Goal: Task Accomplishment & Management: Manage account settings

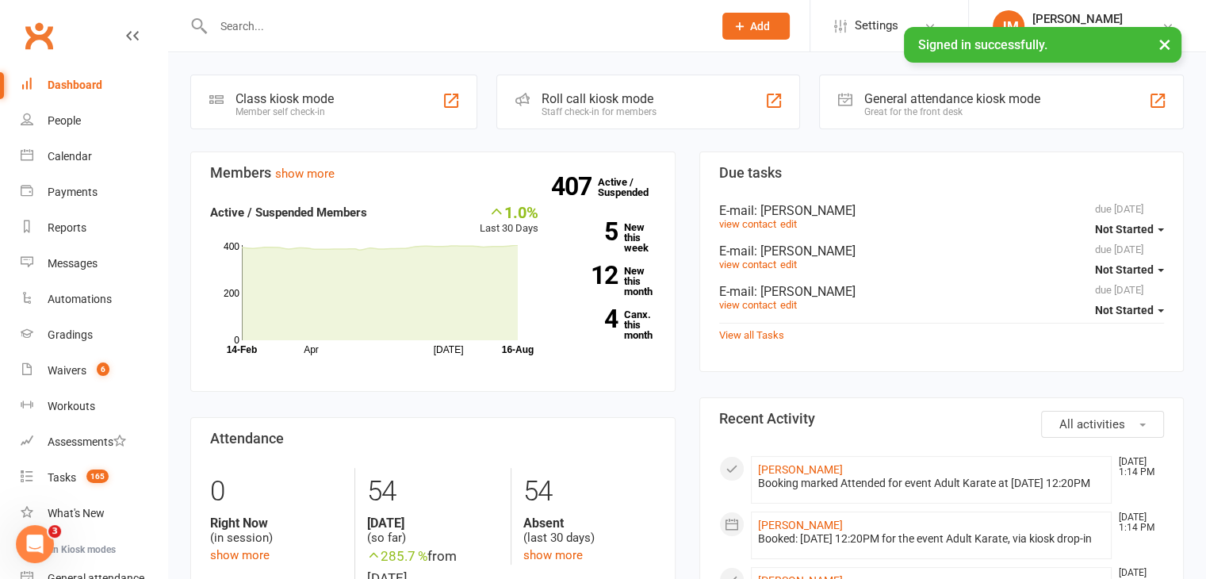
click at [102, 373] on span "6" at bounding box center [103, 368] width 13 height 13
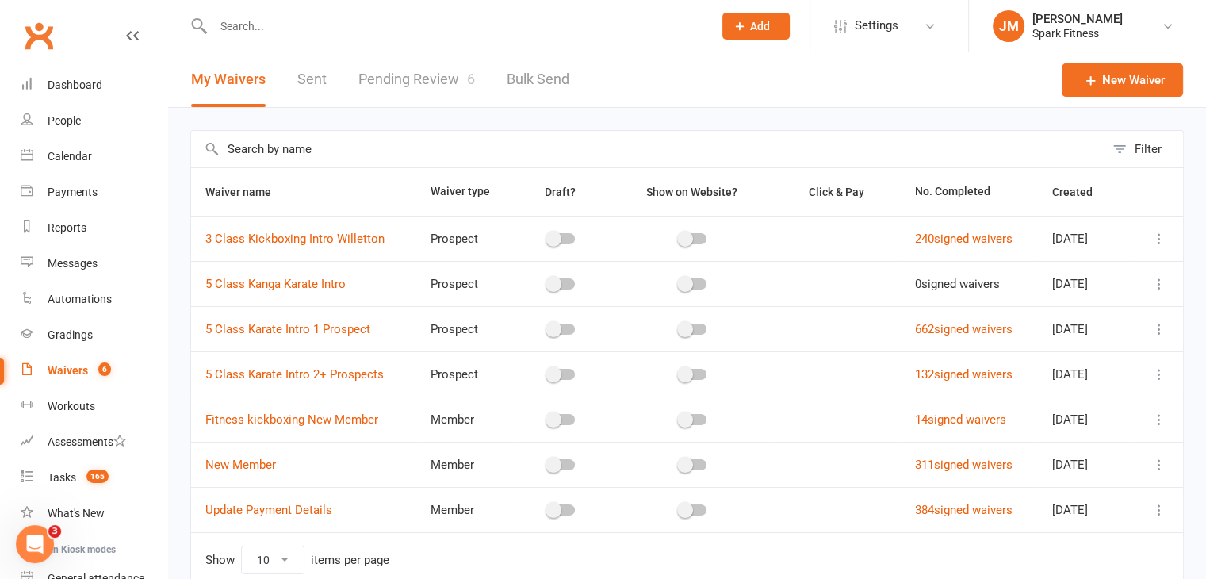
click at [390, 81] on link "Pending Review 6" at bounding box center [416, 79] width 117 height 55
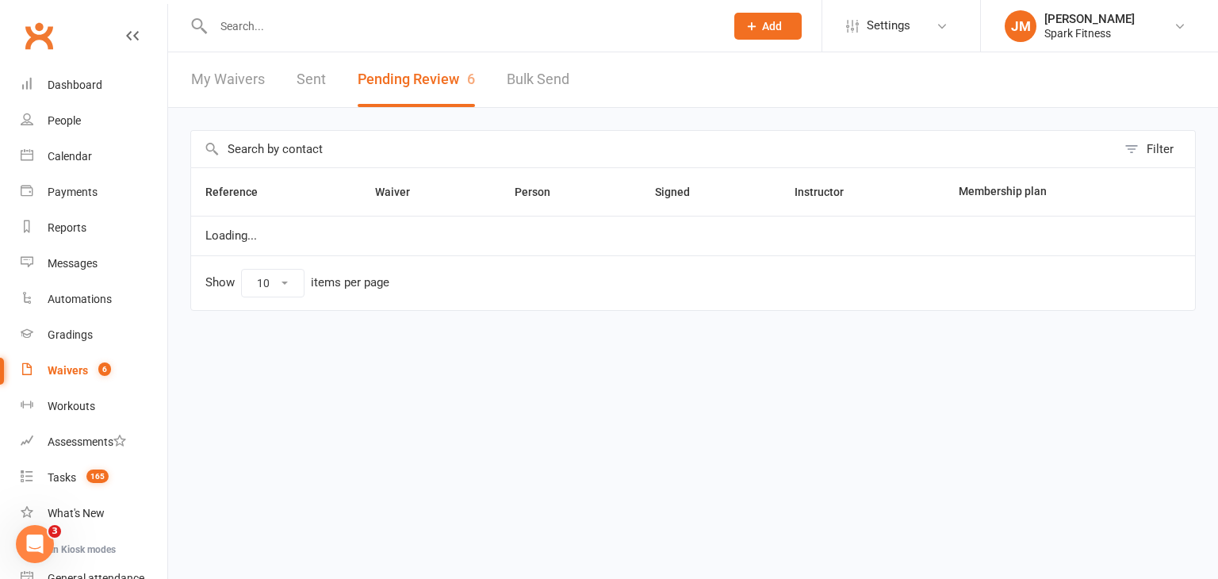
select select "50"
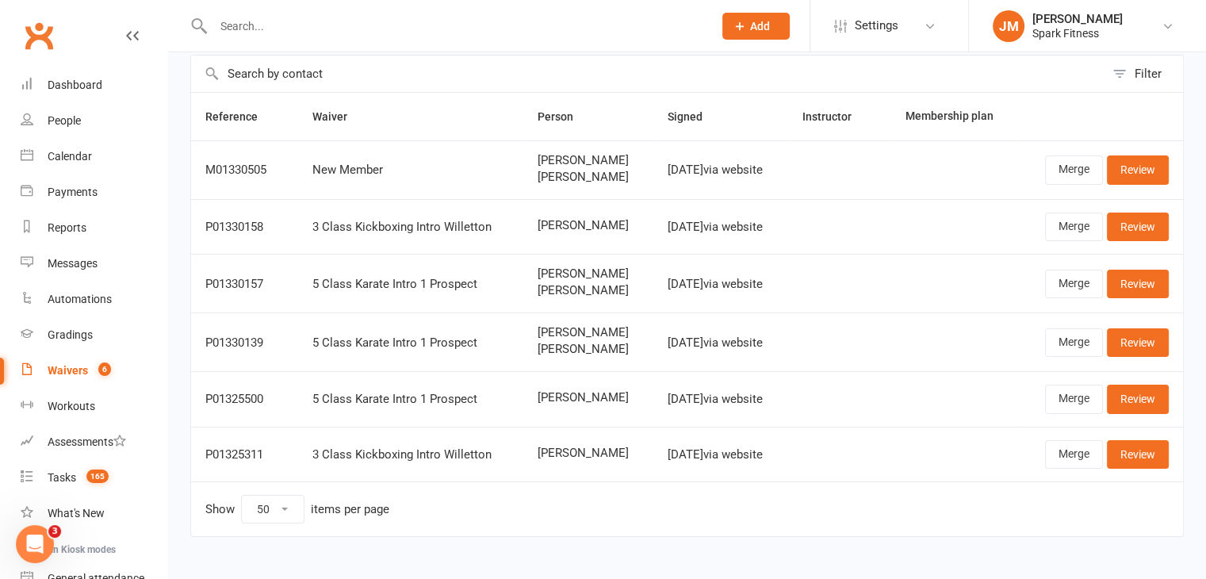
scroll to position [98, 0]
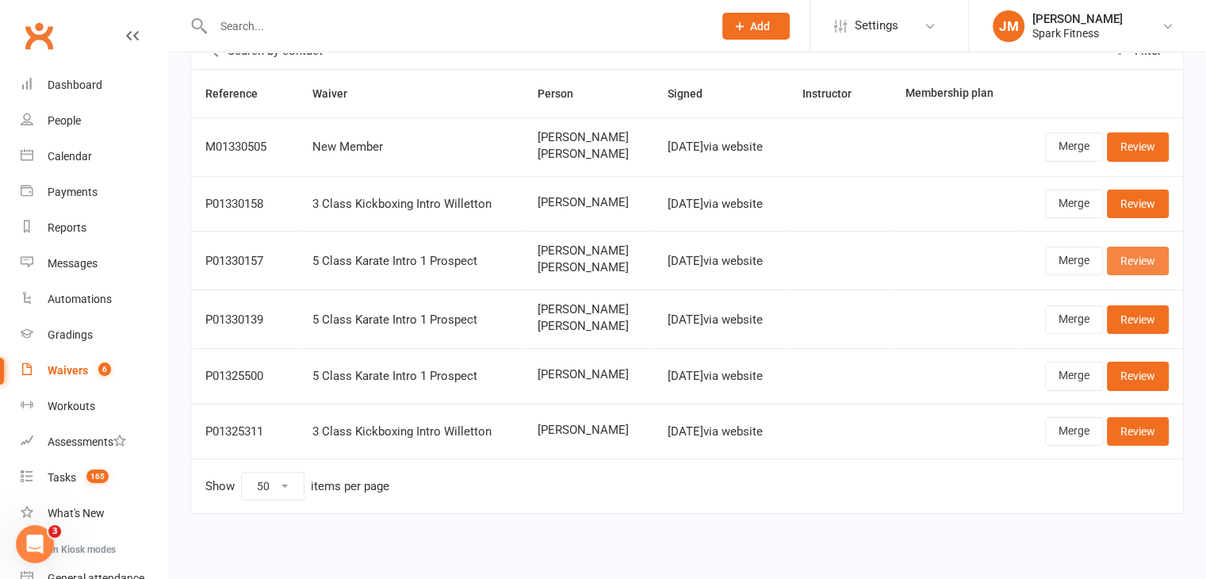
click at [1115, 255] on link "Review" at bounding box center [1138, 261] width 62 height 29
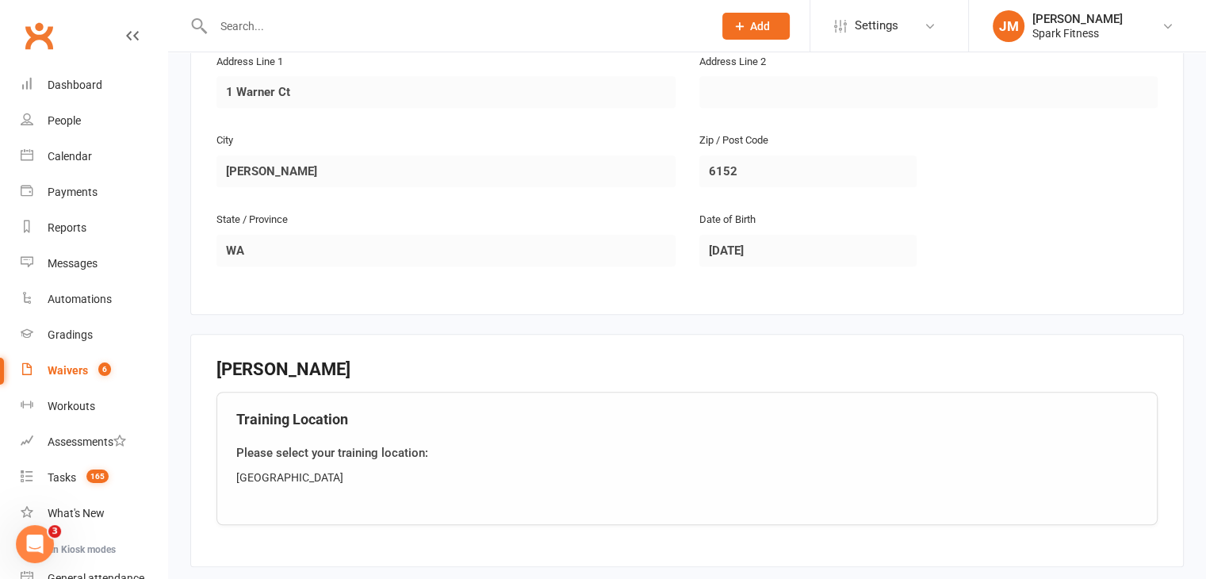
scroll to position [1446, 0]
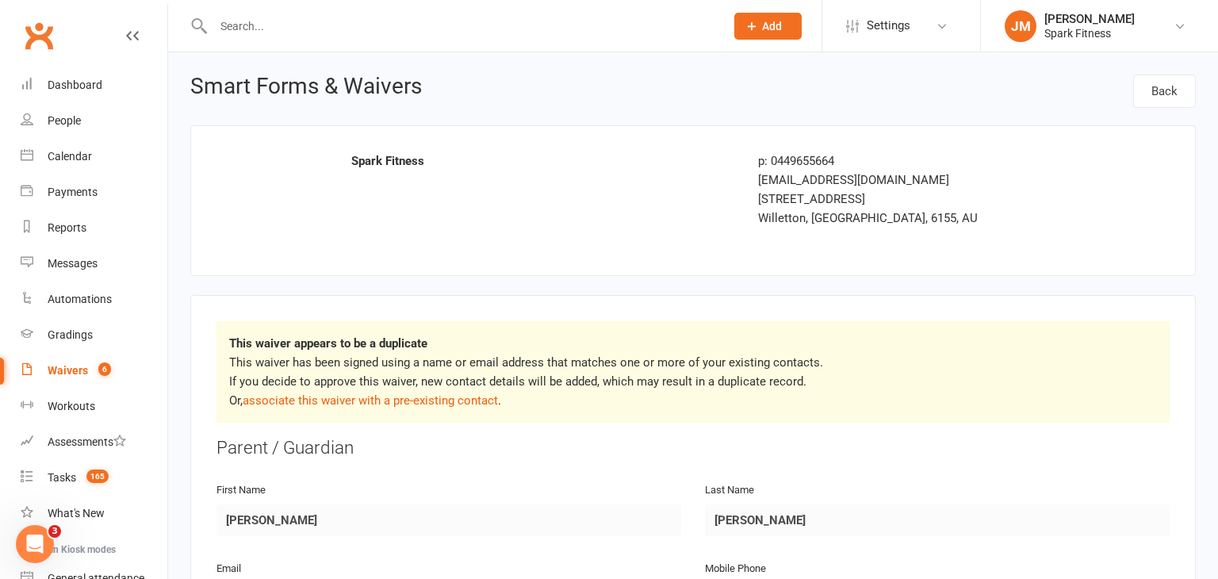
select select "50"
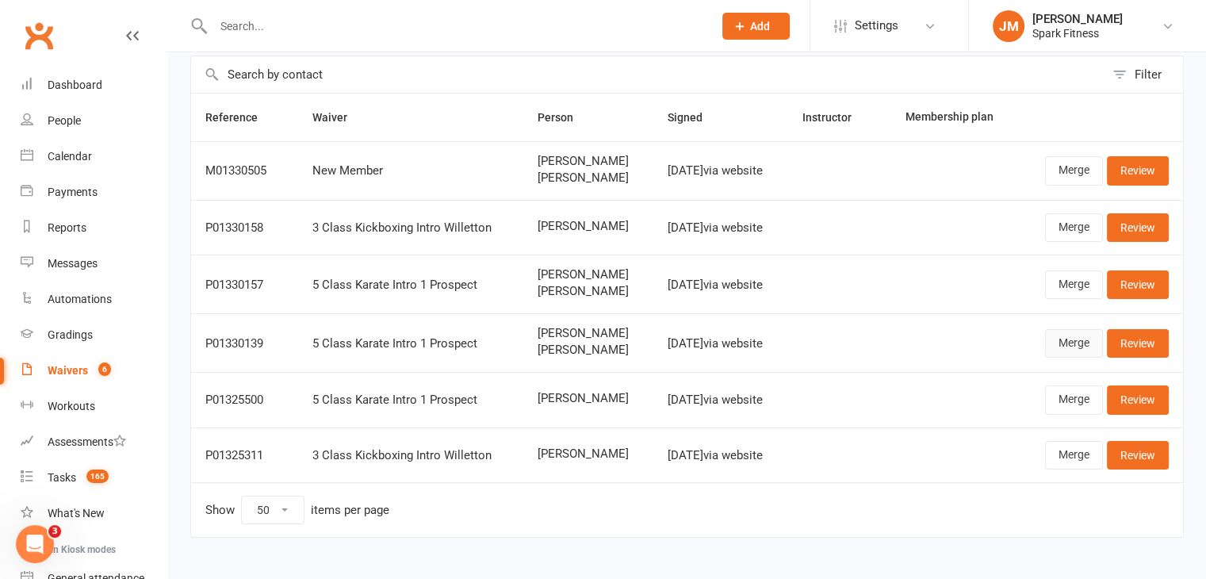
scroll to position [76, 0]
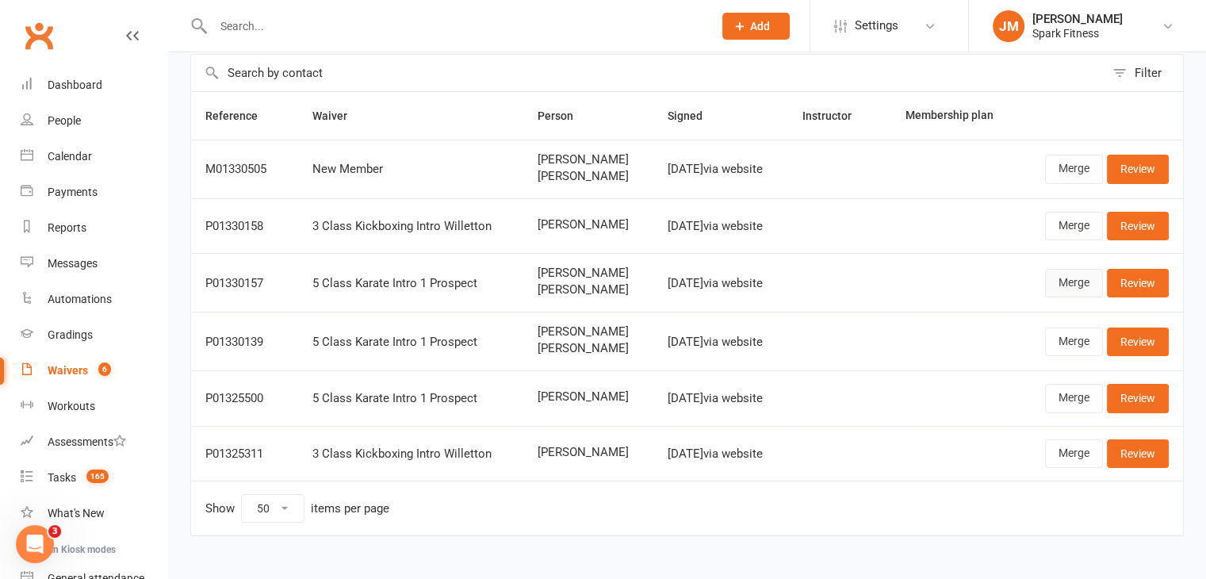
click at [1092, 285] on link "Merge" at bounding box center [1074, 283] width 58 height 29
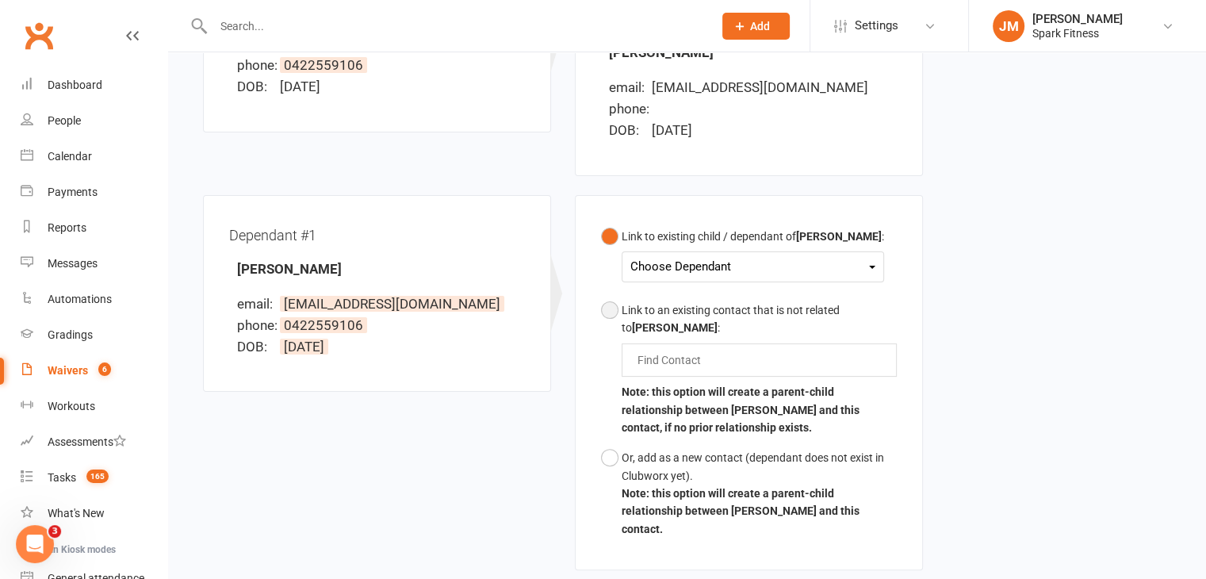
scroll to position [317, 0]
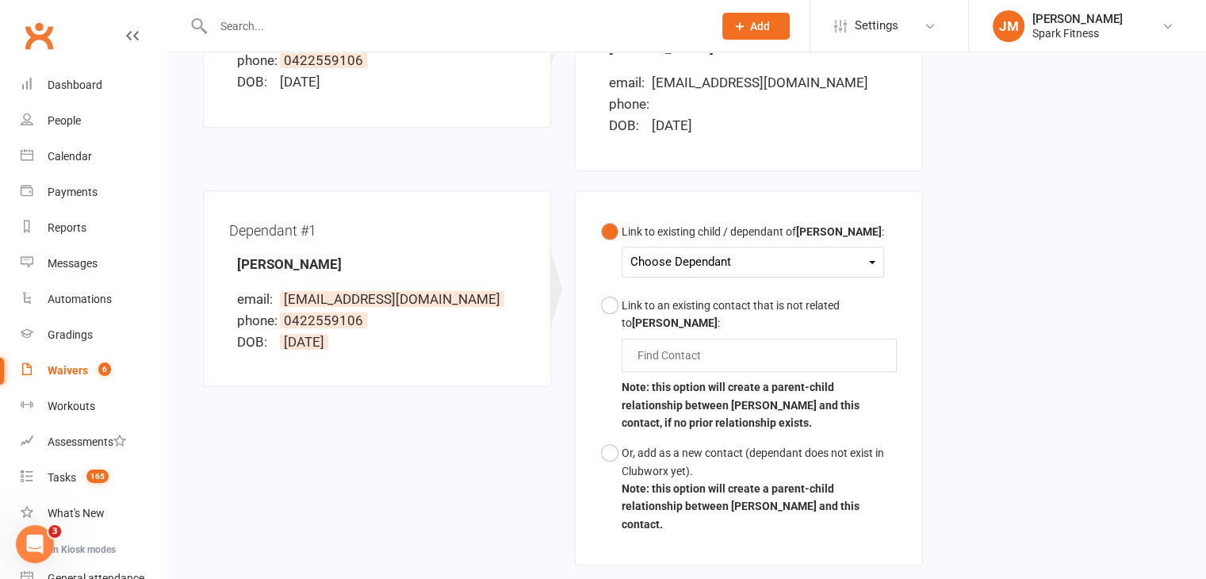
click at [674, 251] on div "Choose Dependant" at bounding box center [753, 261] width 245 height 21
click at [650, 286] on link "[PERSON_NAME]" at bounding box center [709, 299] width 157 height 34
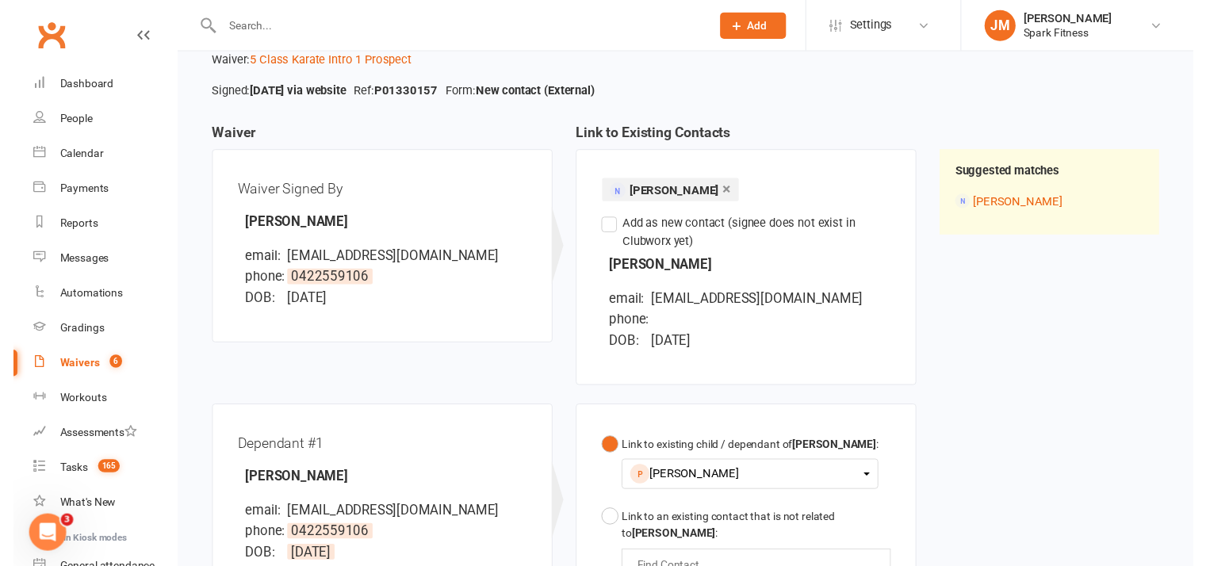
scroll to position [596, 0]
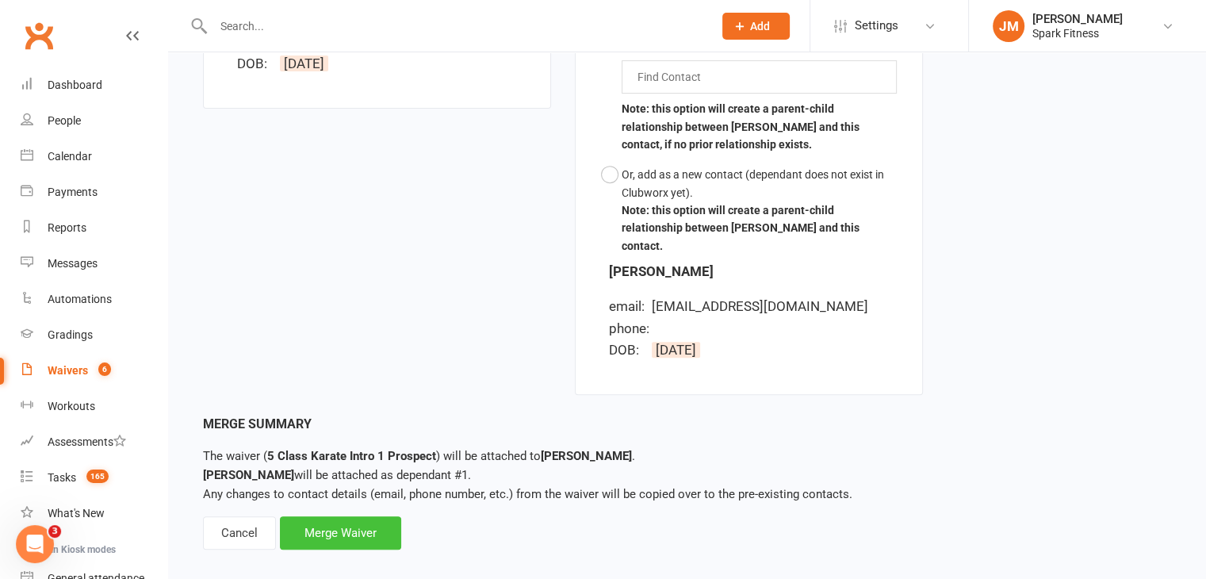
click at [321, 516] on div "Merge Waiver" at bounding box center [340, 532] width 121 height 33
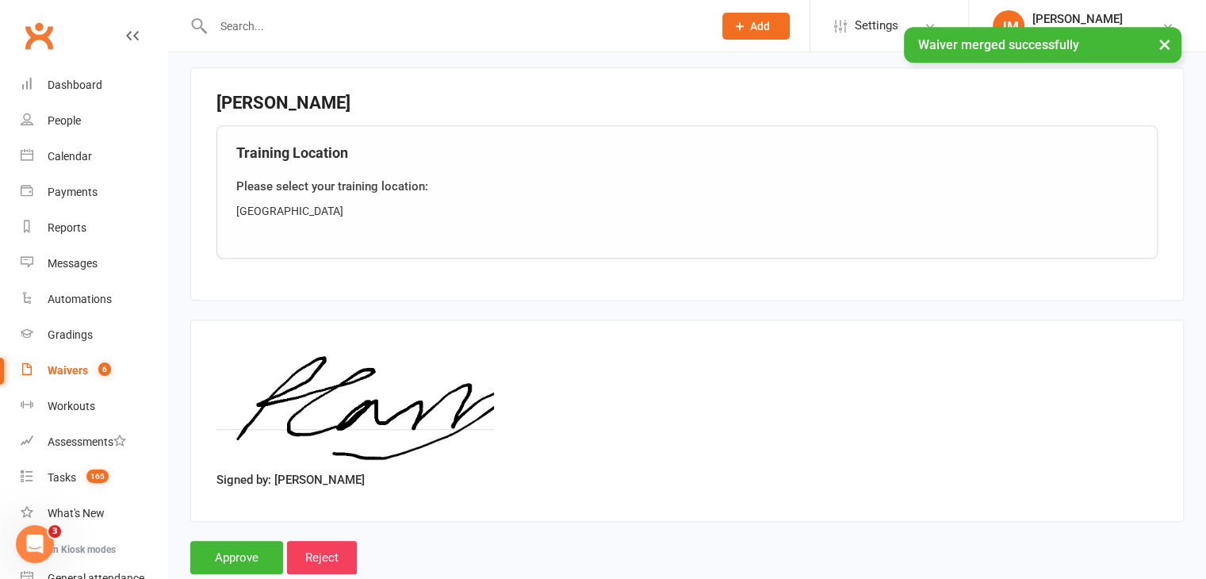
scroll to position [1332, 0]
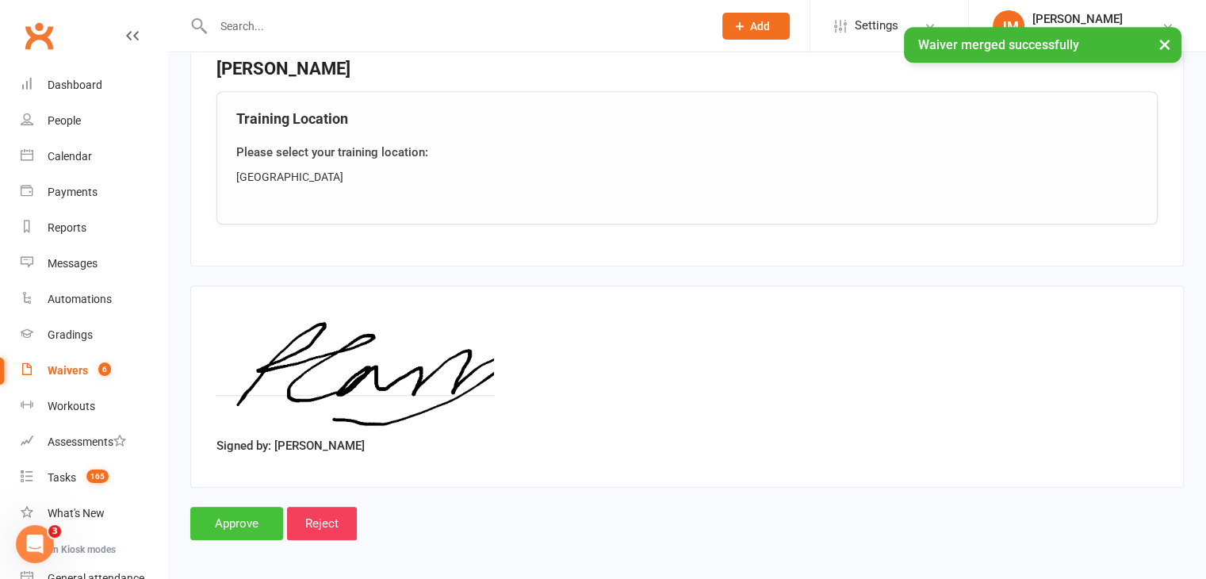
click at [241, 519] on input "Approve" at bounding box center [236, 523] width 93 height 33
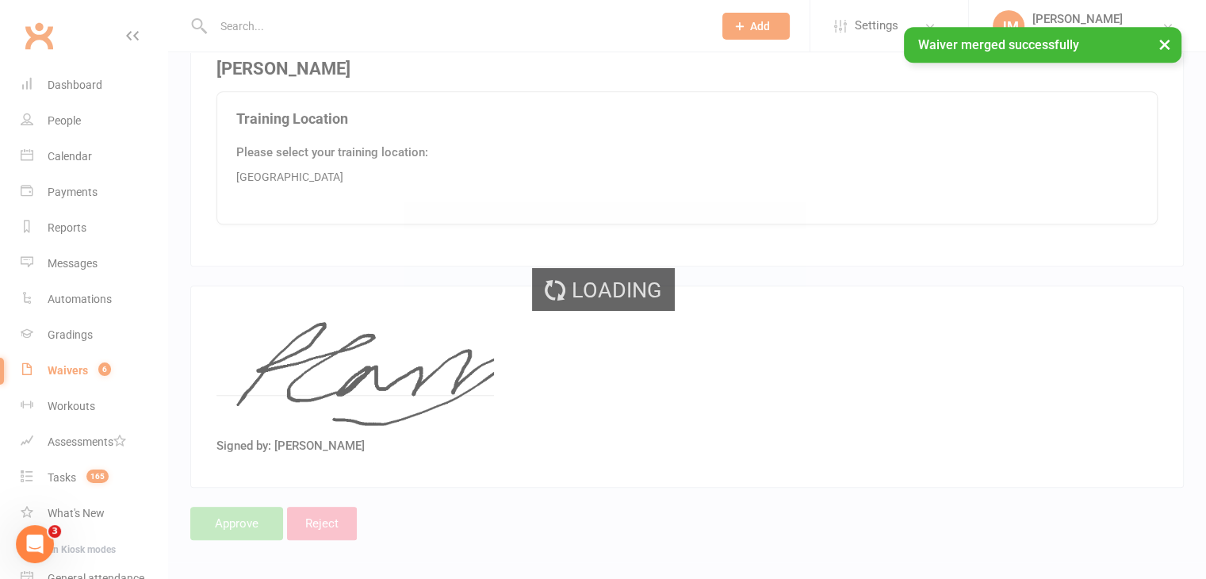
select select "50"
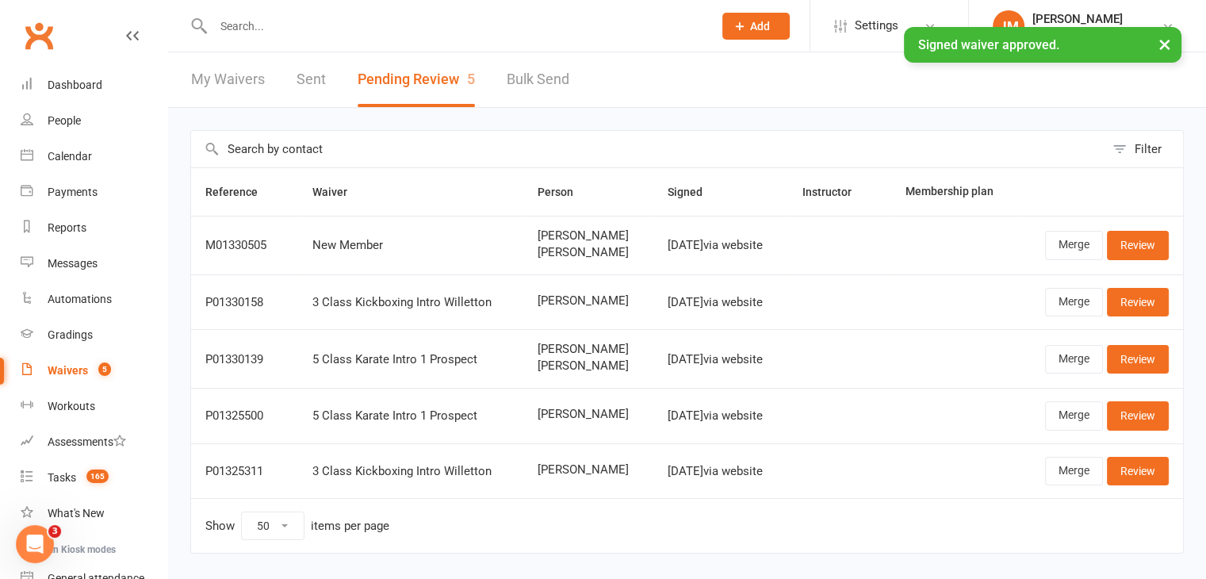
click at [270, 25] on input "text" at bounding box center [455, 26] width 493 height 22
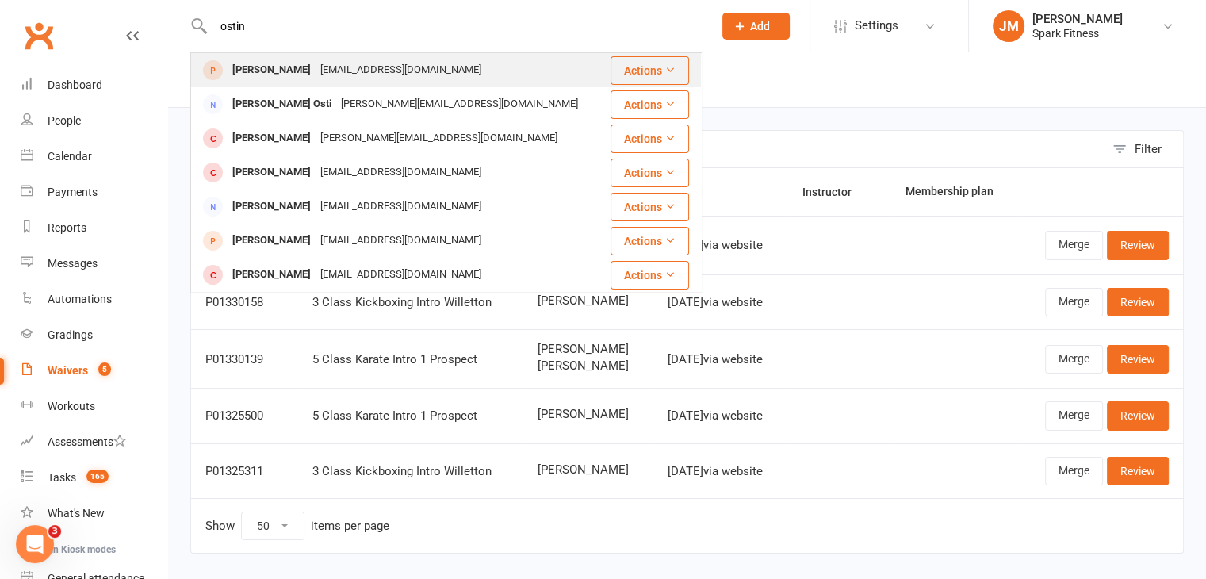
type input "ostin"
click at [454, 71] on div "Ostin Carr [EMAIL_ADDRESS][DOMAIN_NAME]" at bounding box center [398, 70] width 413 height 33
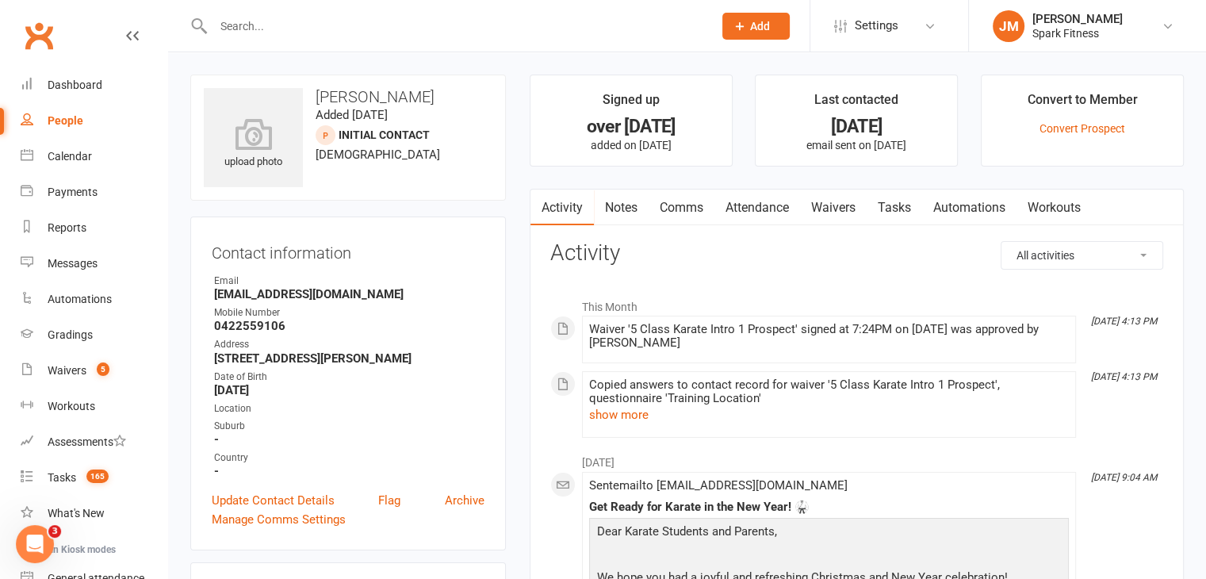
click at [767, 213] on link "Attendance" at bounding box center [758, 208] width 86 height 36
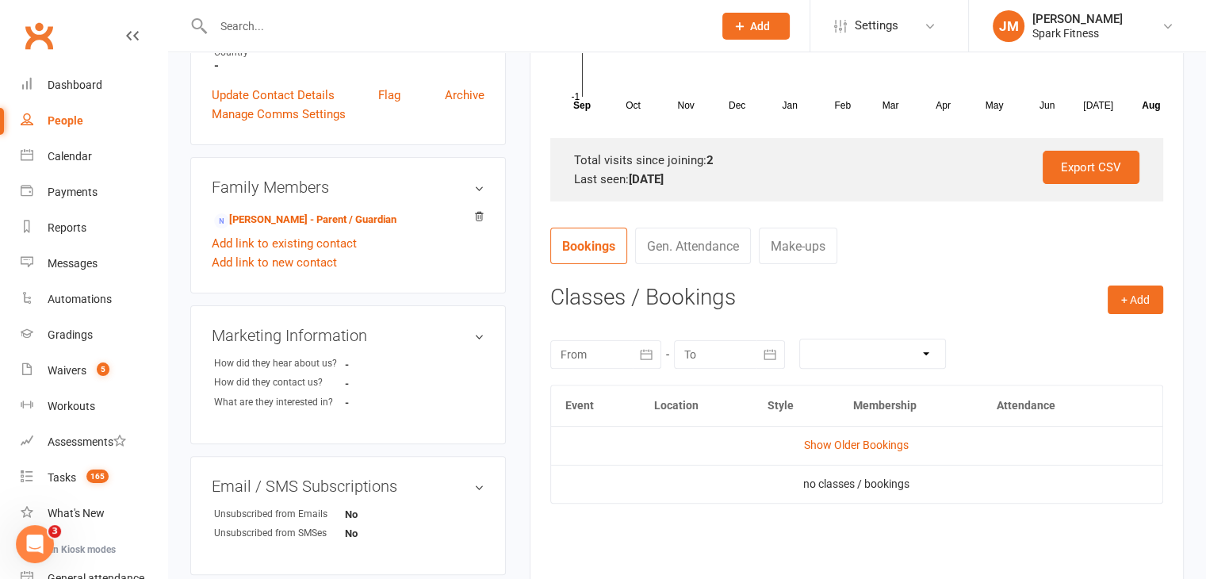
scroll to position [421, 0]
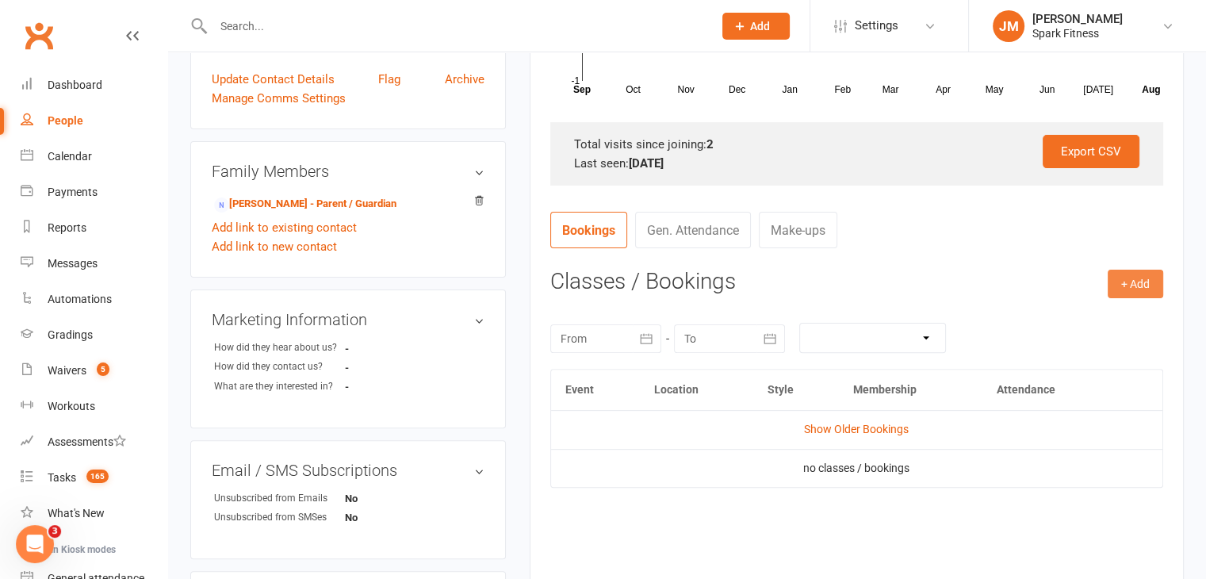
click at [1124, 289] on button "+ Add" at bounding box center [1136, 284] width 56 height 29
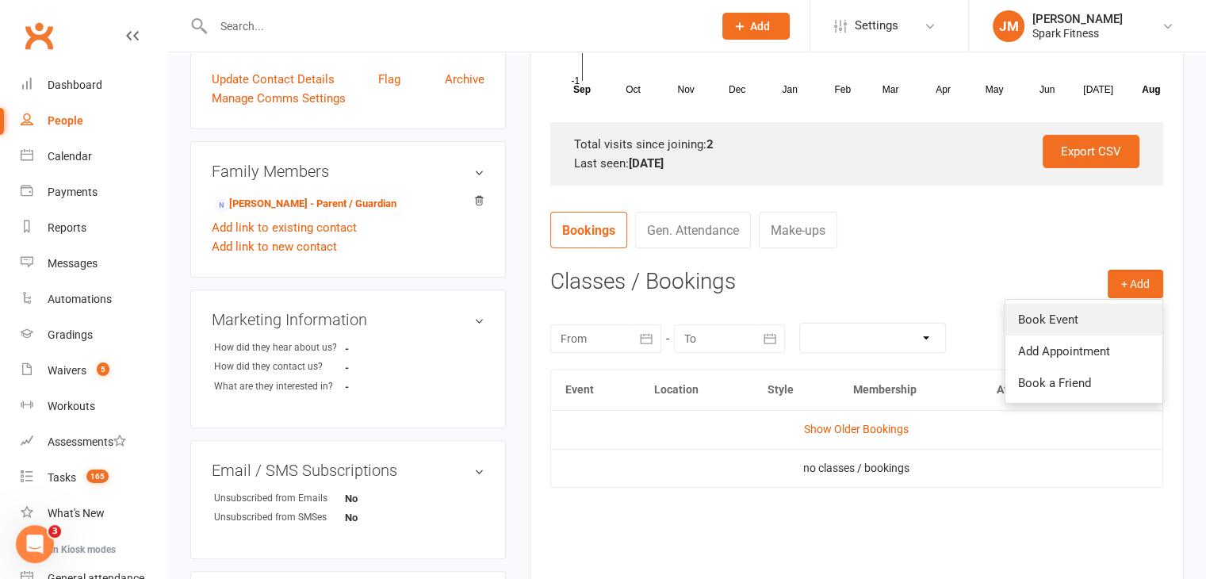
click at [1067, 327] on link "Book Event" at bounding box center [1084, 320] width 157 height 32
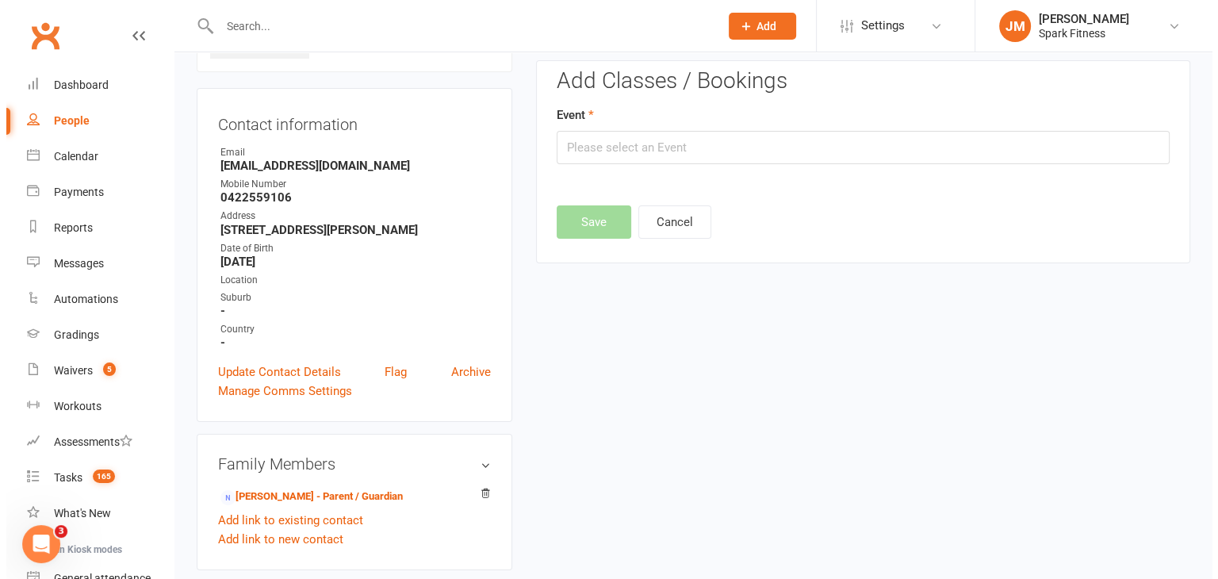
scroll to position [109, 0]
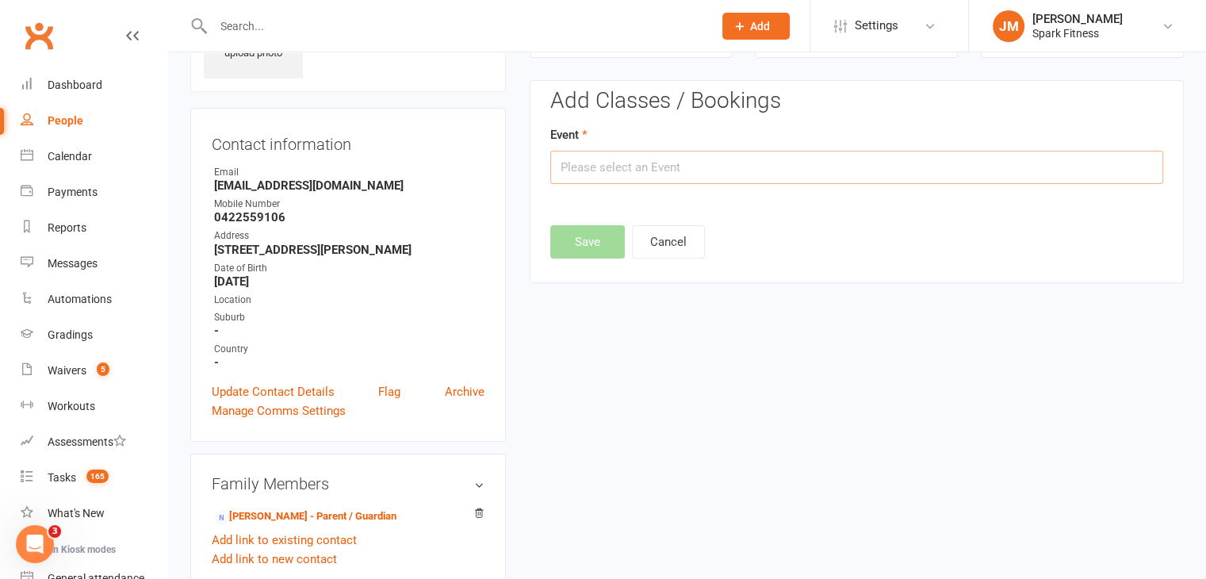
click at [692, 164] on input "text" at bounding box center [856, 167] width 613 height 33
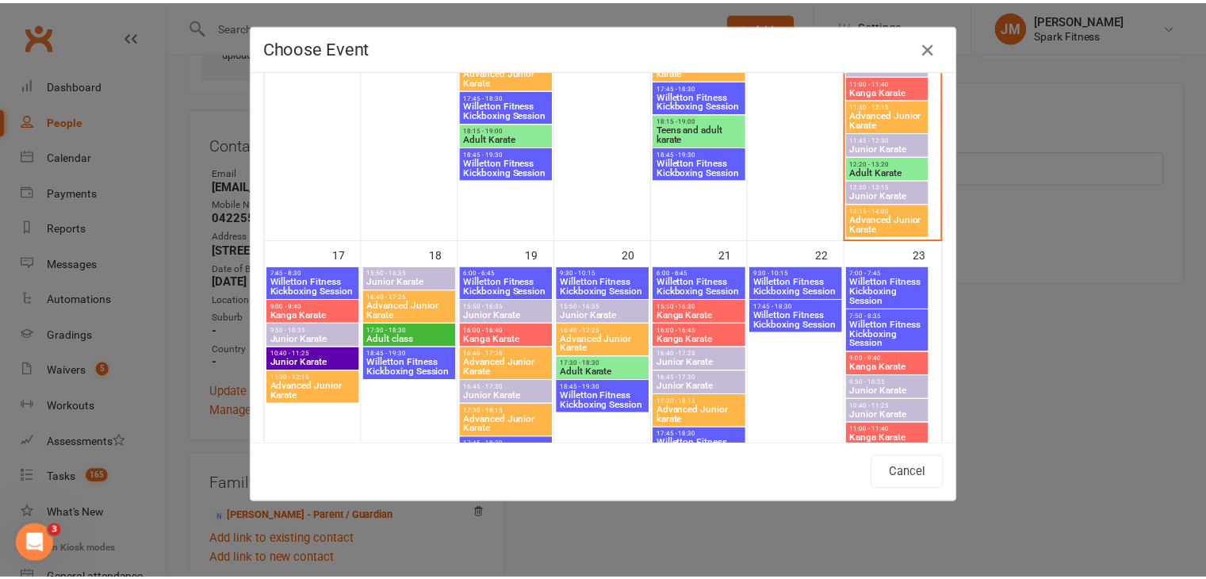
scroll to position [1196, 0]
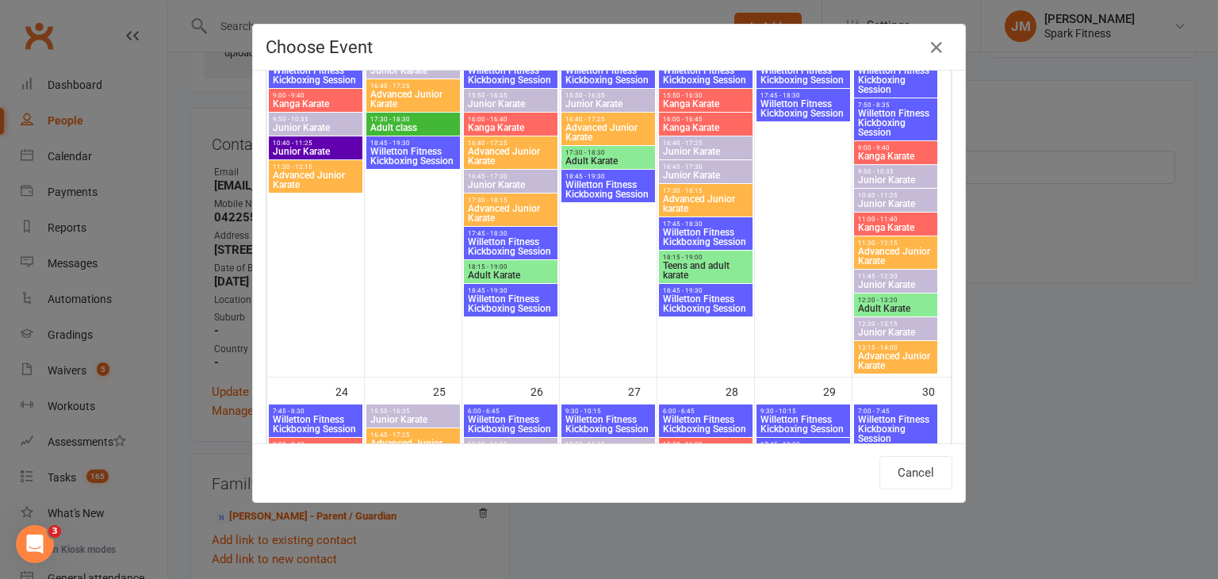
click at [869, 219] on span "11:00 - 11:40" at bounding box center [896, 219] width 78 height 7
type input "Kanga Karate - [DATE] 11:00:00 AM"
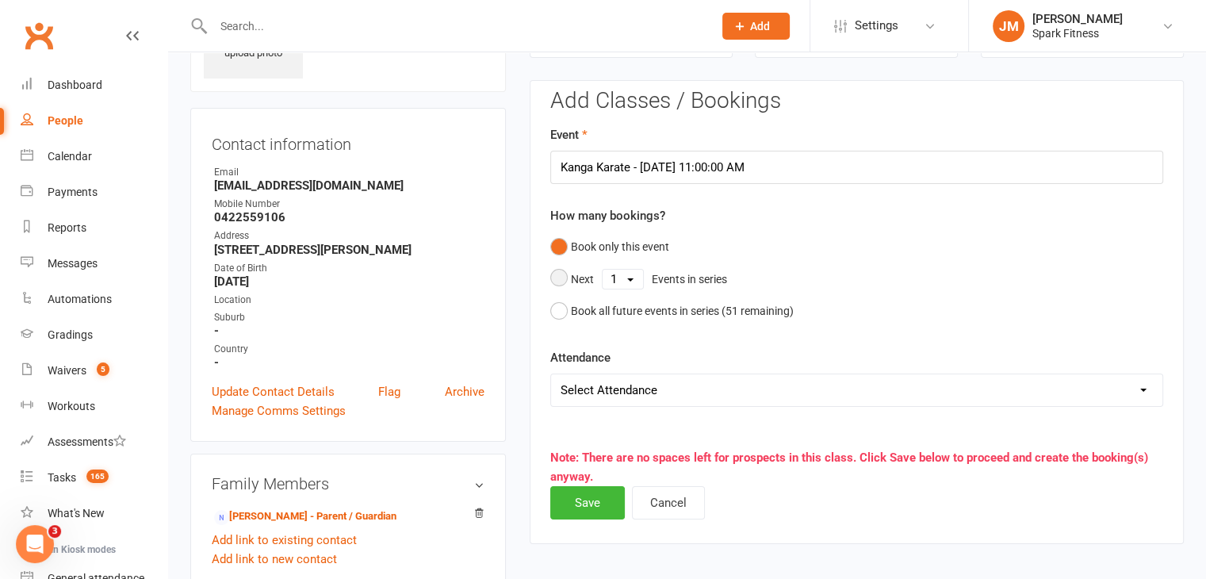
click at [606, 283] on select "1 2 3 4 5 6 7 8 9 10 11 12 13 14 15 16 17 18 19 20 21 22 23 24 25 26 27 28 29 3…" at bounding box center [623, 279] width 40 height 19
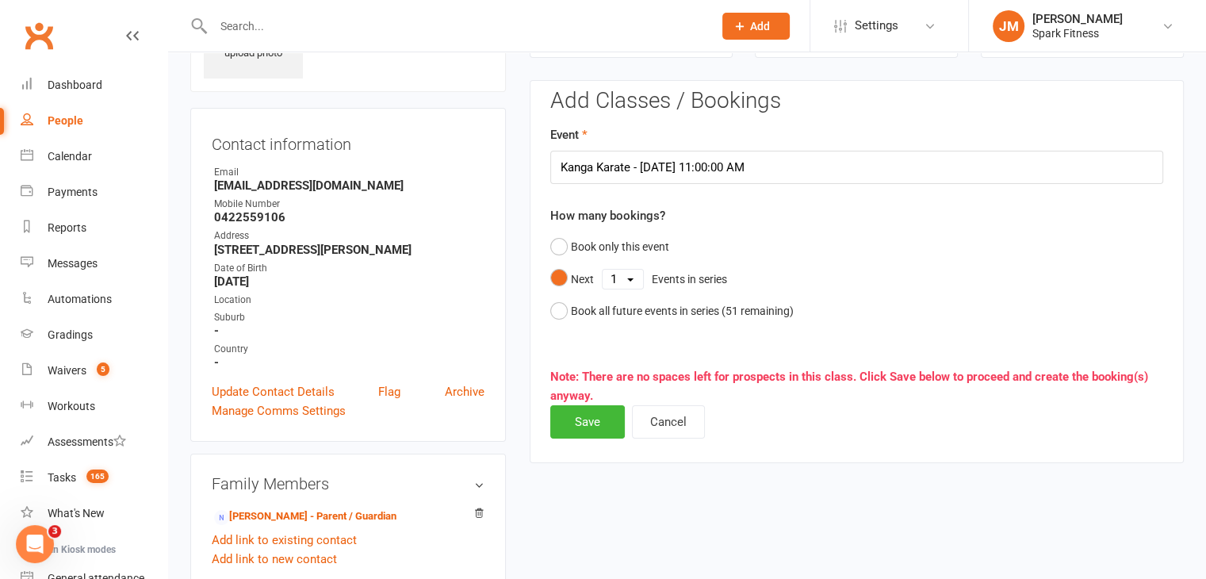
select select "5"
click at [603, 270] on select "1 2 3 4 5 6 7 8 9 10 11 12 13 14 15 16 17 18 19 20 21 22 23 24 25 26 27 28 29 3…" at bounding box center [623, 279] width 40 height 19
click at [585, 413] on button "Save" at bounding box center [587, 421] width 75 height 33
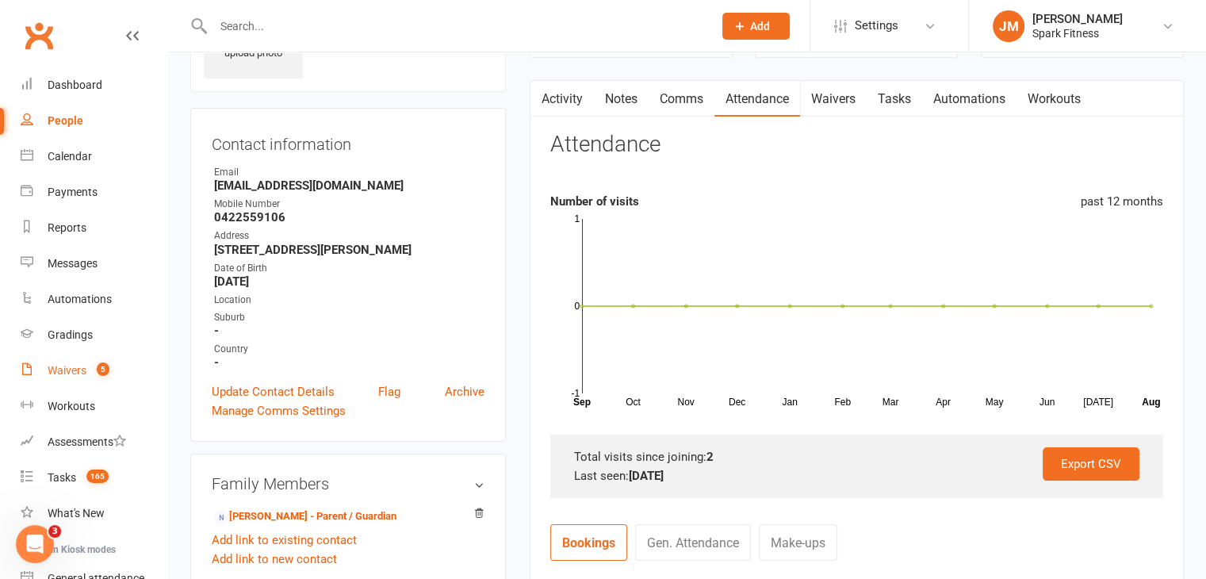
click at [49, 375] on div "Waivers" at bounding box center [67, 370] width 39 height 13
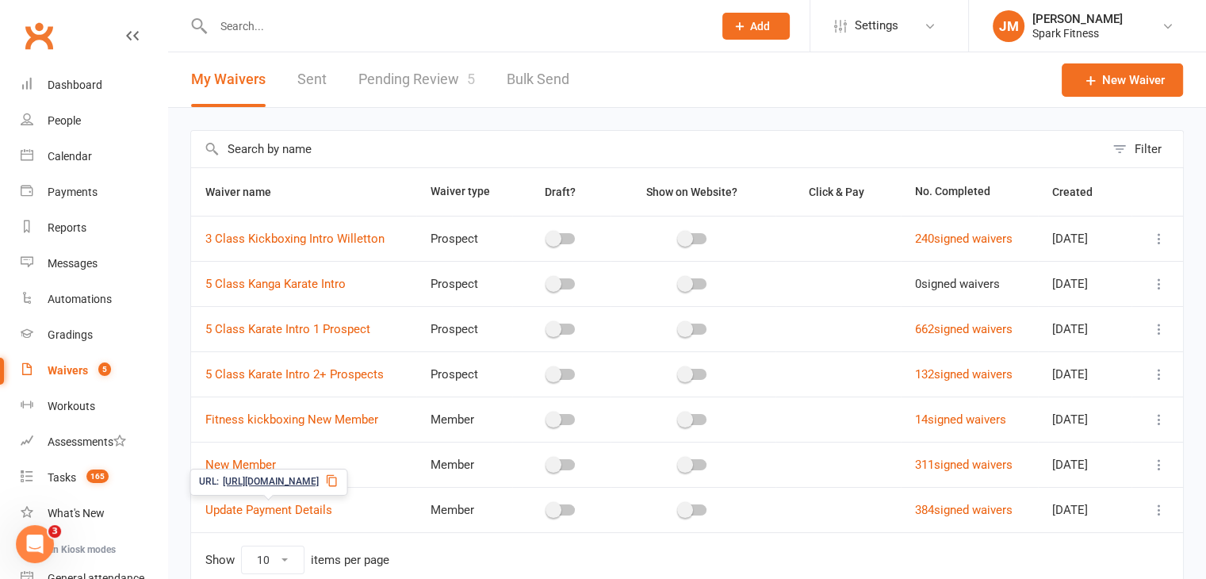
click at [283, 482] on span "[URL][DOMAIN_NAME]" at bounding box center [271, 481] width 96 height 15
click at [402, 83] on link "Pending Review 5" at bounding box center [416, 79] width 117 height 55
select select "50"
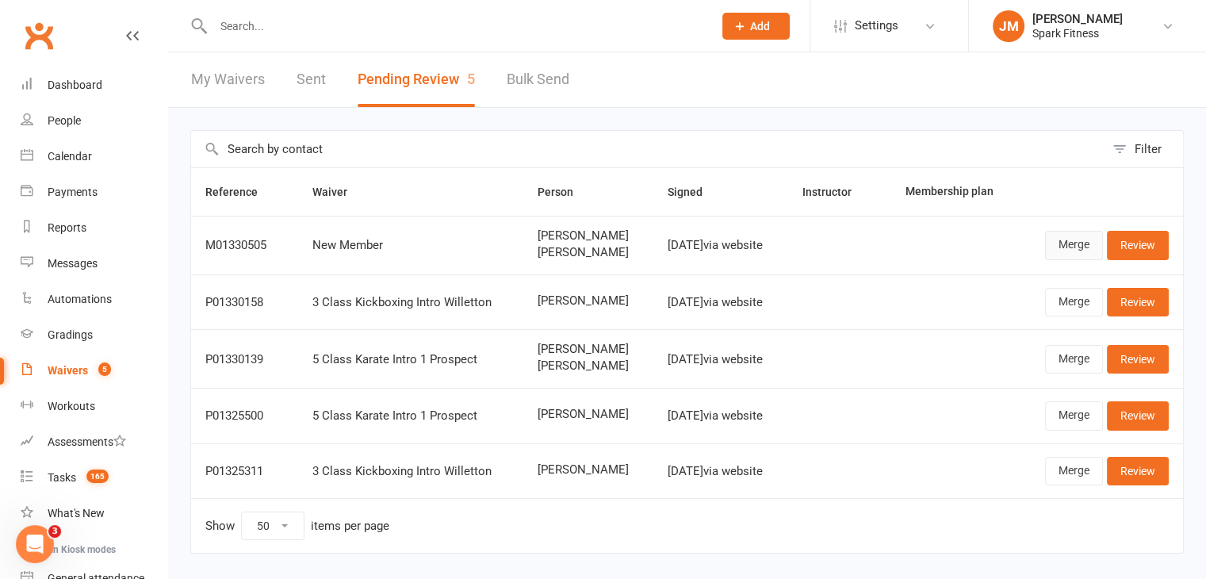
click at [1068, 236] on link "Merge" at bounding box center [1074, 245] width 58 height 29
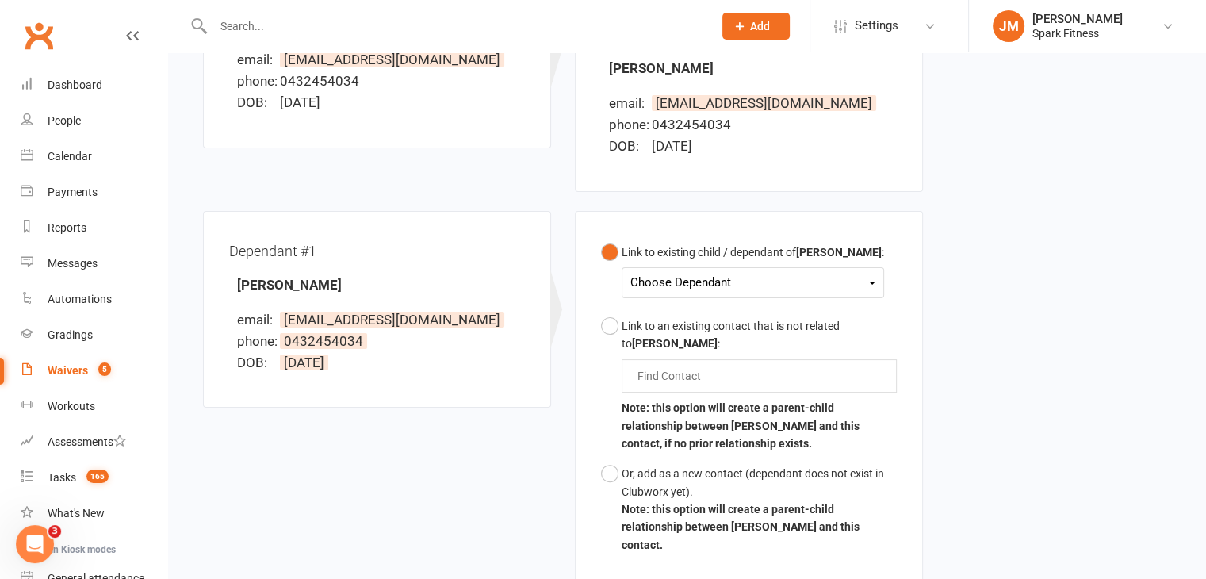
scroll to position [298, 0]
click at [712, 287] on div "Choose Dependant" at bounding box center [753, 280] width 245 height 21
click at [694, 320] on link "[PERSON_NAME]" at bounding box center [709, 318] width 157 height 34
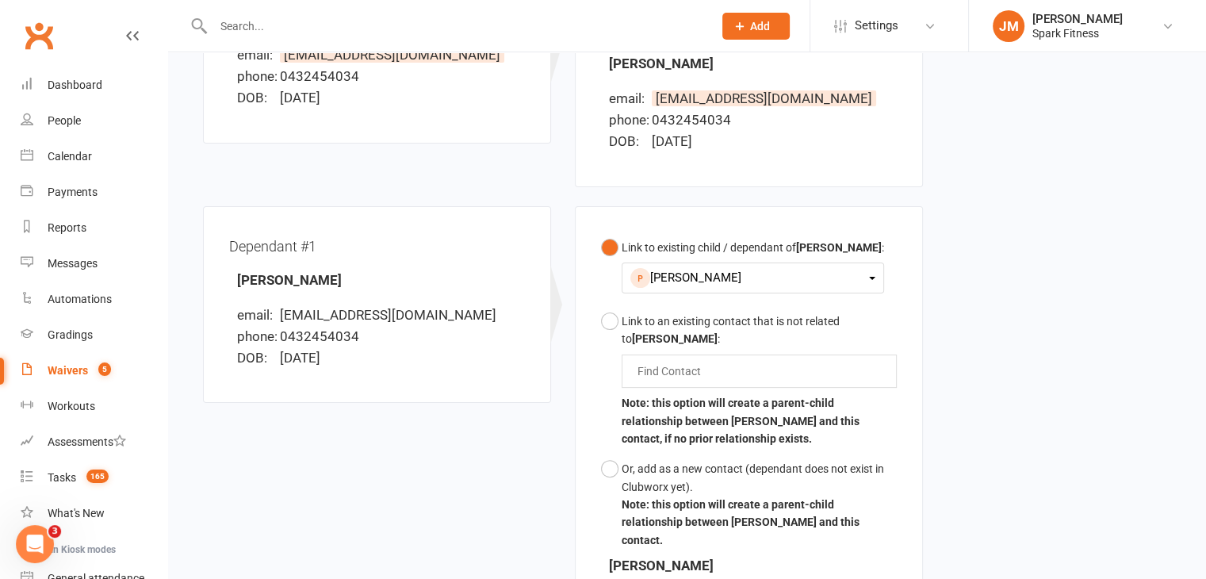
scroll to position [596, 0]
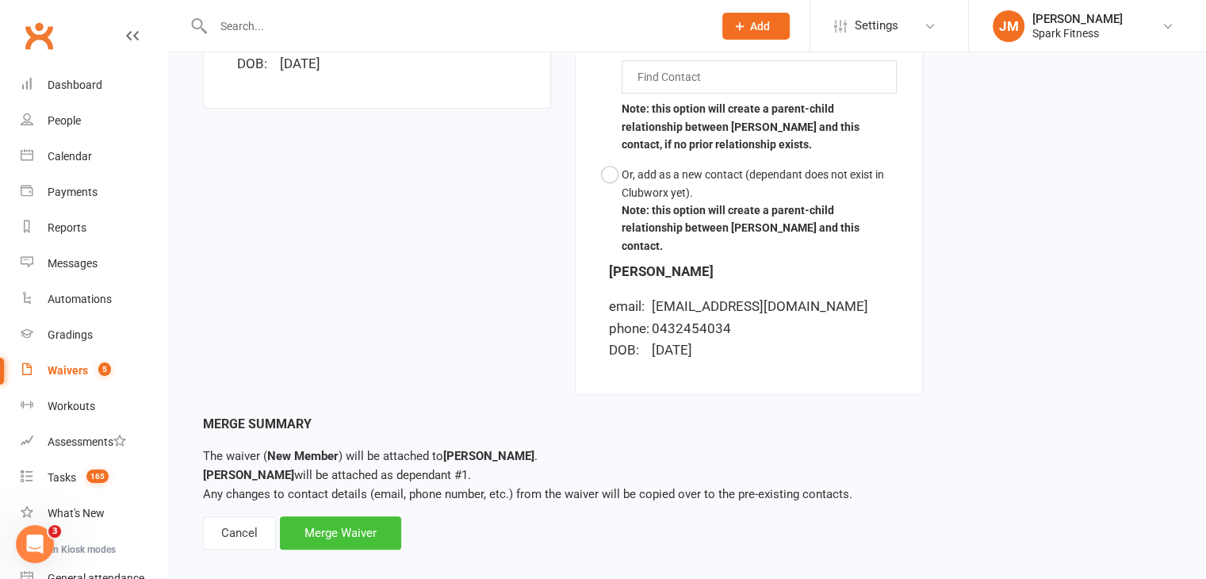
click at [327, 516] on div "Merge Waiver" at bounding box center [340, 532] width 121 height 33
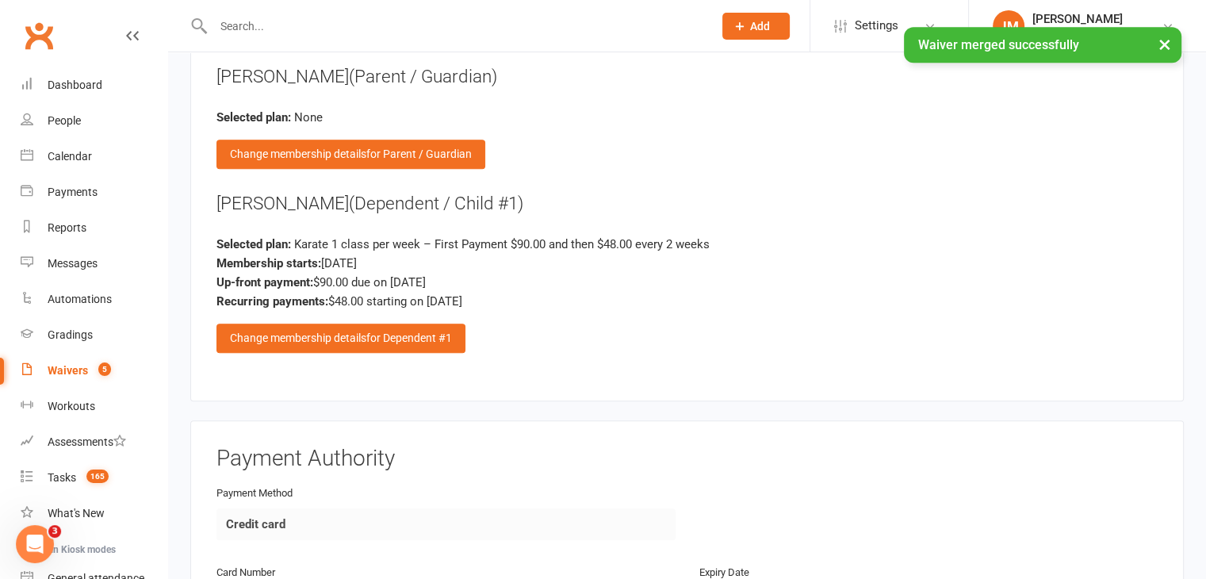
scroll to position [1385, 0]
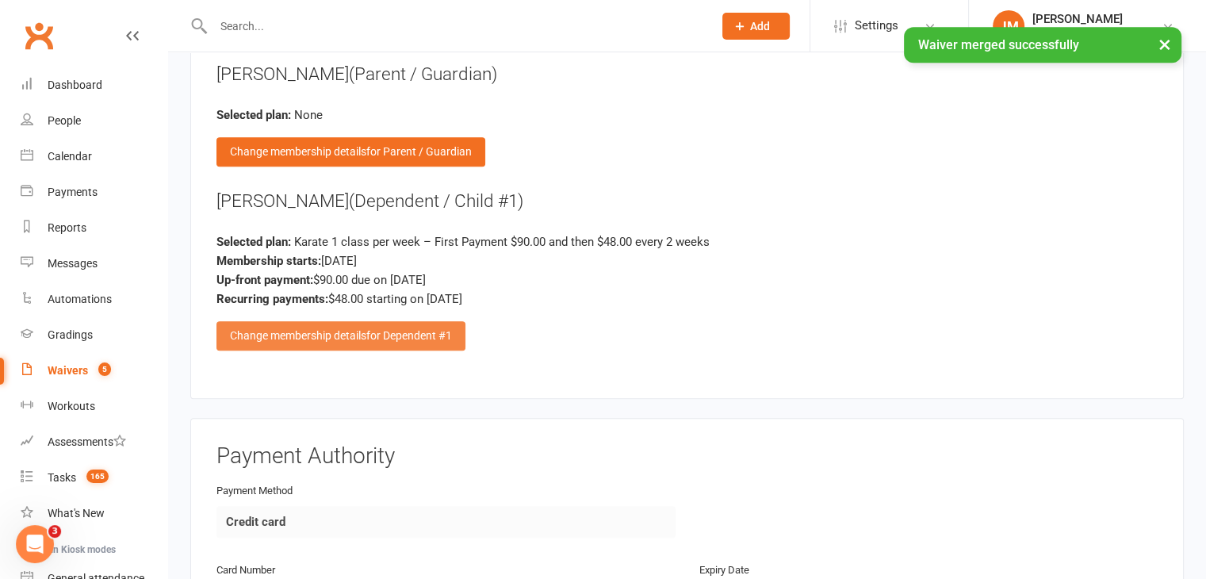
click at [388, 329] on span "for Dependent #1" at bounding box center [409, 335] width 86 height 13
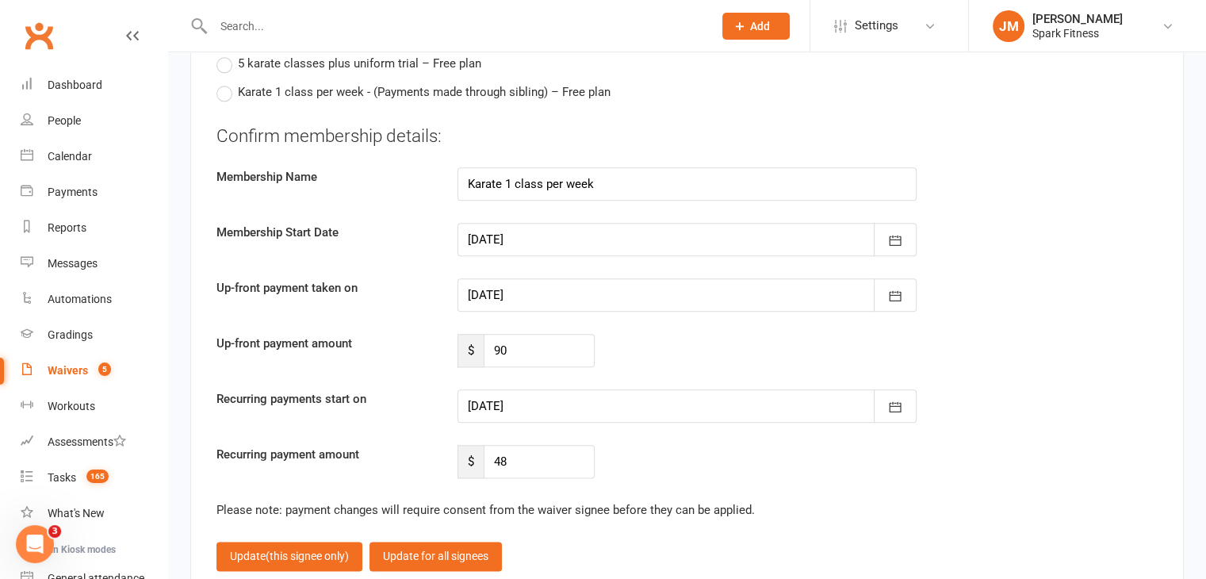
scroll to position [1838, 0]
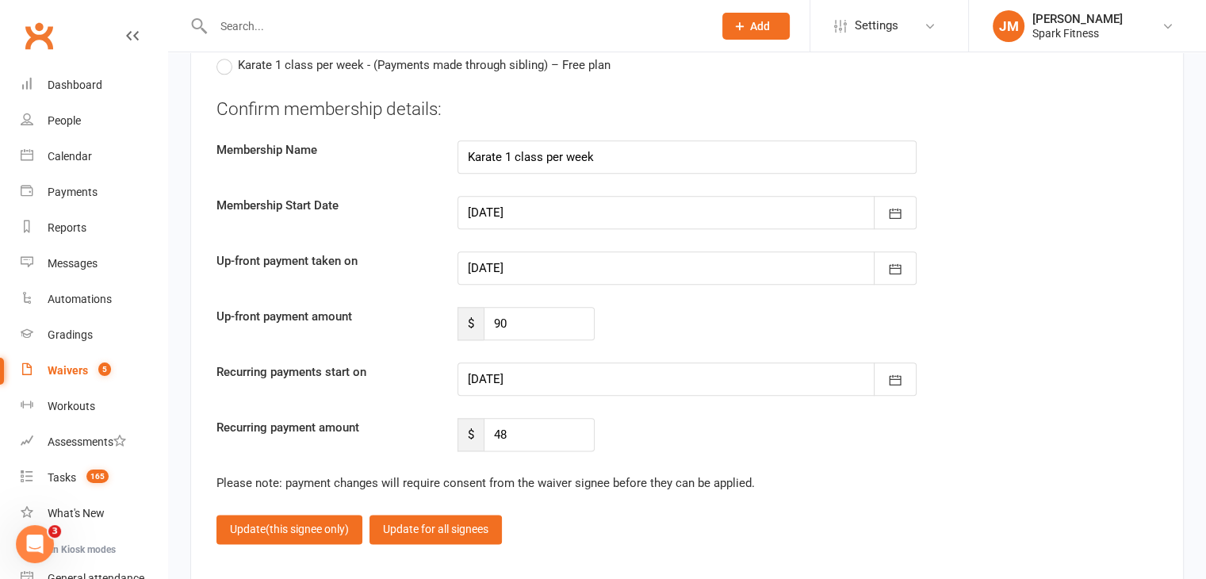
click at [509, 369] on div at bounding box center [687, 378] width 459 height 33
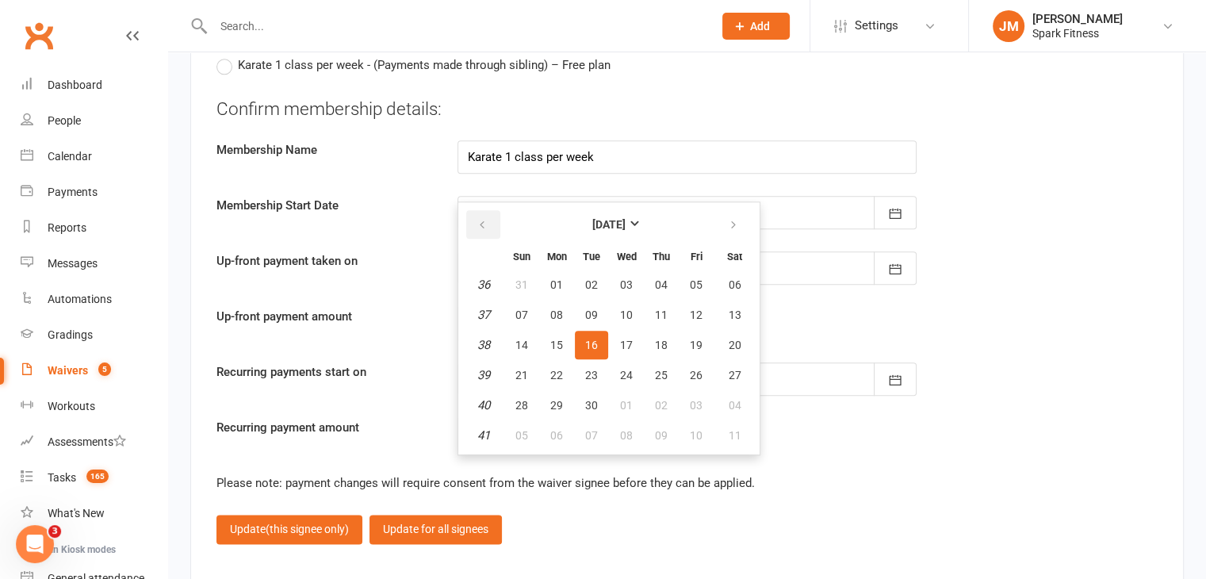
click at [484, 219] on icon "button" at bounding box center [482, 225] width 11 height 13
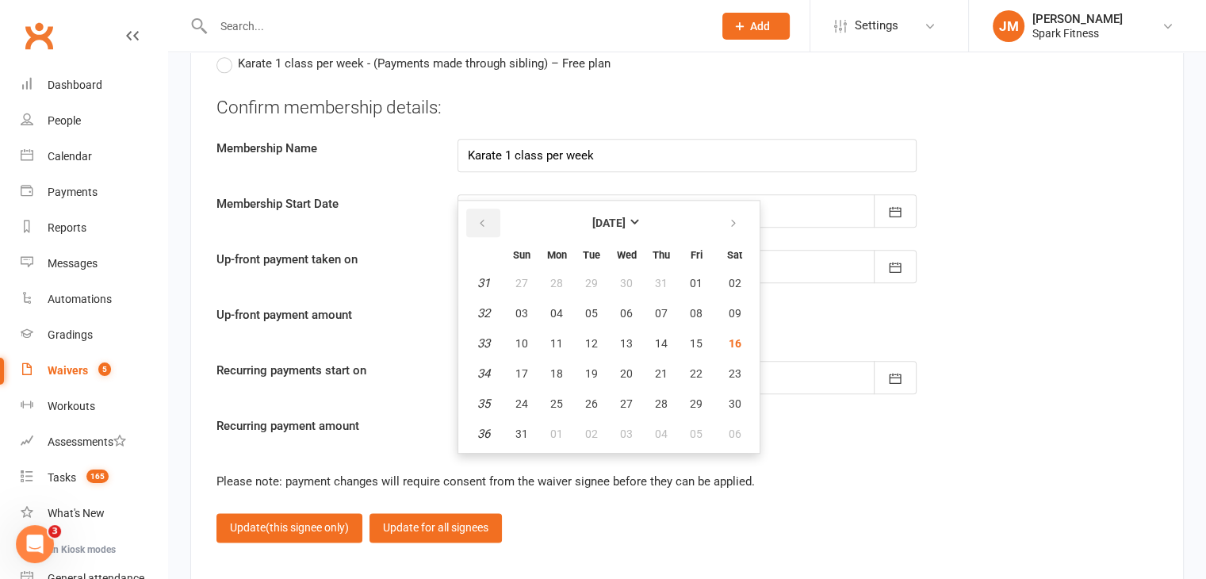
scroll to position [1865, 0]
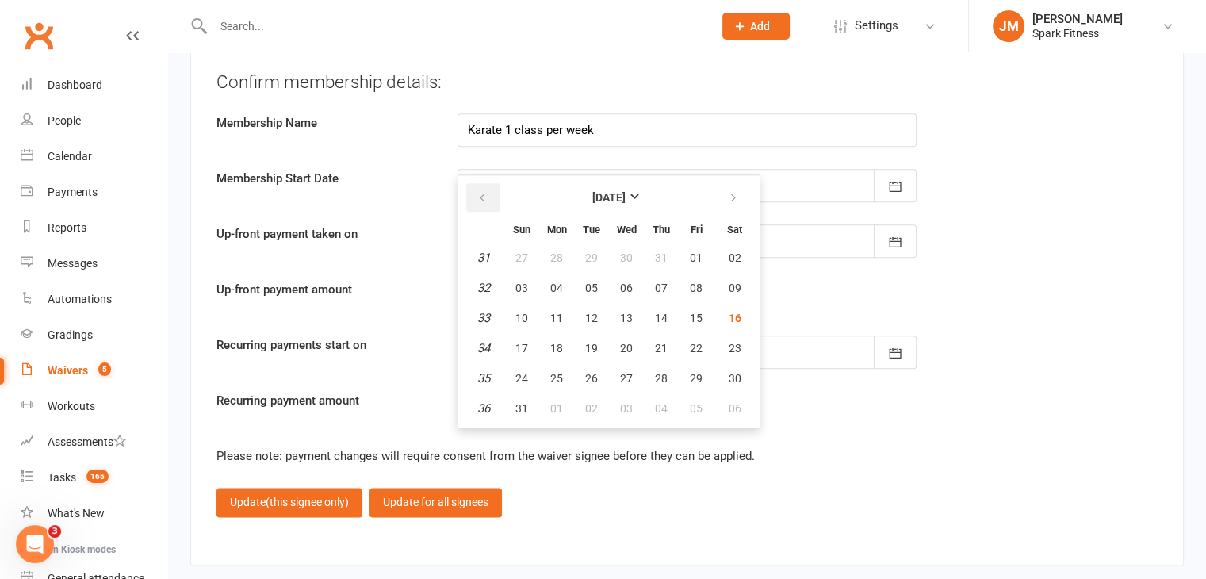
click at [477, 192] on icon "button" at bounding box center [482, 198] width 11 height 13
click at [722, 186] on button "button" at bounding box center [735, 197] width 34 height 29
click at [520, 342] on span "17" at bounding box center [522, 348] width 13 height 13
type input "[DATE]"
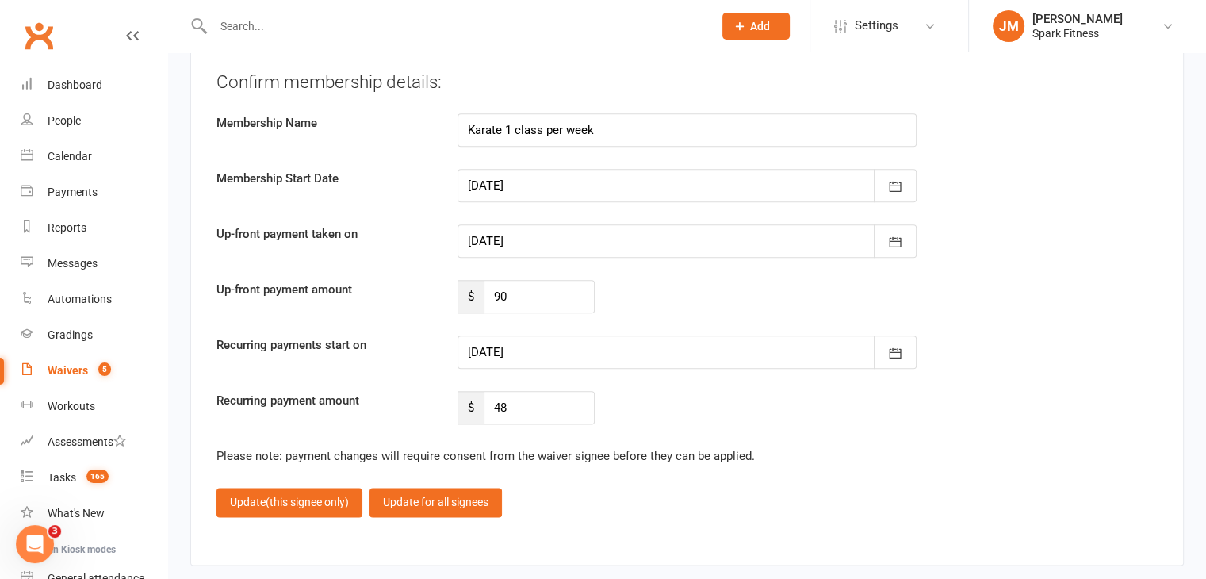
click at [251, 17] on input "text" at bounding box center [455, 26] width 493 height 22
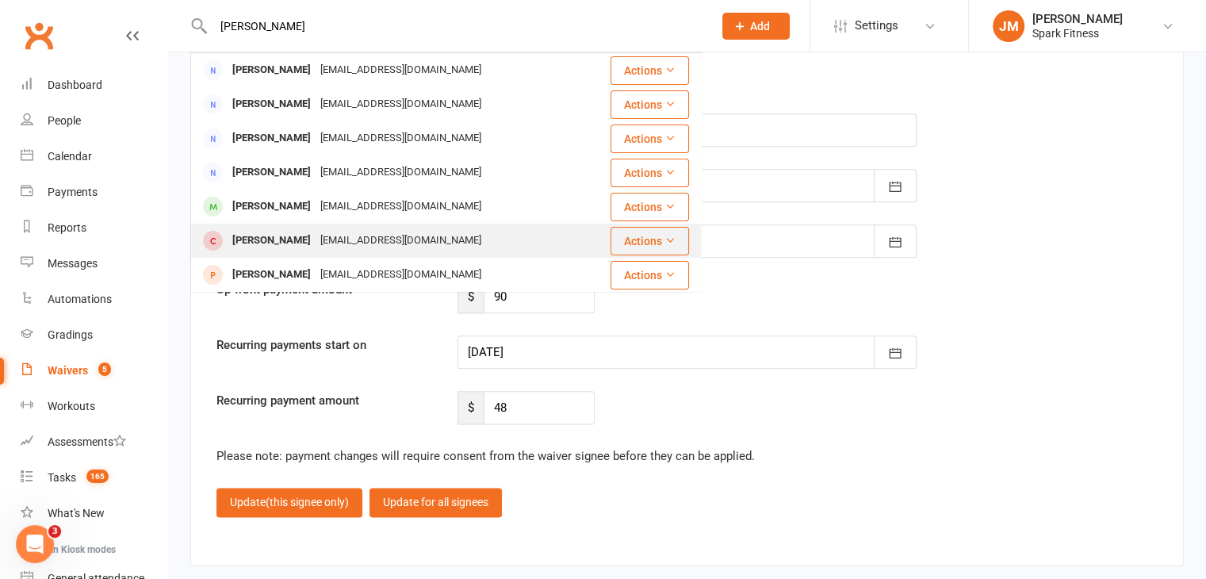
type input "[PERSON_NAME]"
click at [425, 242] on div "[EMAIL_ADDRESS][DOMAIN_NAME]" at bounding box center [401, 240] width 171 height 23
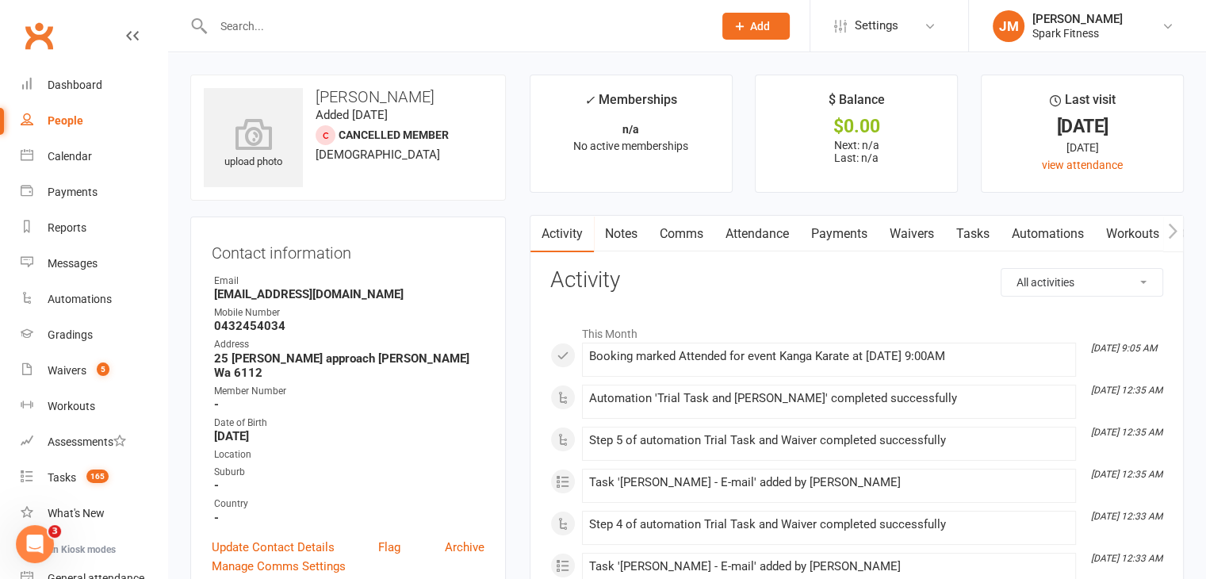
click at [737, 219] on link "Attendance" at bounding box center [758, 234] width 86 height 36
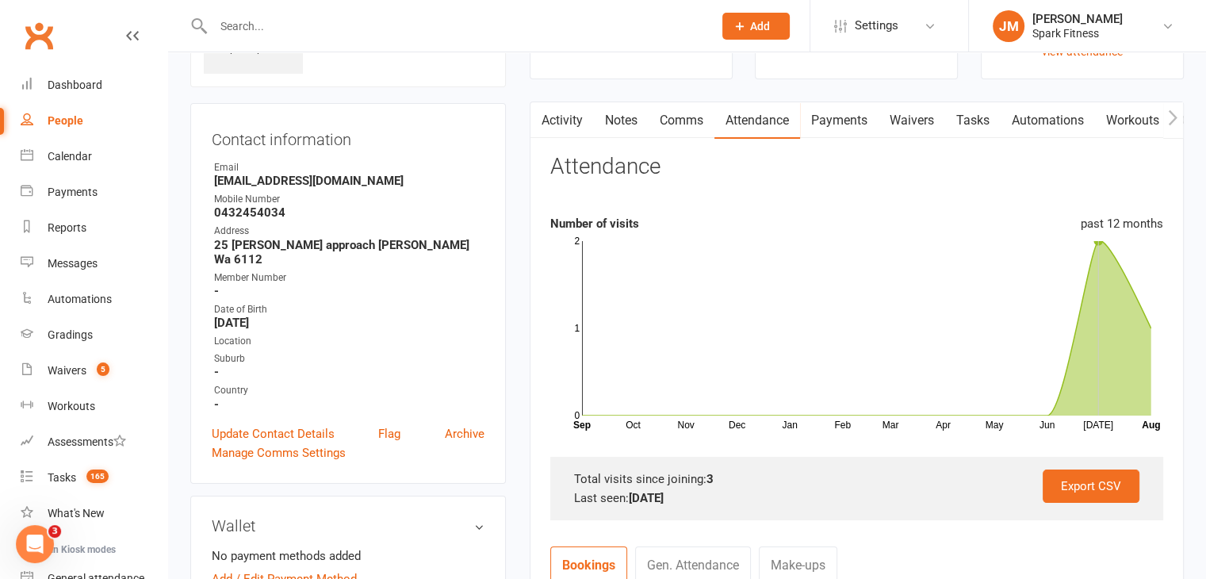
scroll to position [58, 0]
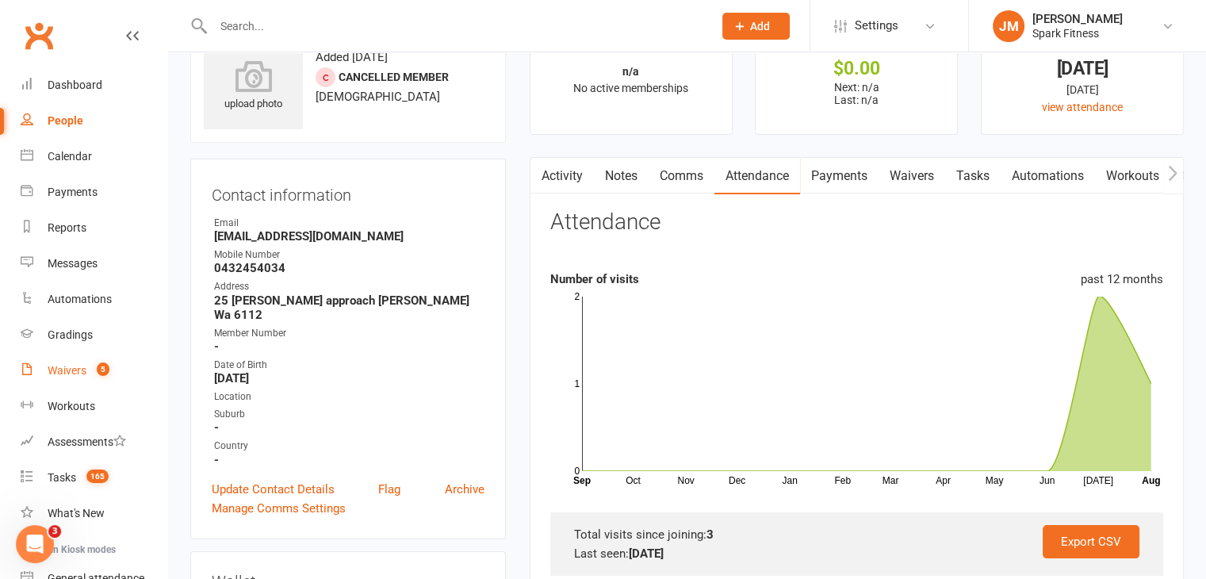
click at [63, 362] on link "Waivers 5" at bounding box center [94, 371] width 147 height 36
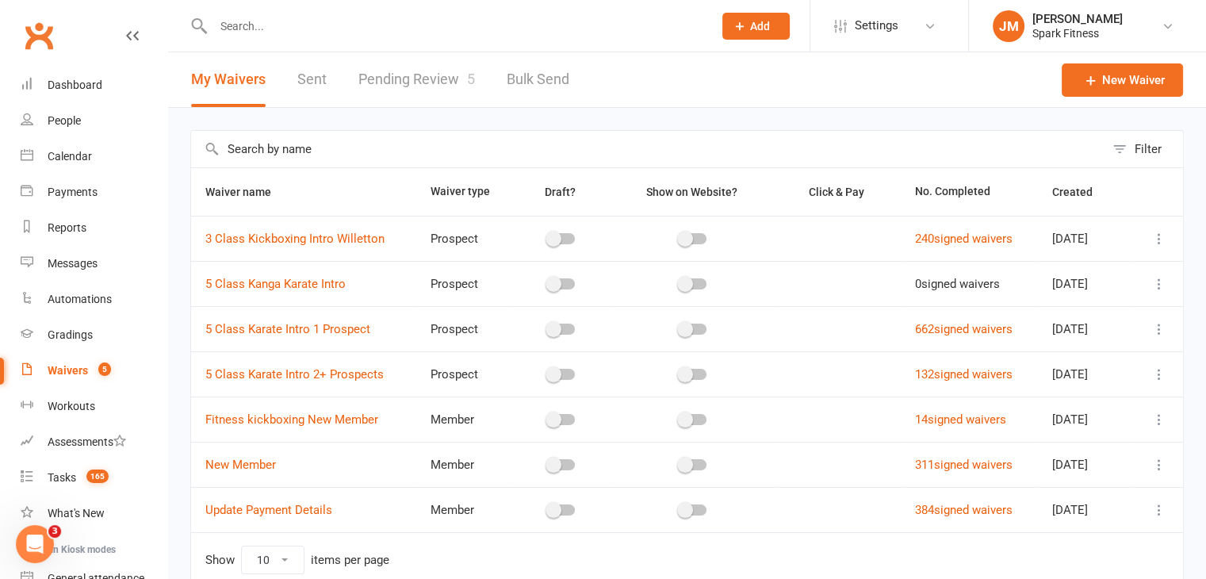
click at [454, 77] on link "Pending Review 5" at bounding box center [416, 79] width 117 height 55
select select "50"
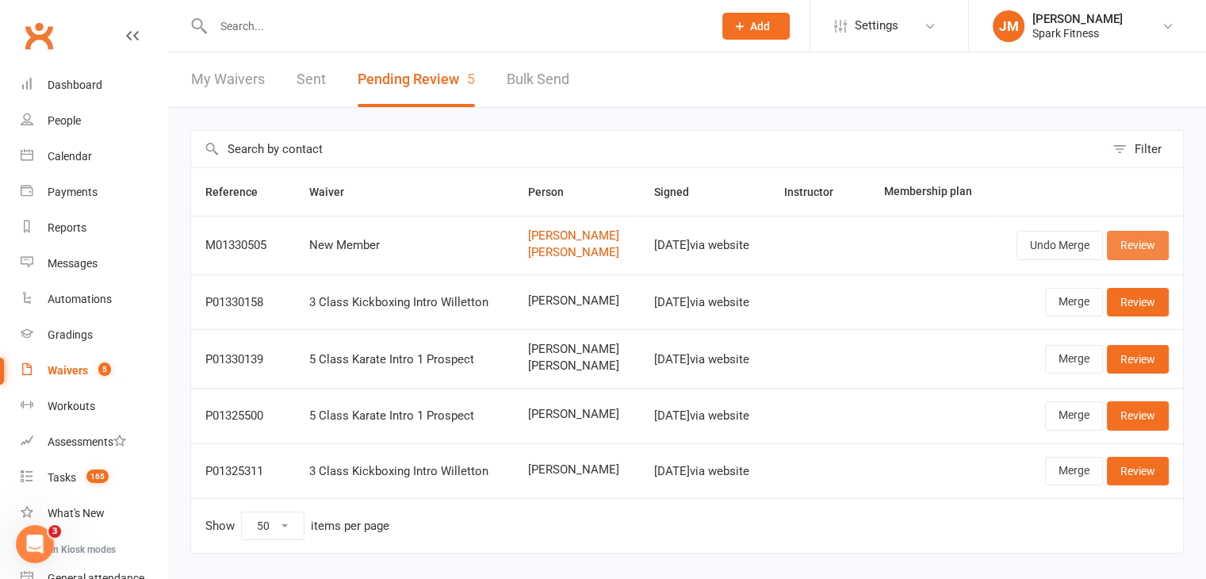
click at [1147, 242] on link "Review" at bounding box center [1138, 245] width 62 height 29
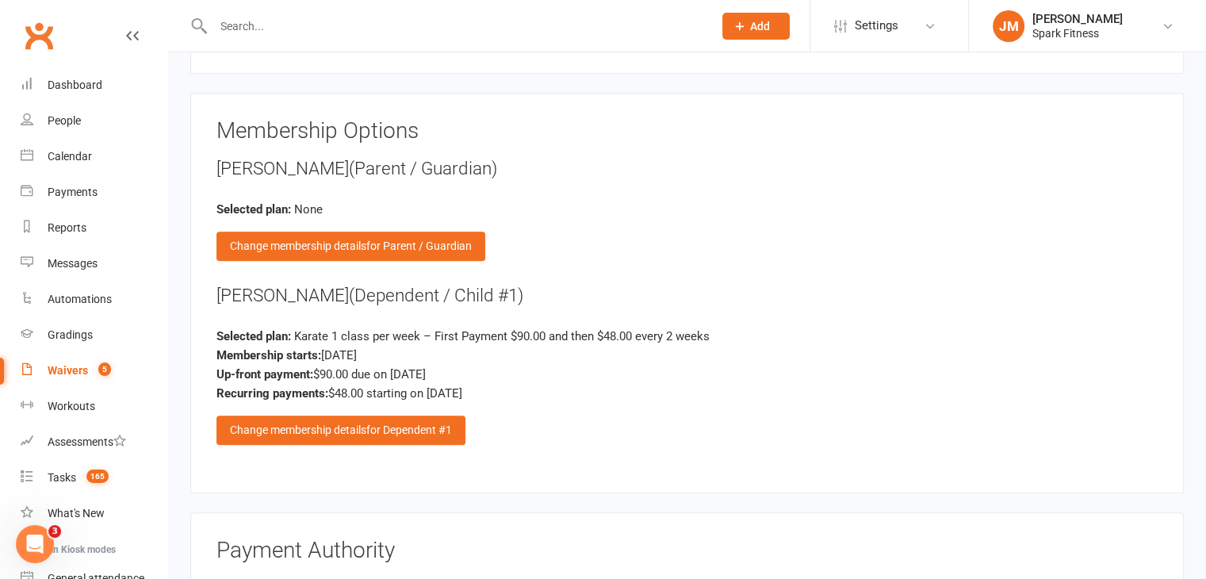
scroll to position [1293, 0]
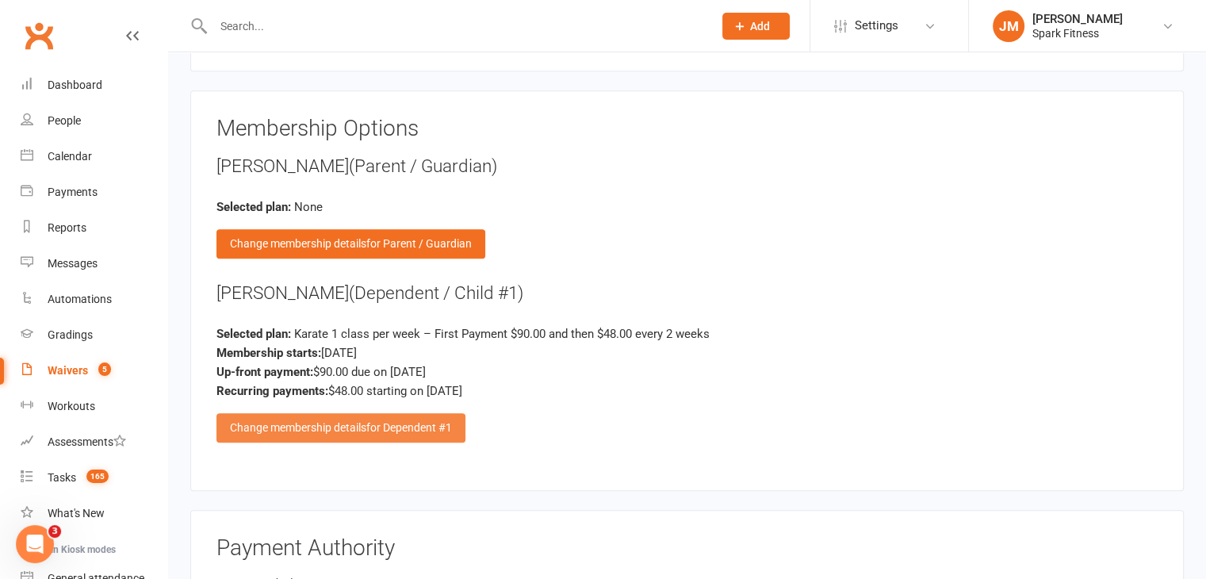
click at [324, 421] on div "Change membership details for Dependent #1" at bounding box center [341, 427] width 249 height 29
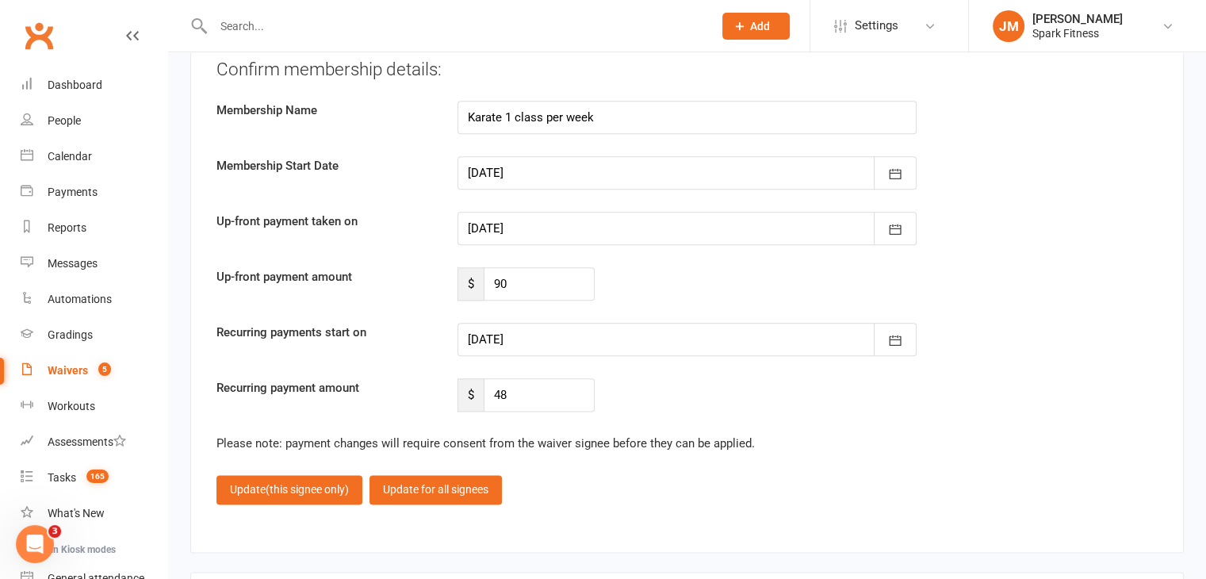
scroll to position [1891, 0]
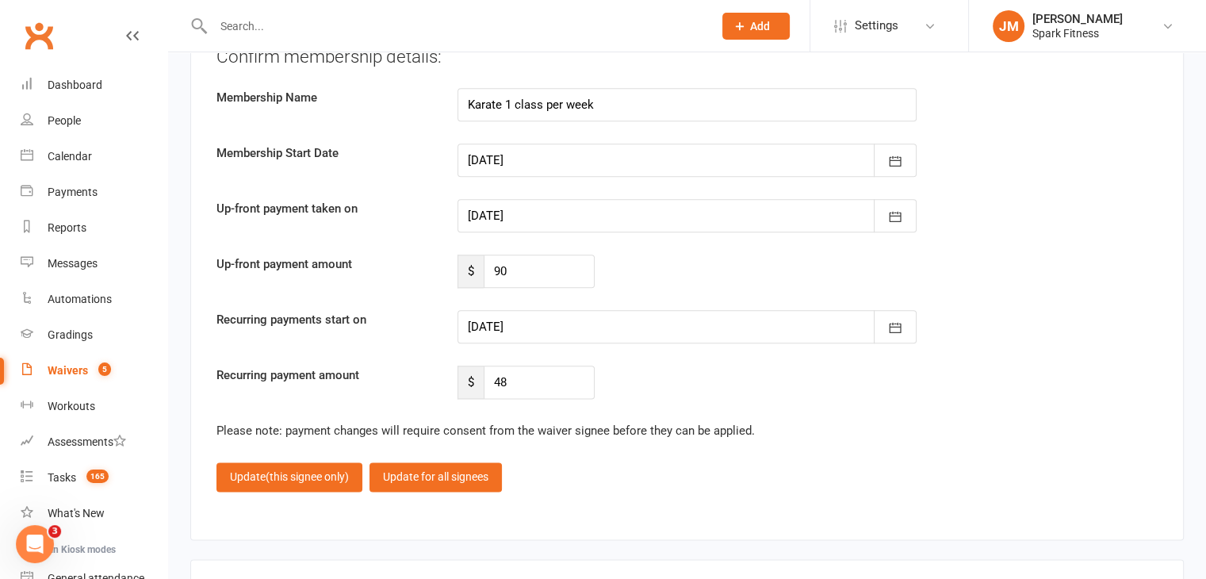
click at [584, 310] on div at bounding box center [687, 326] width 459 height 33
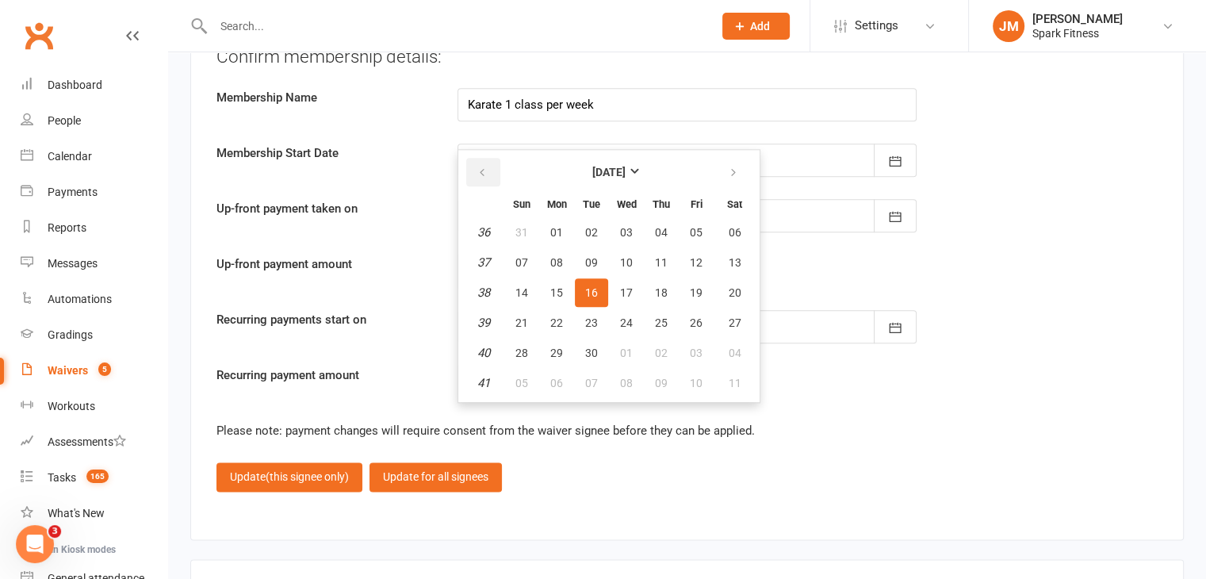
click at [486, 169] on icon "button" at bounding box center [482, 173] width 11 height 13
click at [523, 377] on span "31" at bounding box center [522, 383] width 13 height 13
type input "[DATE]"
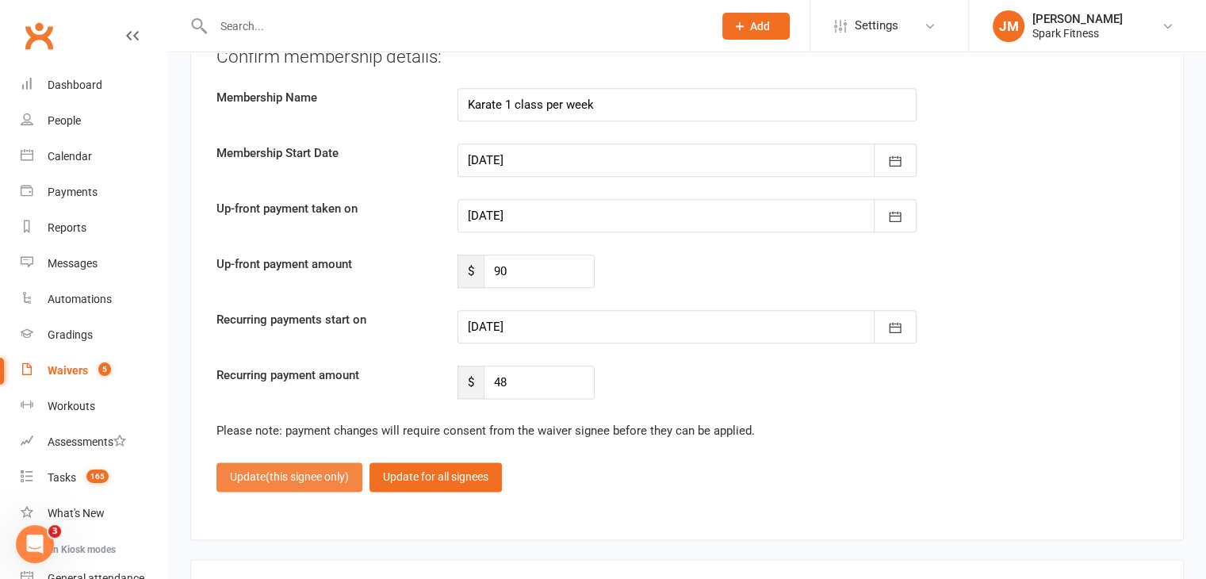
click at [298, 470] on span "(this signee only)" at bounding box center [307, 476] width 83 height 13
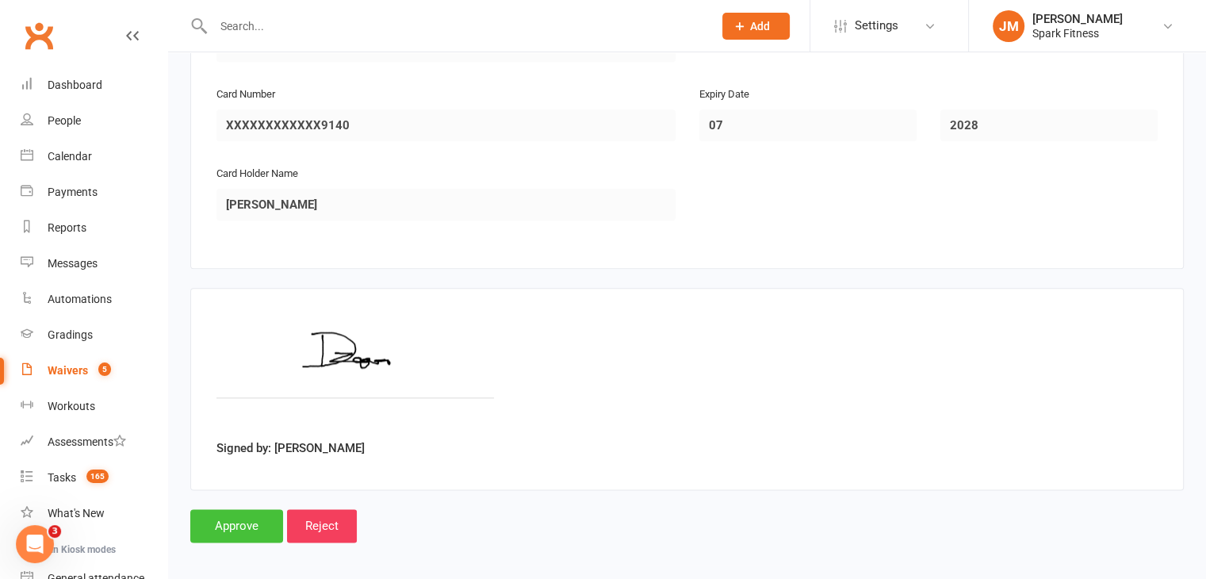
click at [237, 524] on input "Approve" at bounding box center [236, 525] width 93 height 33
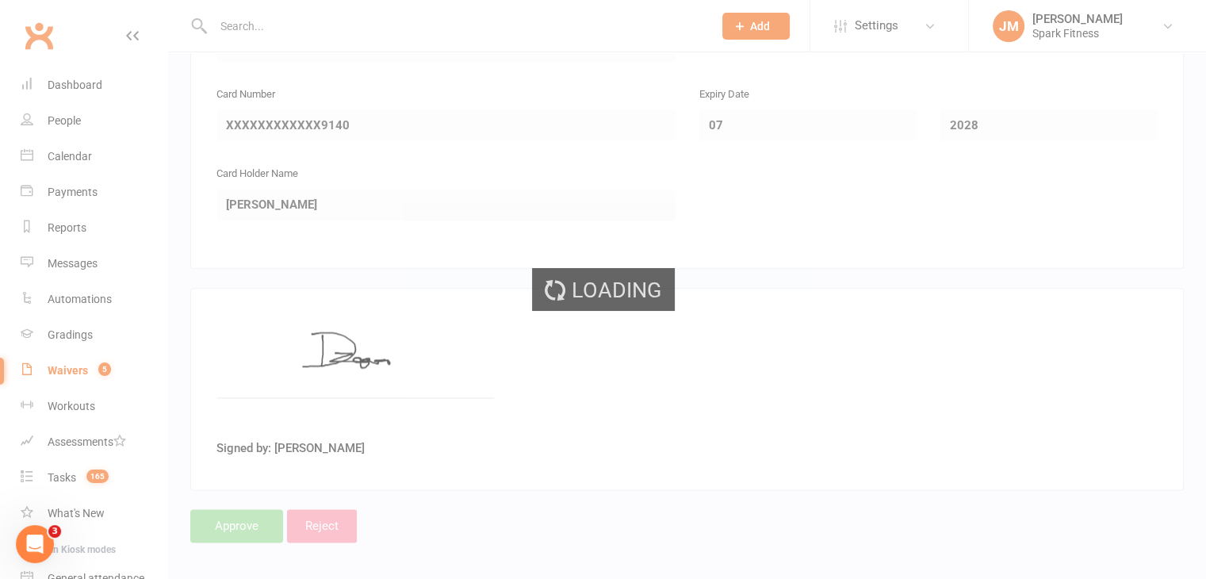
select select "50"
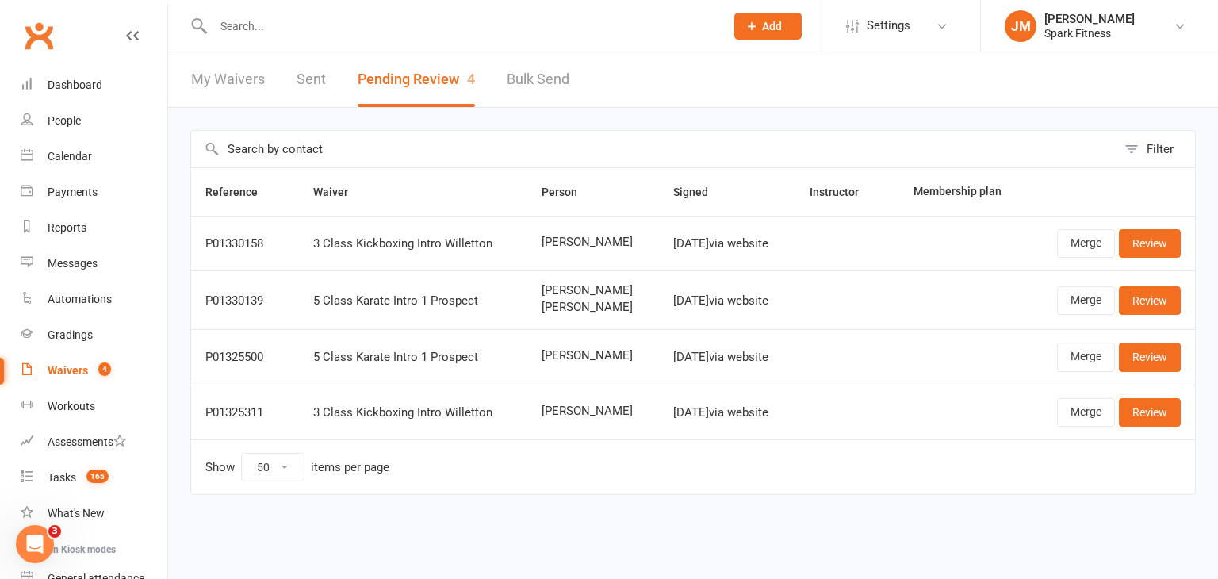
click at [269, 30] on input "text" at bounding box center [461, 26] width 505 height 22
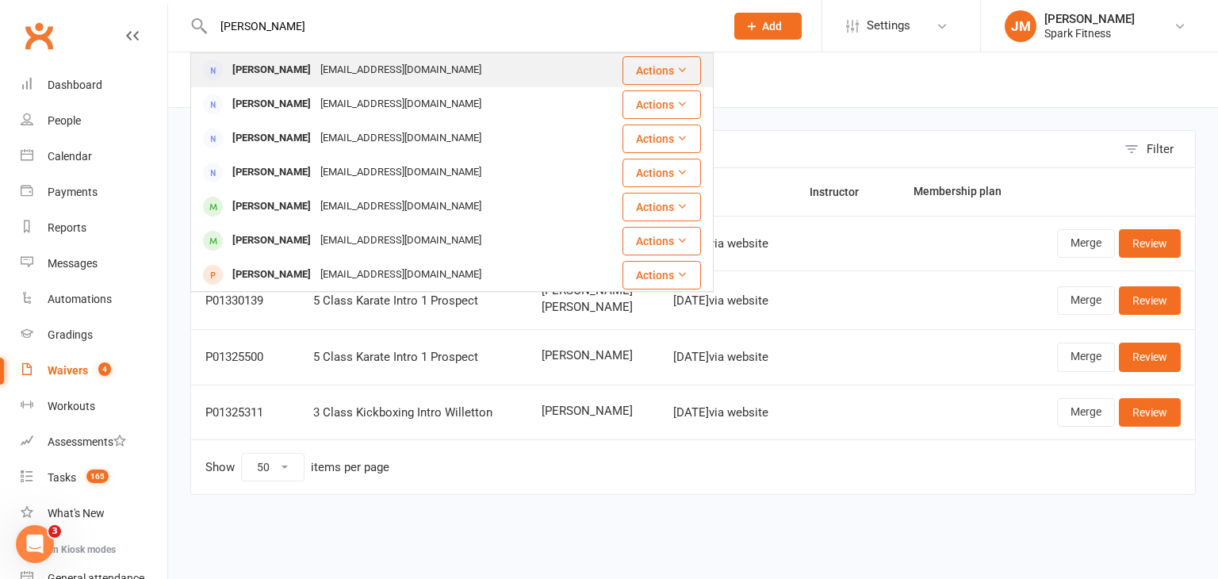
type input "[PERSON_NAME]"
click at [358, 65] on div "[EMAIL_ADDRESS][DOMAIN_NAME]" at bounding box center [401, 70] width 171 height 23
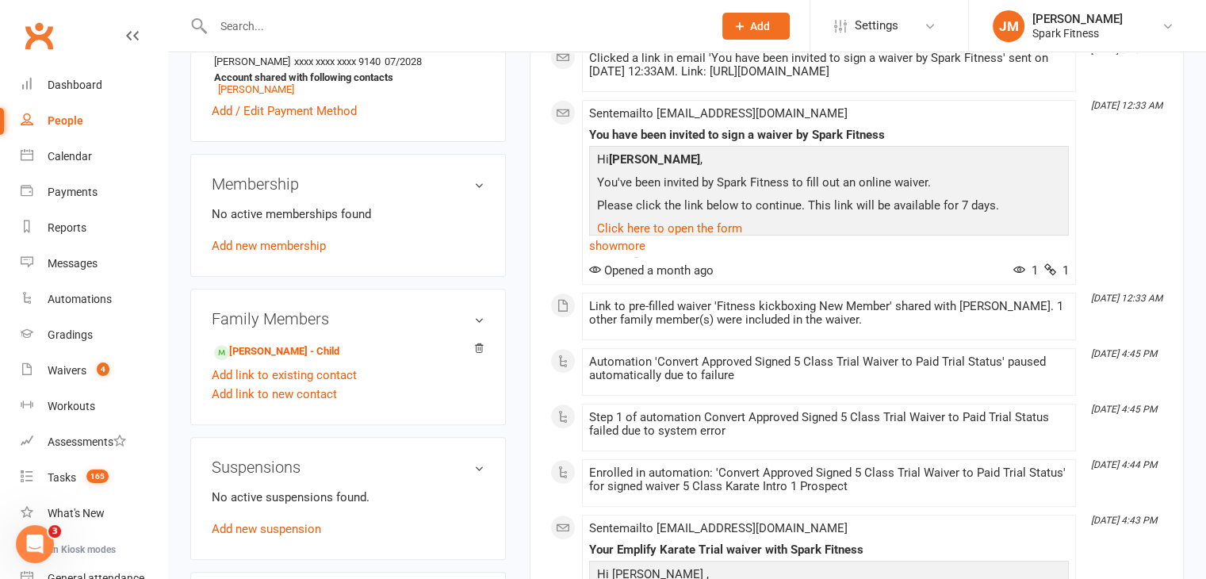
scroll to position [595, 0]
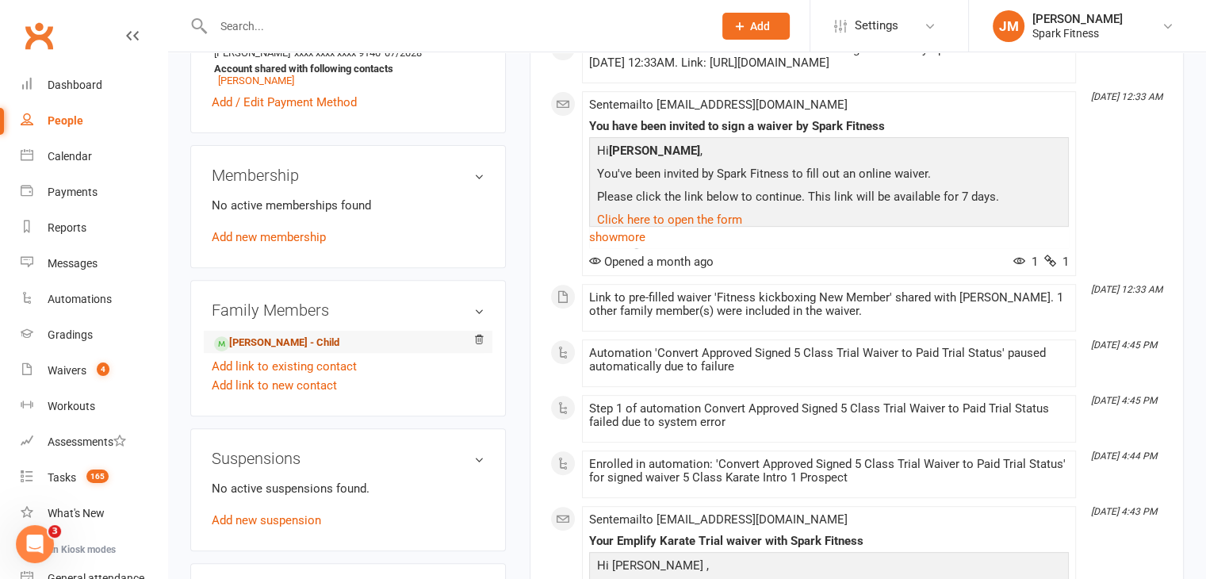
click at [255, 335] on link "[PERSON_NAME] - Child" at bounding box center [276, 343] width 125 height 17
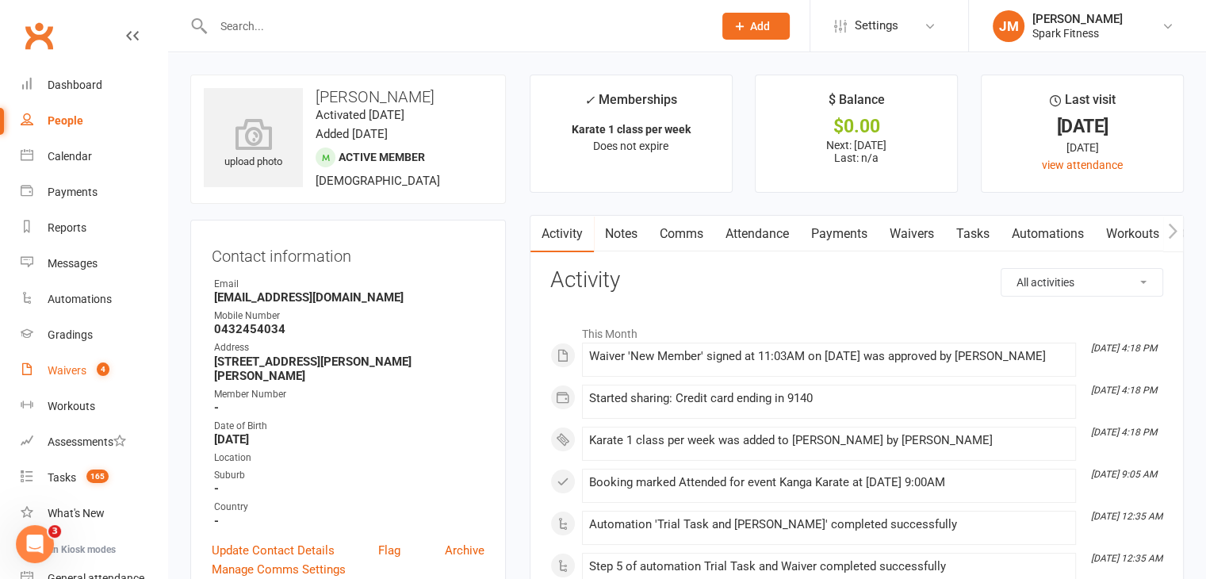
click at [60, 385] on link "Waivers 4" at bounding box center [94, 371] width 147 height 36
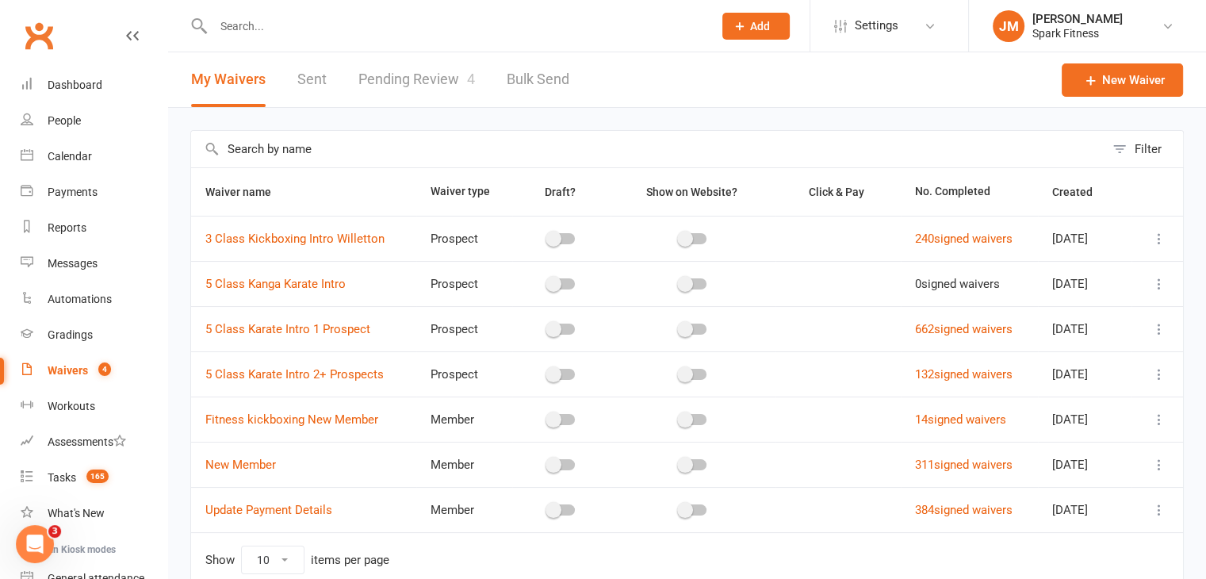
click at [392, 75] on link "Pending Review 4" at bounding box center [416, 79] width 117 height 55
select select "50"
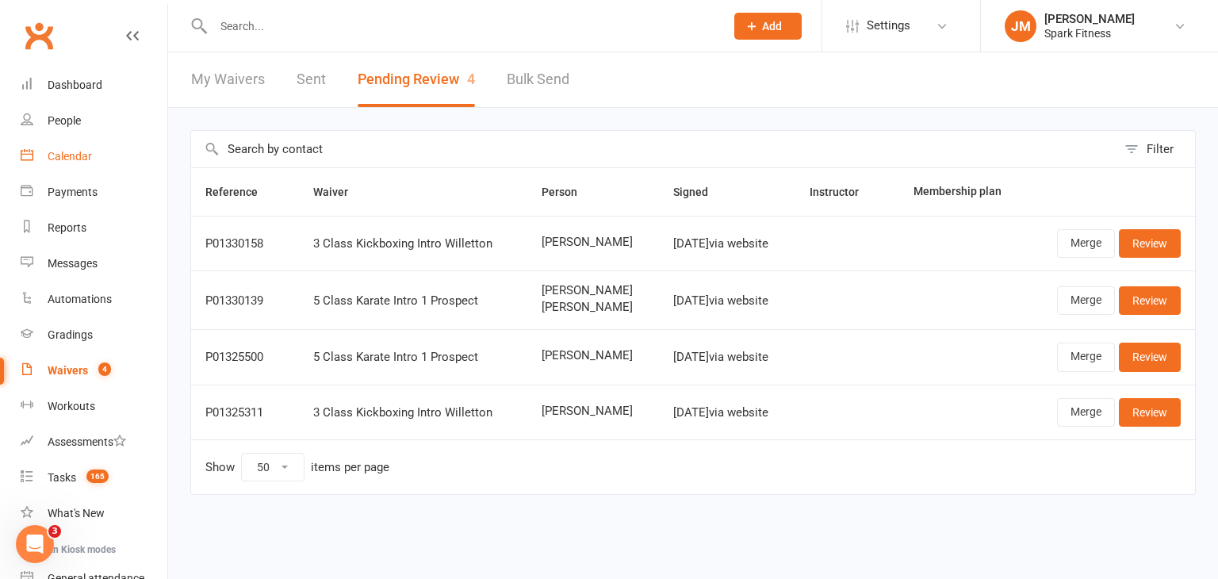
click at [68, 147] on link "Calendar" at bounding box center [94, 157] width 147 height 36
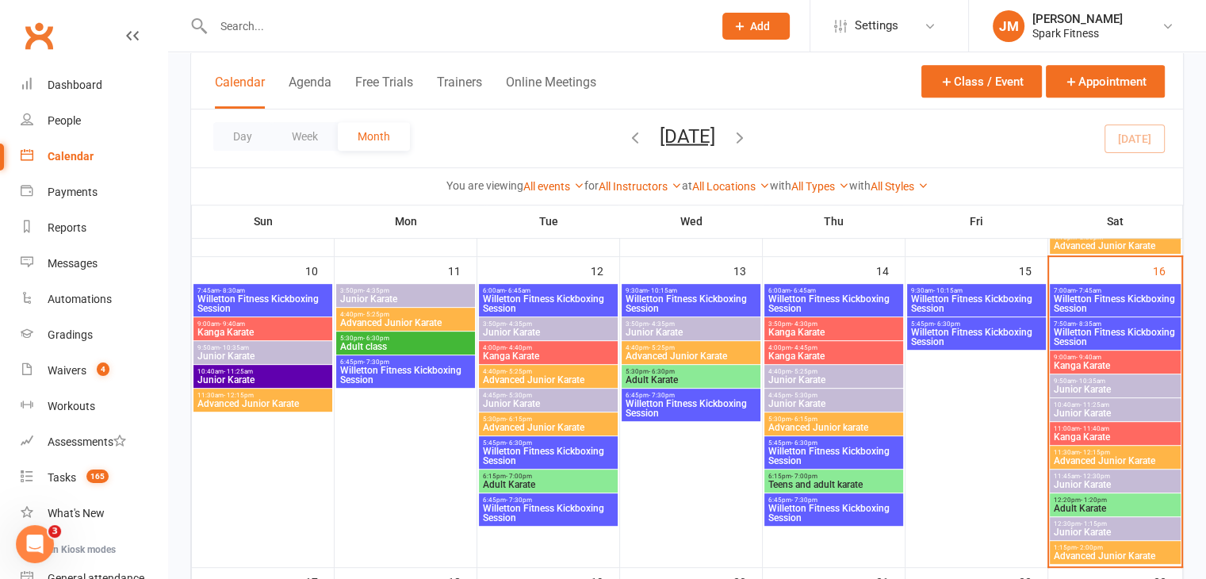
scroll to position [696, 0]
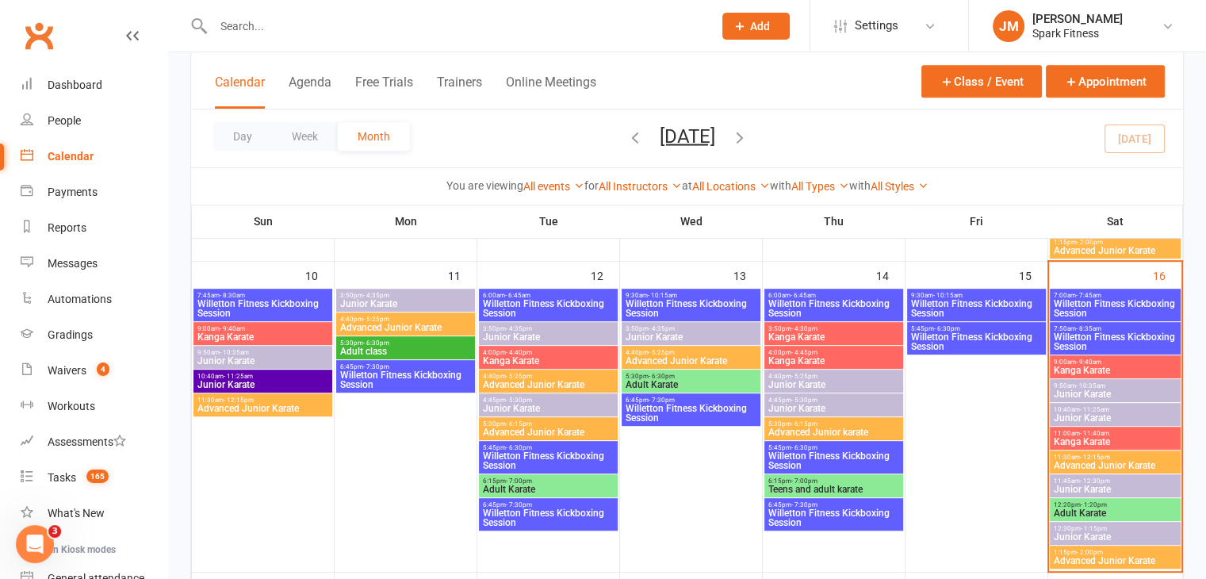
click at [262, 328] on span "9:00am - 9:40am" at bounding box center [263, 328] width 132 height 7
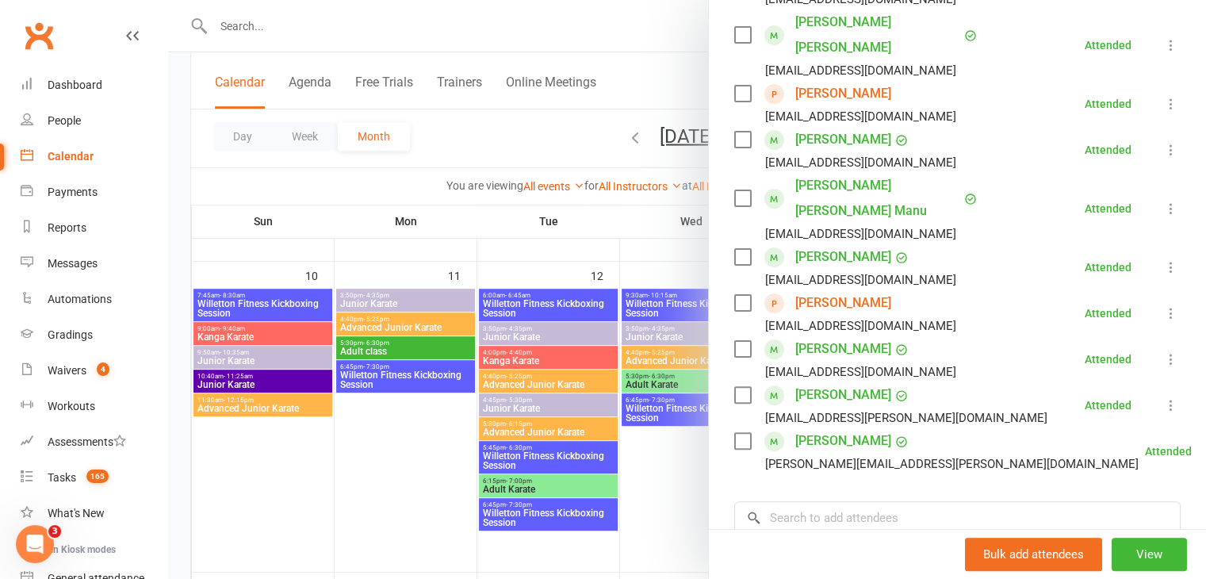
scroll to position [379, 0]
click at [838, 289] on link "[PERSON_NAME]" at bounding box center [843, 301] width 96 height 25
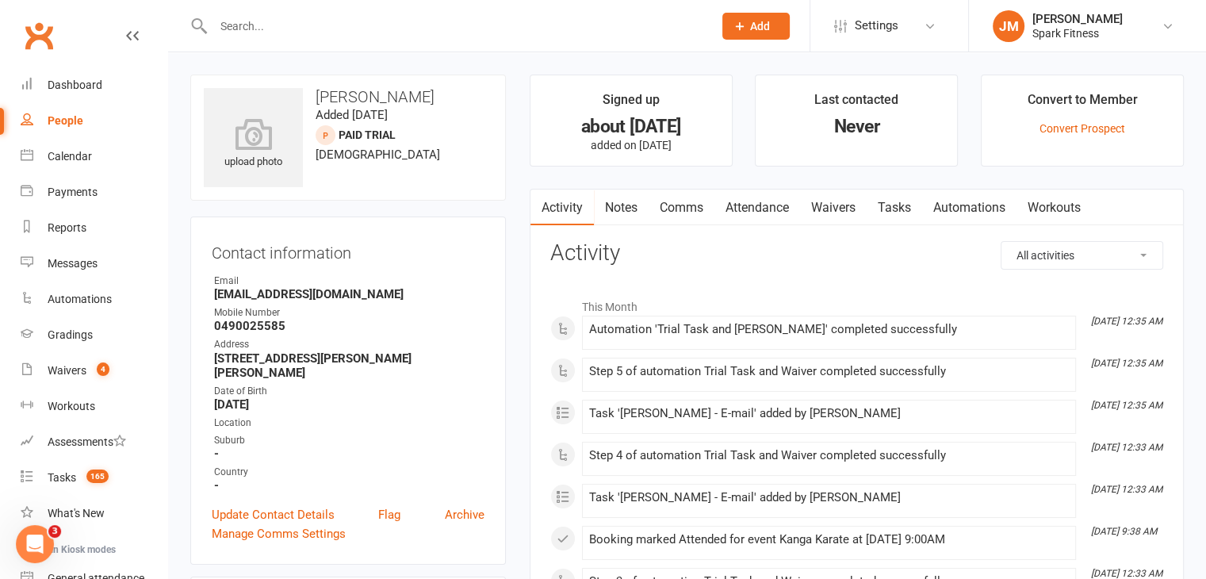
click at [745, 207] on link "Attendance" at bounding box center [758, 208] width 86 height 36
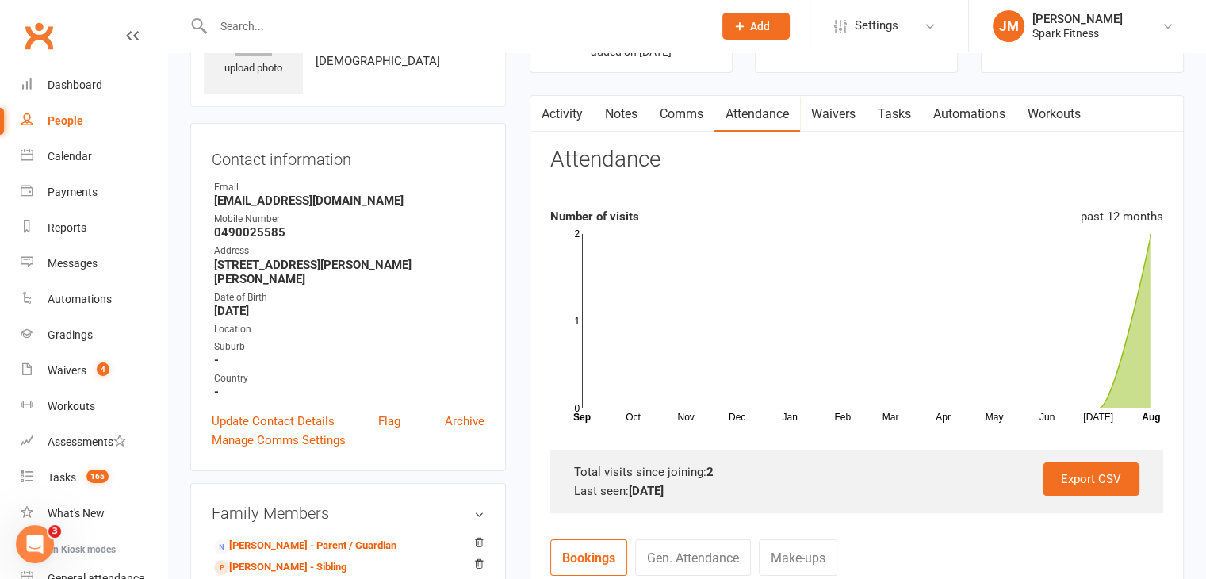
scroll to position [76, 0]
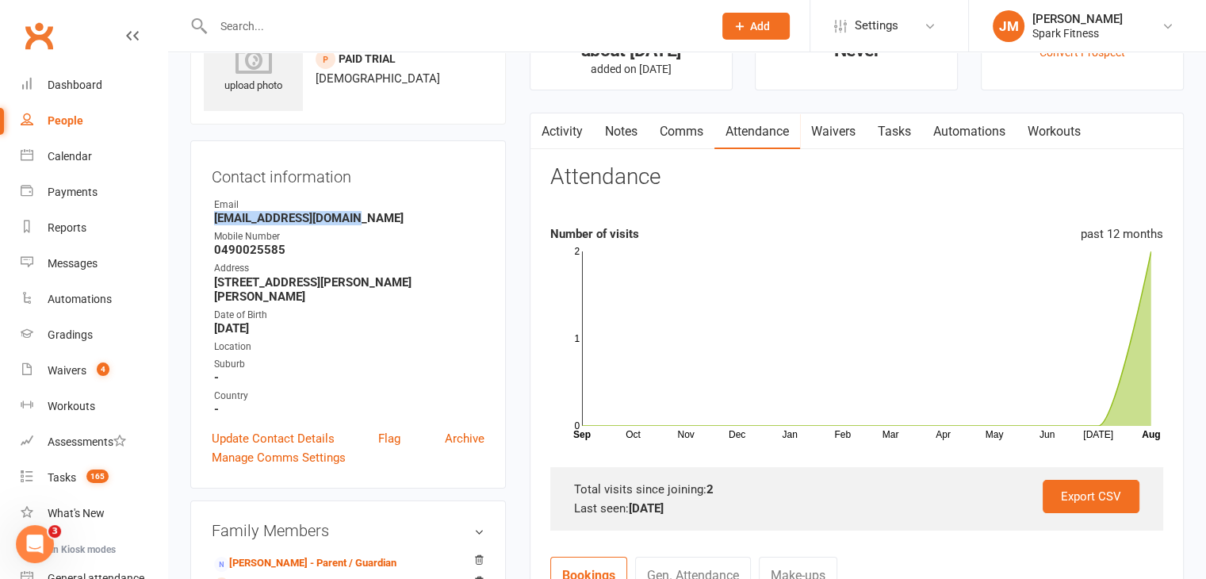
drag, startPoint x: 370, startPoint y: 217, endPoint x: 197, endPoint y: 222, distance: 172.2
click at [197, 222] on div "Contact information Owner Email [EMAIL_ADDRESS][DOMAIN_NAME] Mobile Number [PHO…" at bounding box center [348, 314] width 316 height 348
copy strong "[EMAIL_ADDRESS][DOMAIN_NAME]"
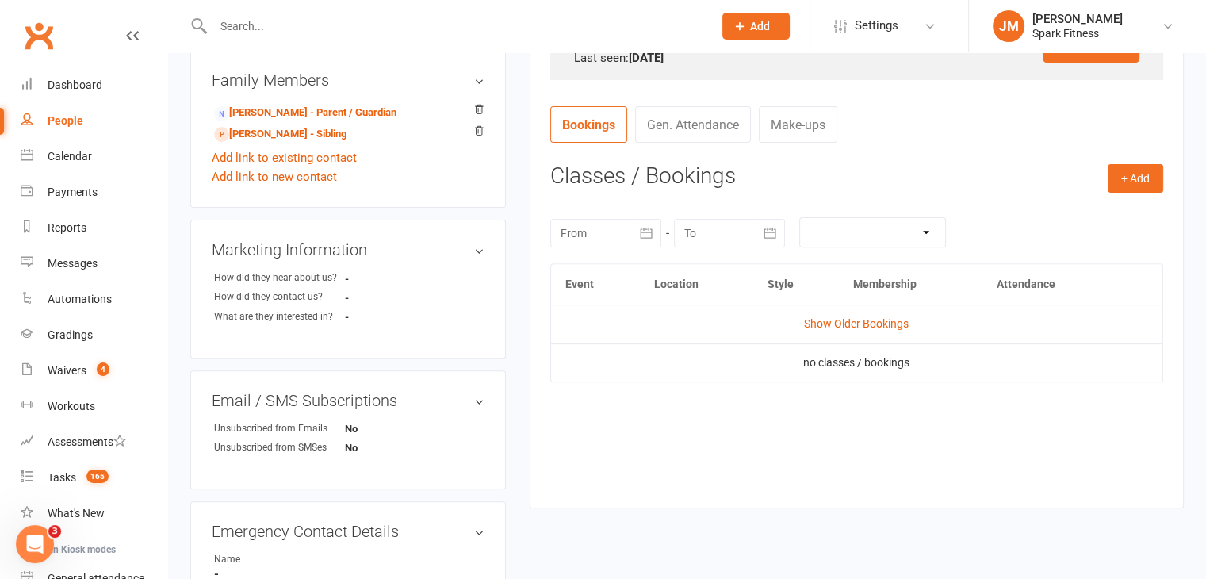
scroll to position [526, 0]
click at [273, 127] on link "[PERSON_NAME] - Sibling" at bounding box center [280, 135] width 132 height 17
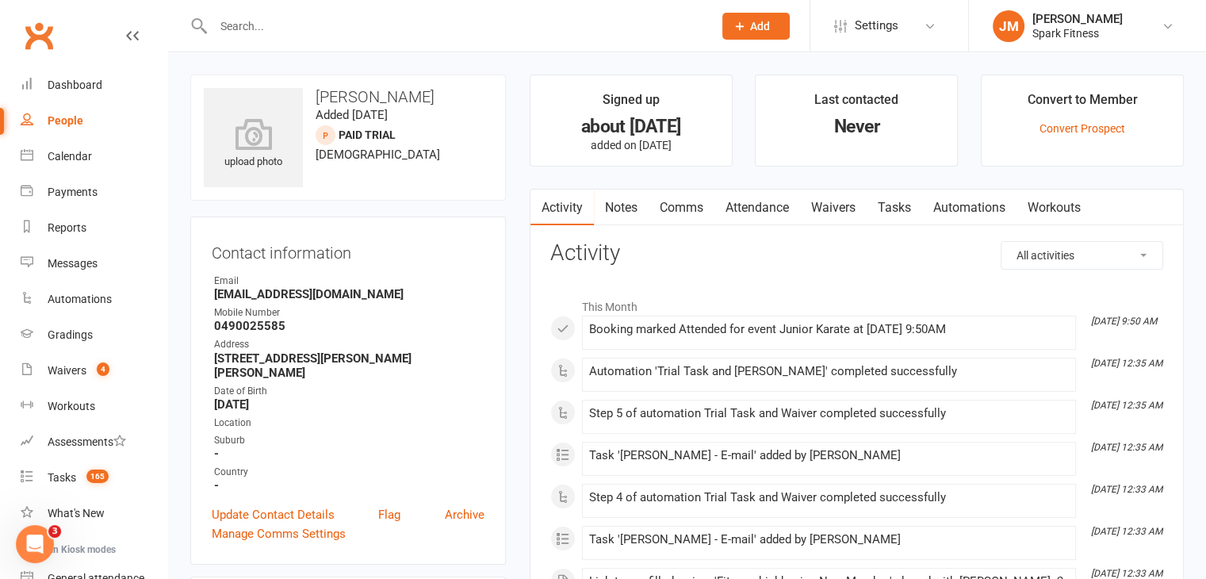
click at [749, 216] on link "Attendance" at bounding box center [758, 208] width 86 height 36
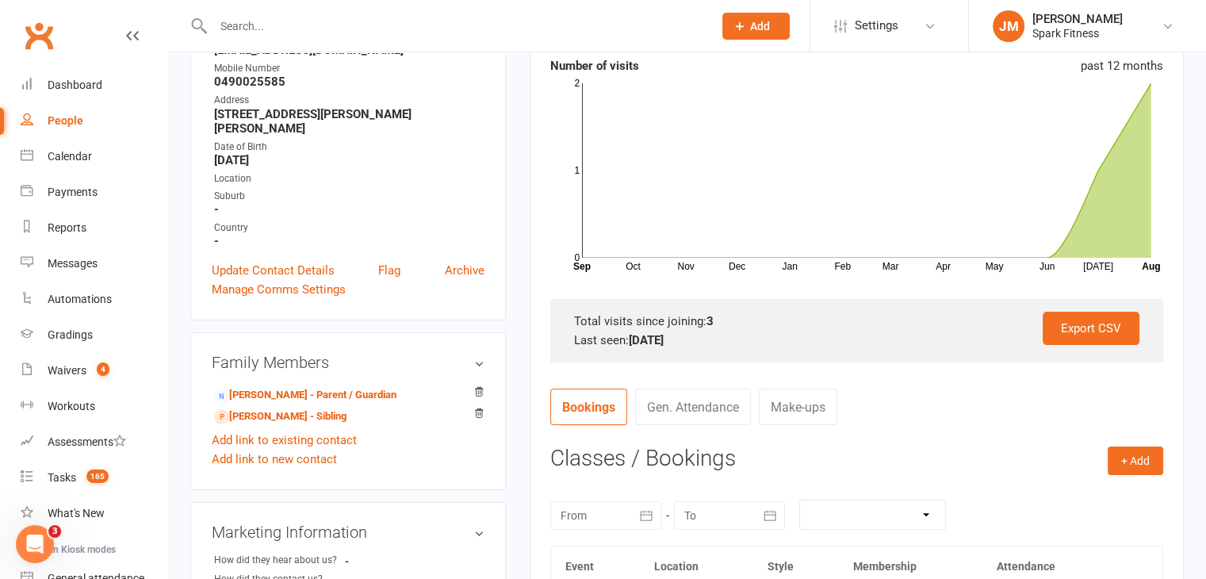
scroll to position [266, 0]
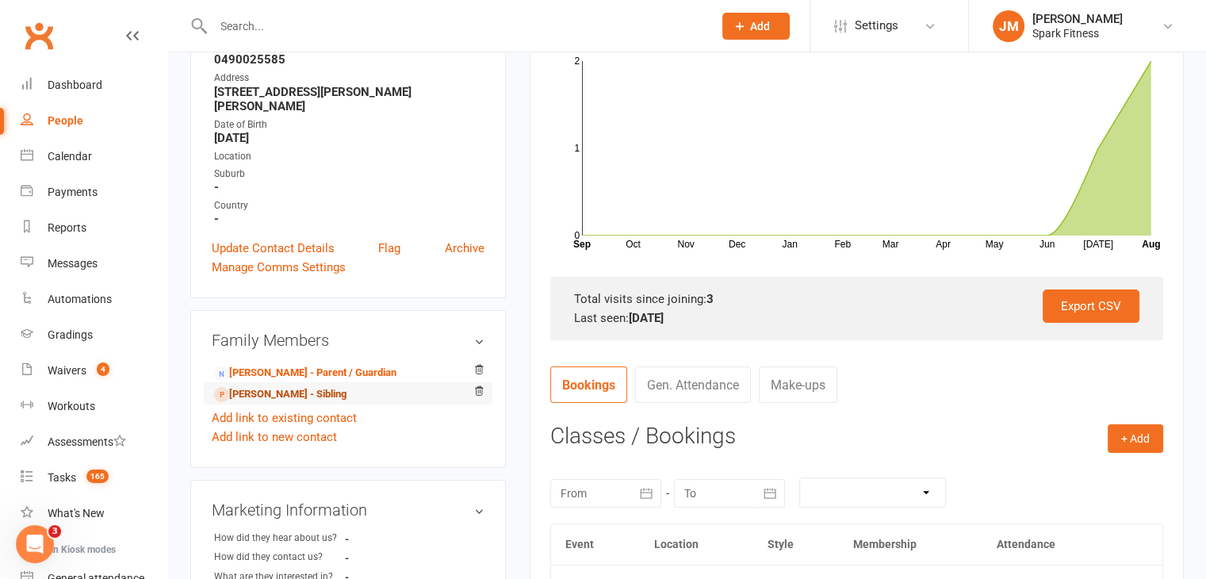
click at [260, 386] on link "[PERSON_NAME] - Sibling" at bounding box center [280, 394] width 132 height 17
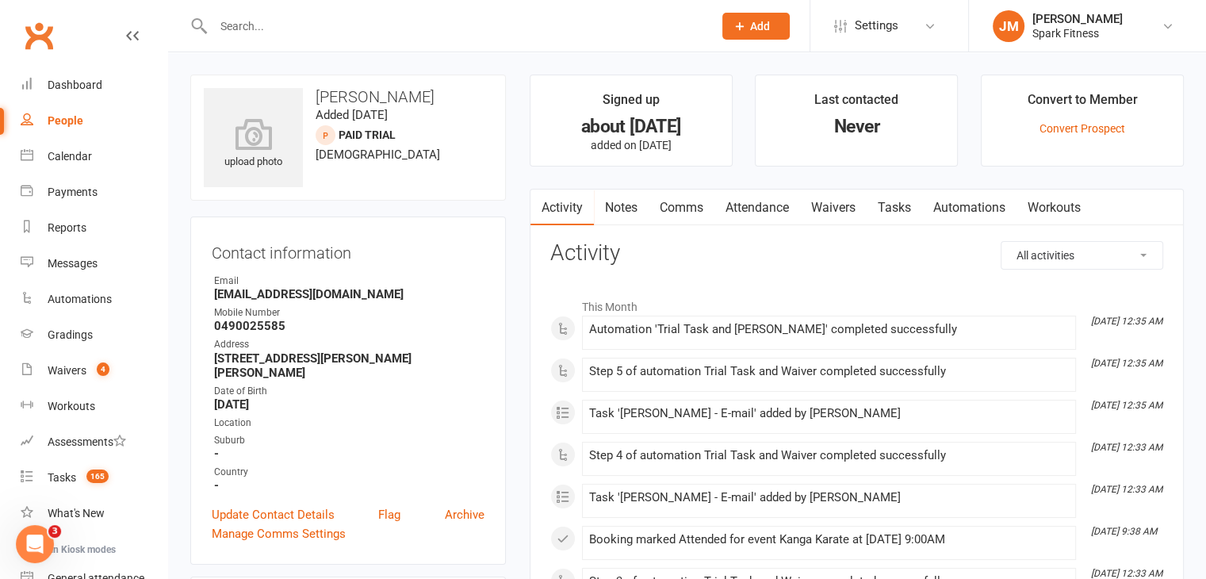
click at [770, 203] on link "Attendance" at bounding box center [758, 208] width 86 height 36
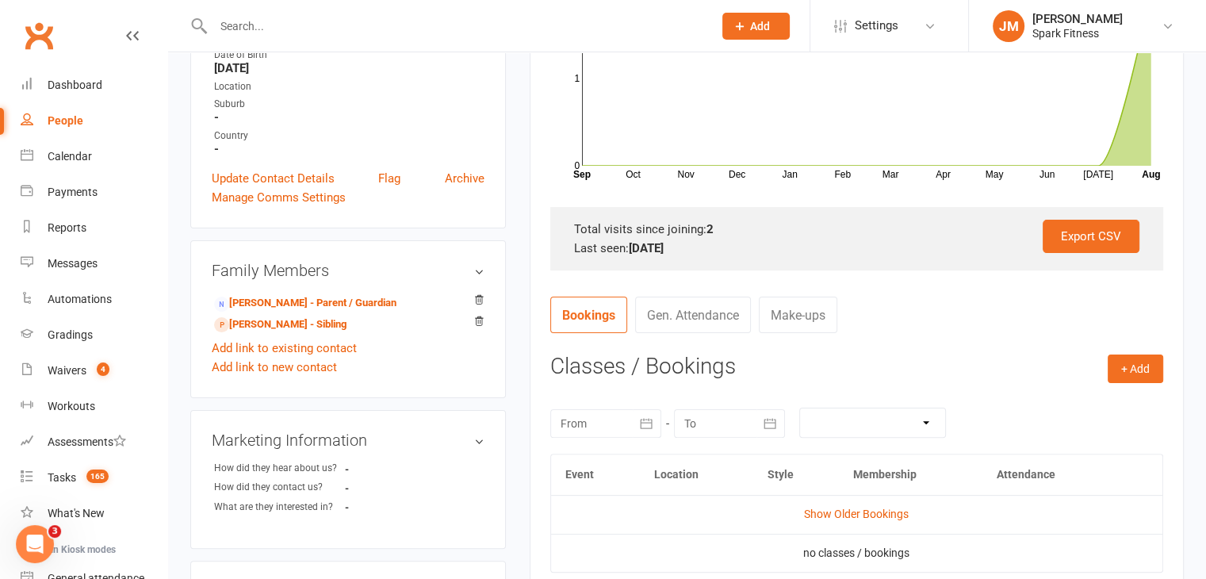
scroll to position [333, 0]
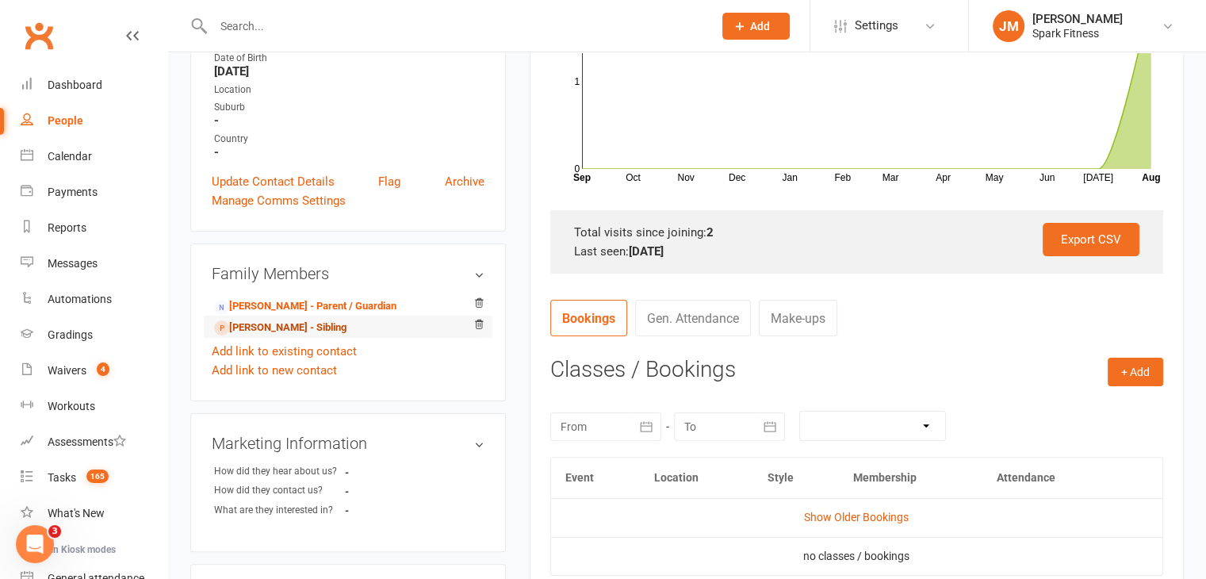
click at [311, 320] on link "[PERSON_NAME] - Sibling" at bounding box center [280, 328] width 132 height 17
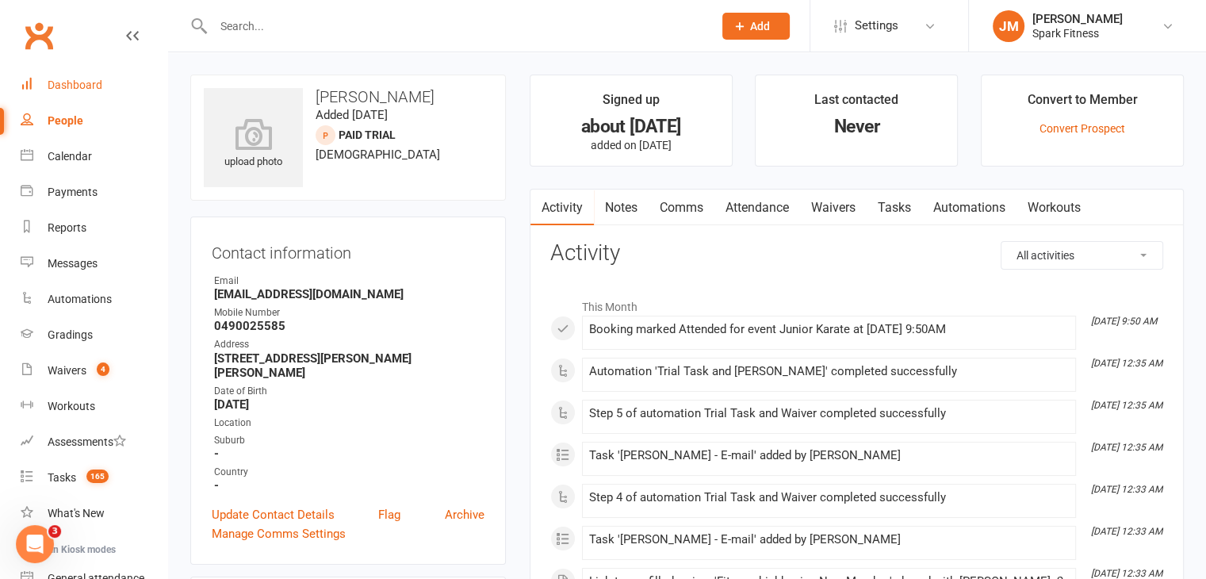
click at [89, 96] on link "Dashboard" at bounding box center [94, 85] width 147 height 36
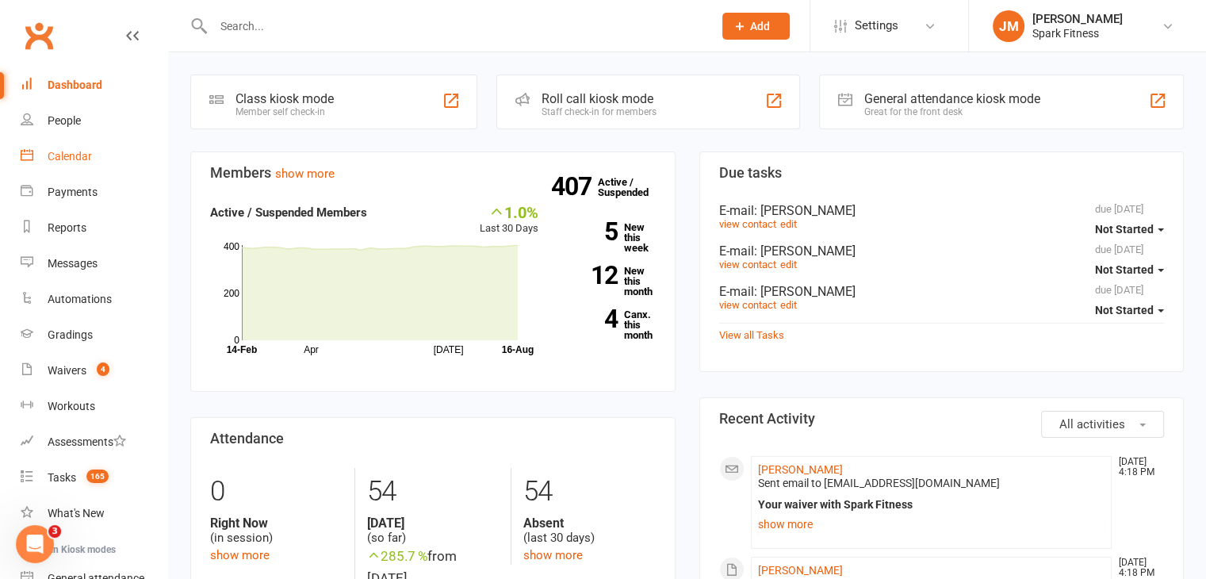
click at [92, 150] on link "Calendar" at bounding box center [94, 157] width 147 height 36
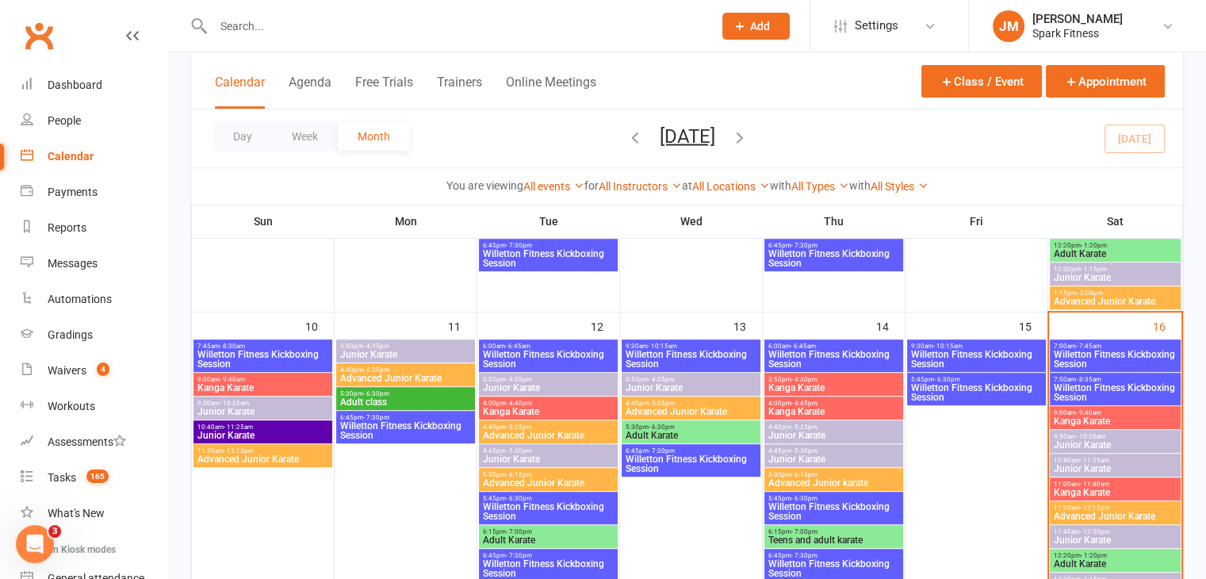
scroll to position [646, 0]
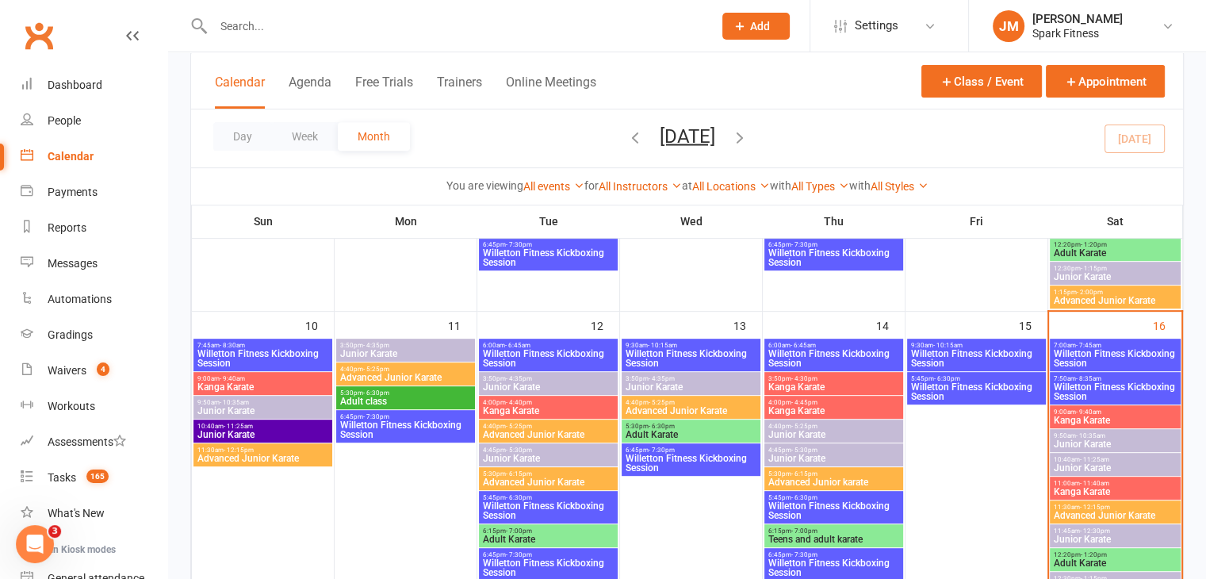
click at [388, 343] on span "3:50pm - 4:35pm" at bounding box center [405, 345] width 132 height 7
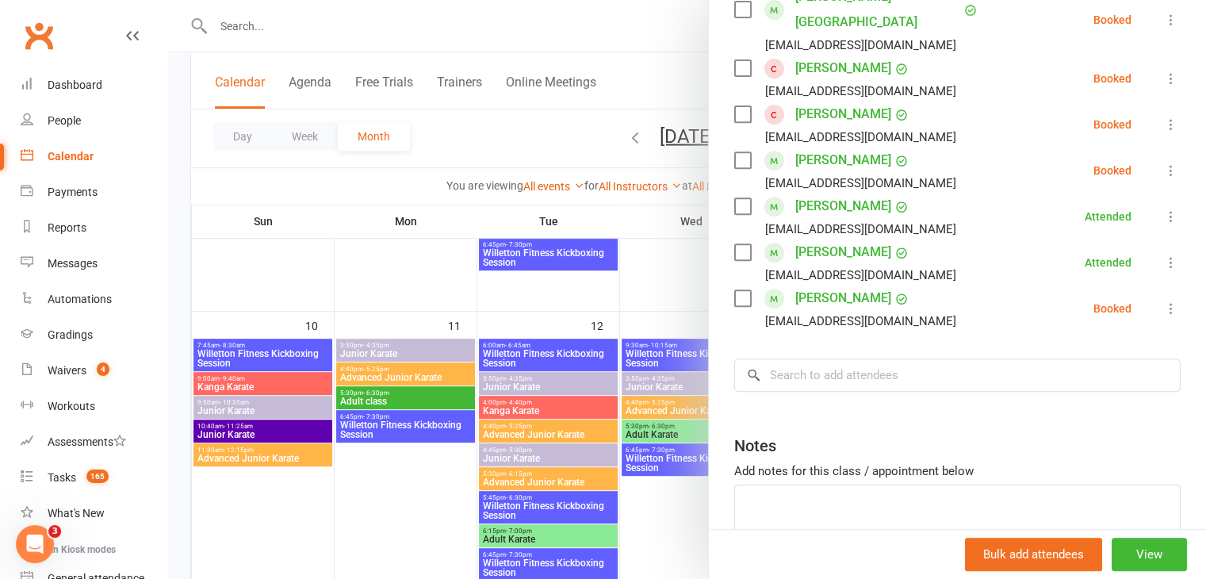
scroll to position [647, 0]
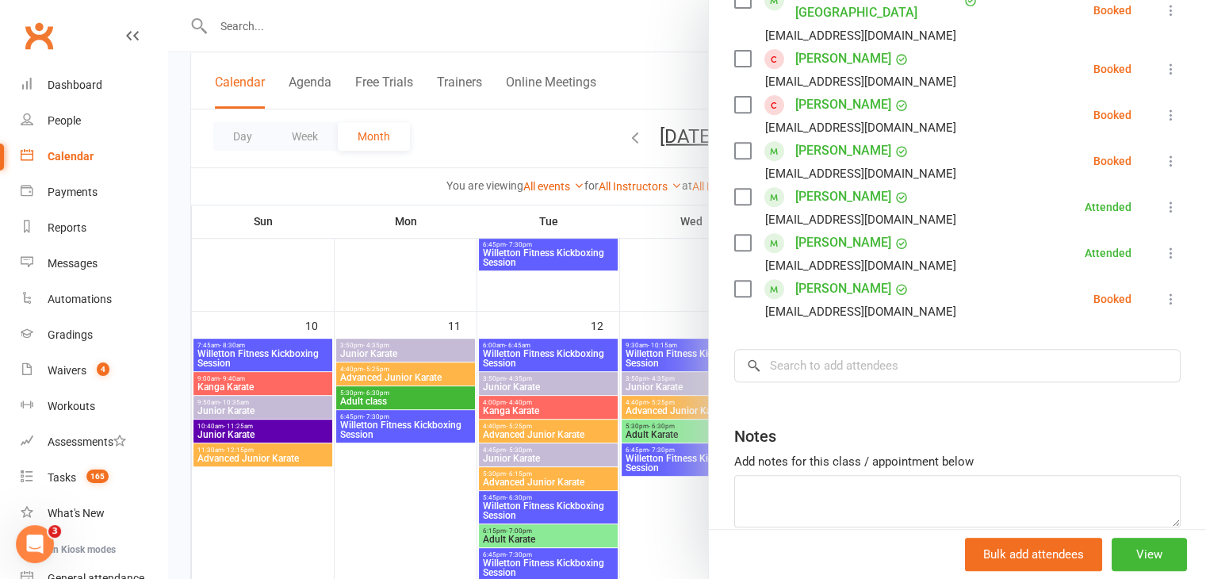
click at [403, 389] on div at bounding box center [687, 289] width 1038 height 579
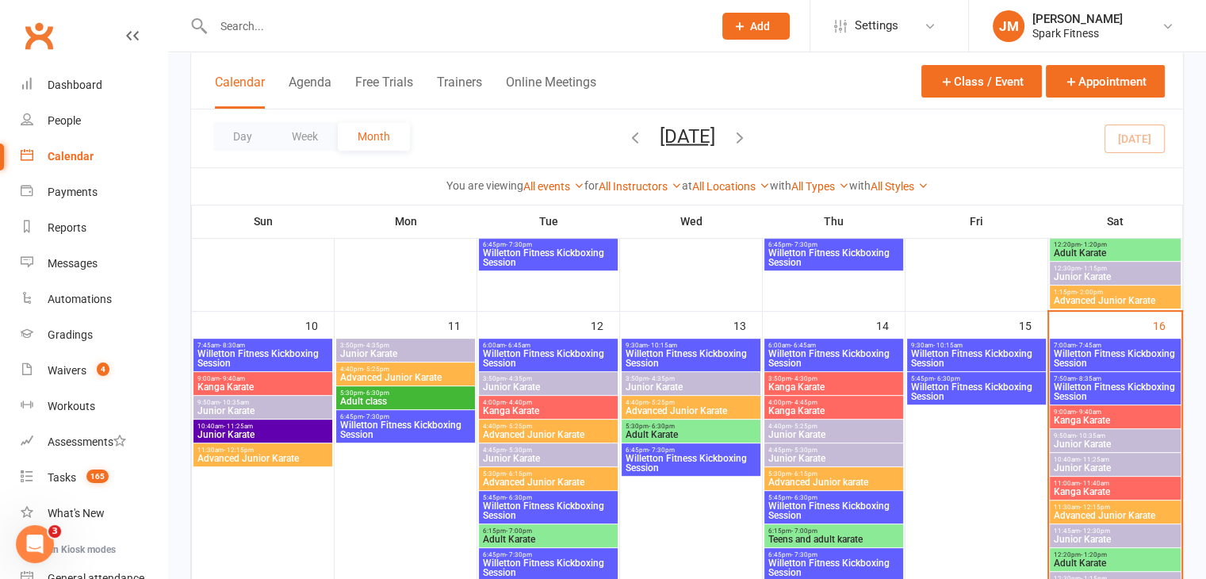
click at [403, 389] on span "5:30pm - 6:30pm" at bounding box center [405, 392] width 132 height 7
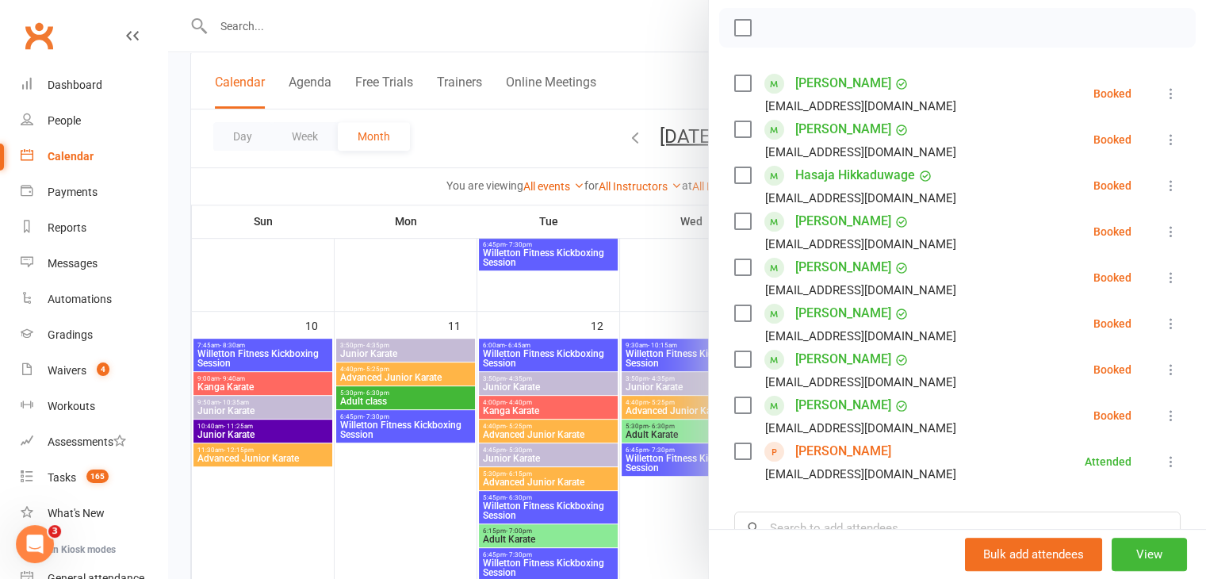
scroll to position [231, 0]
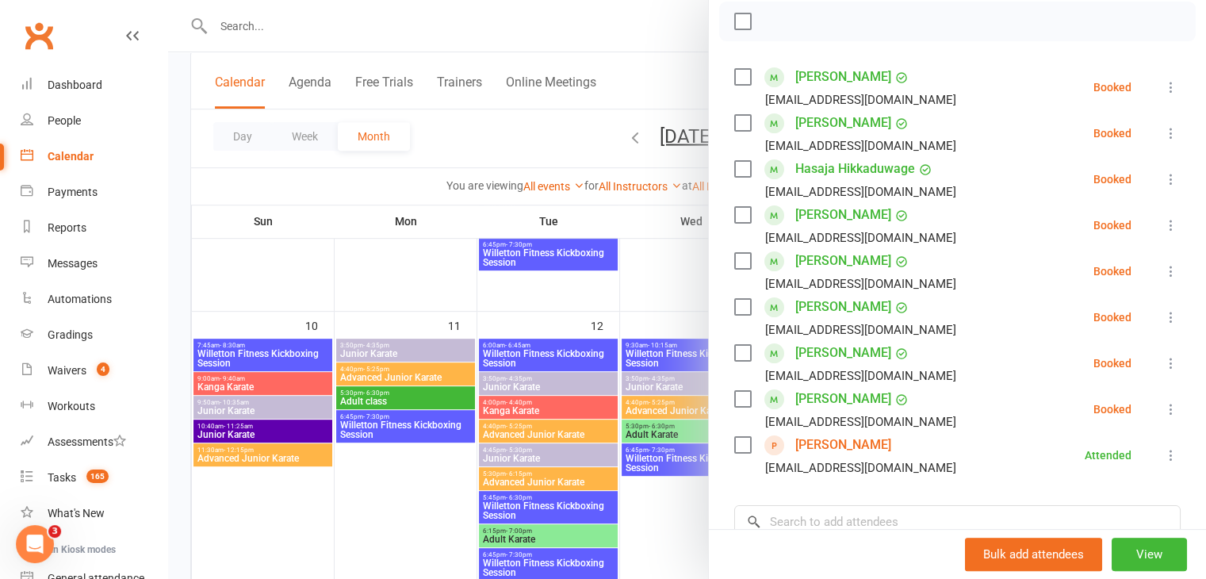
click at [742, 265] on label at bounding box center [742, 261] width 16 height 16
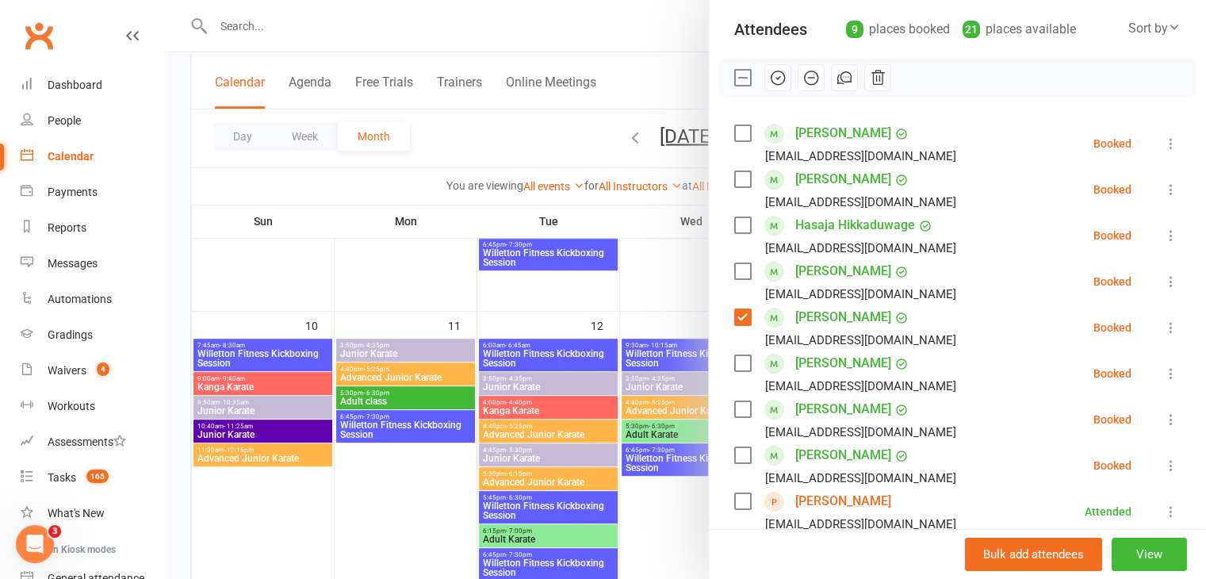
scroll to position [174, 0]
click at [738, 267] on label at bounding box center [742, 272] width 16 height 16
click at [734, 216] on div "Hasaja Hikkaduwage [EMAIL_ADDRESS][DOMAIN_NAME]" at bounding box center [848, 236] width 228 height 46
click at [734, 132] on label at bounding box center [742, 134] width 16 height 16
click at [735, 224] on label at bounding box center [742, 226] width 16 height 16
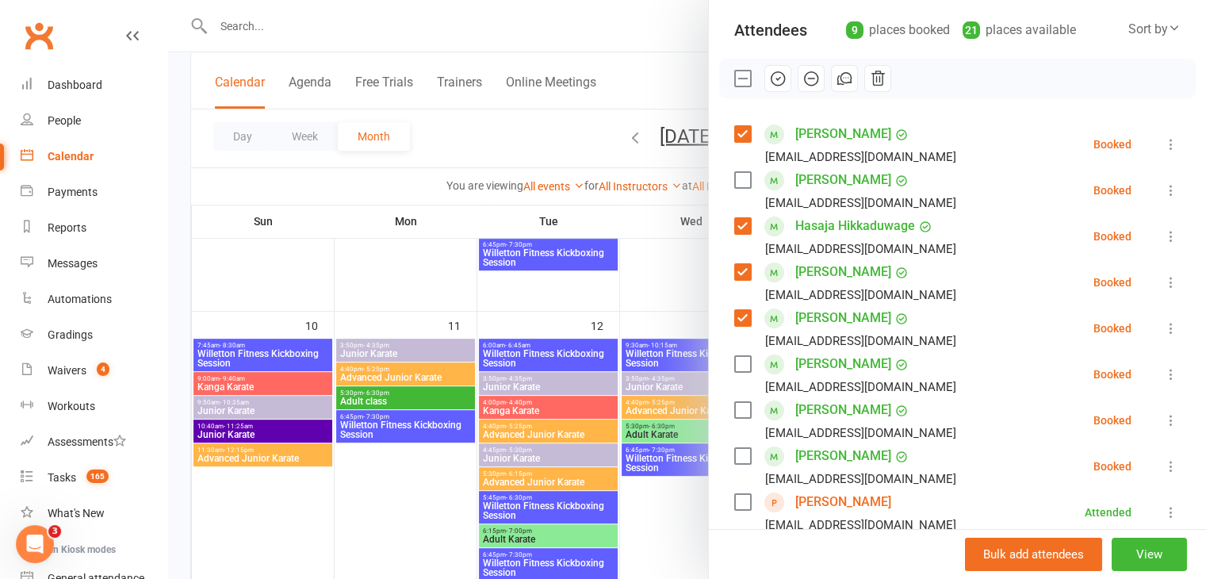
scroll to position [141, 0]
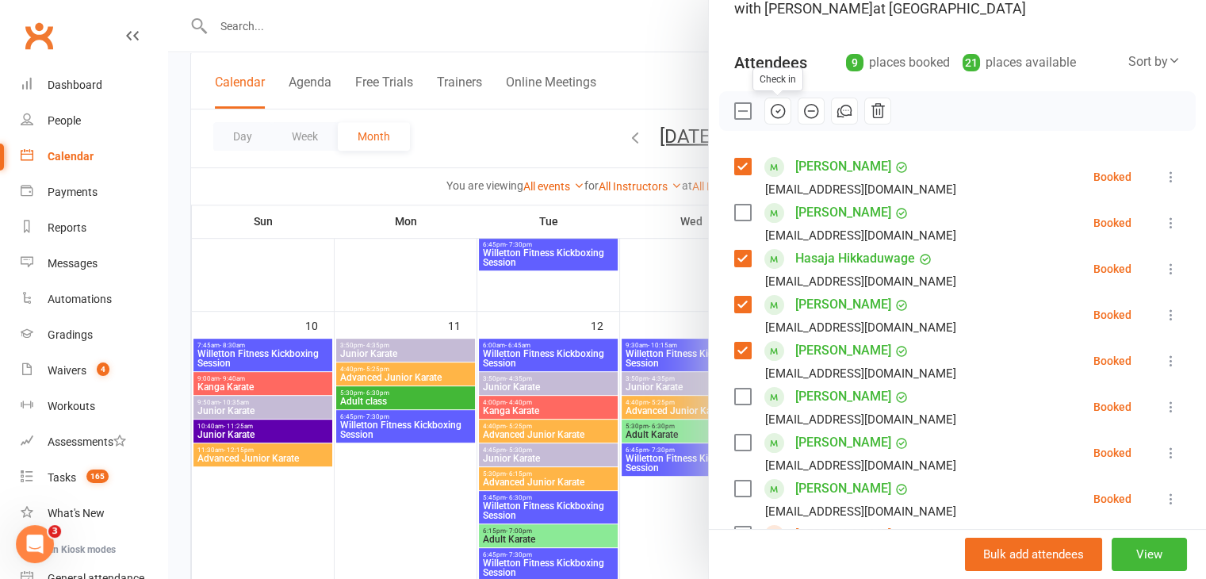
click at [773, 113] on icon "button" at bounding box center [777, 110] width 17 height 17
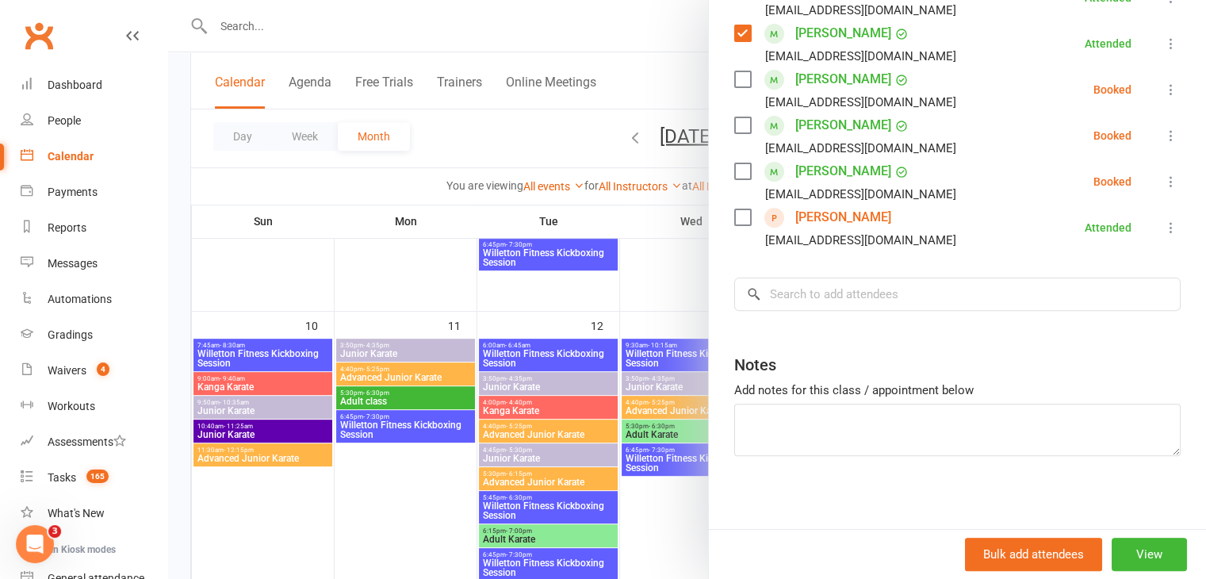
scroll to position [463, 0]
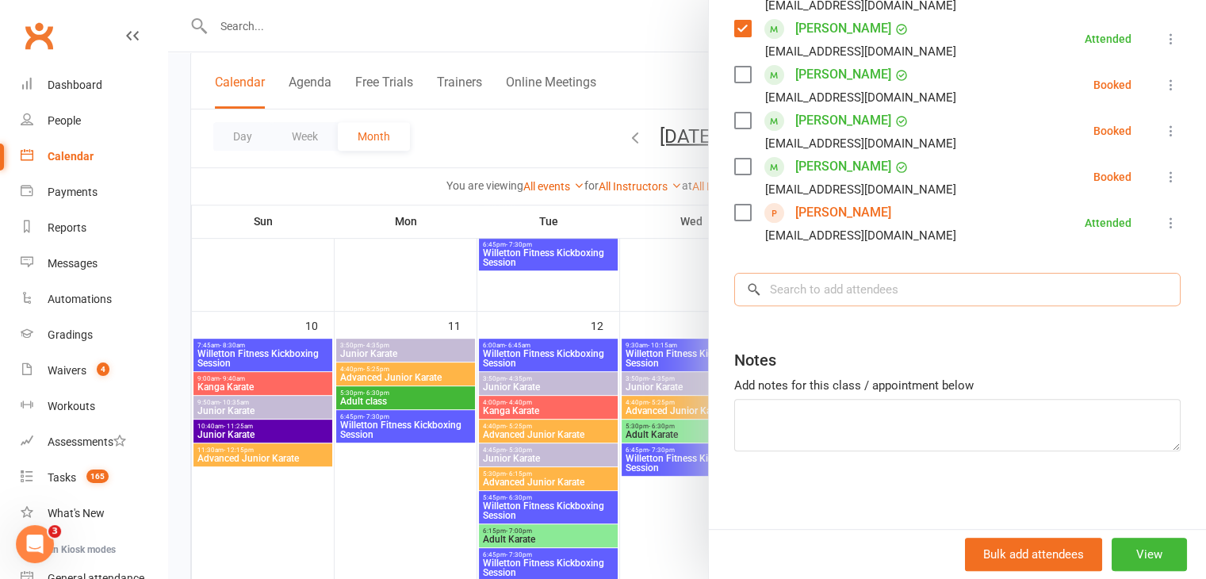
click at [834, 286] on input "search" at bounding box center [957, 289] width 447 height 33
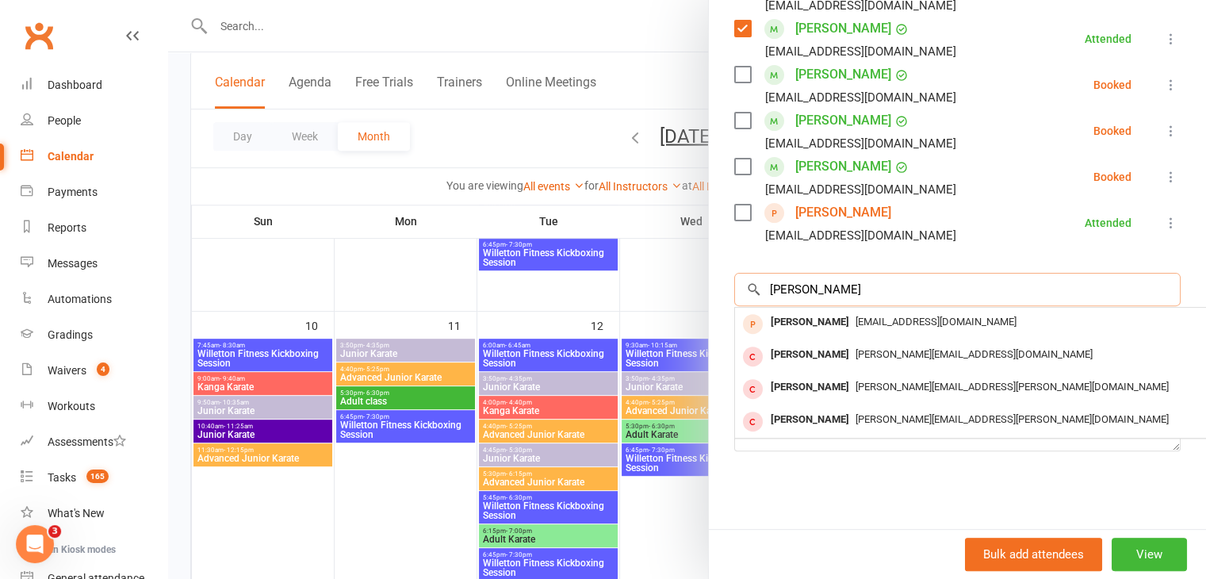
type input "J"
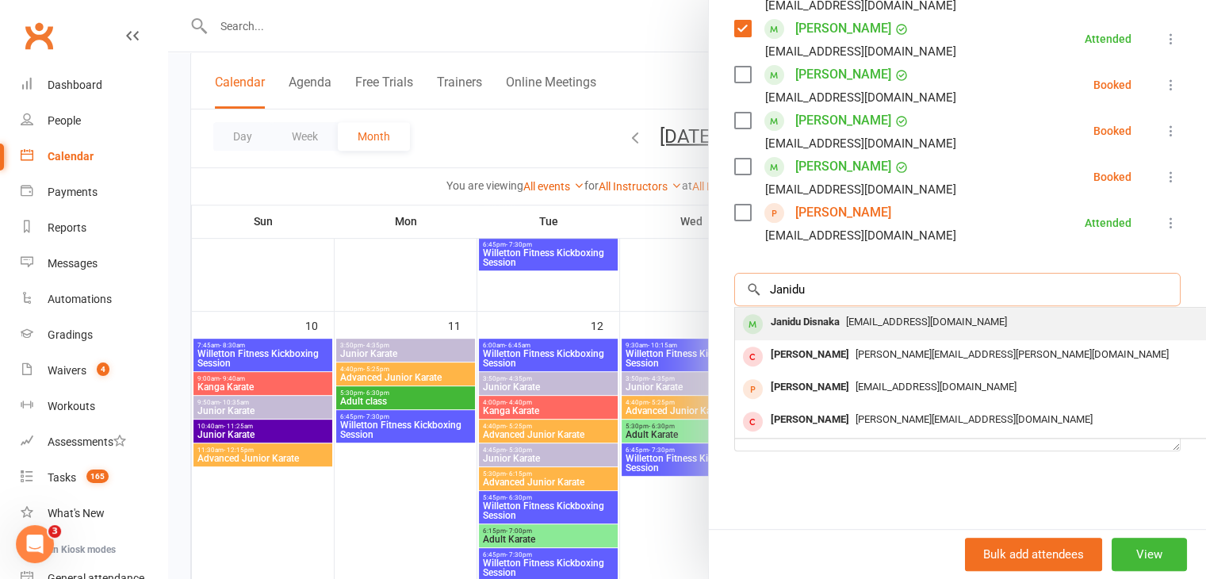
type input "Janidu"
click at [833, 324] on div "Janidu Disnaka" at bounding box center [806, 322] width 82 height 23
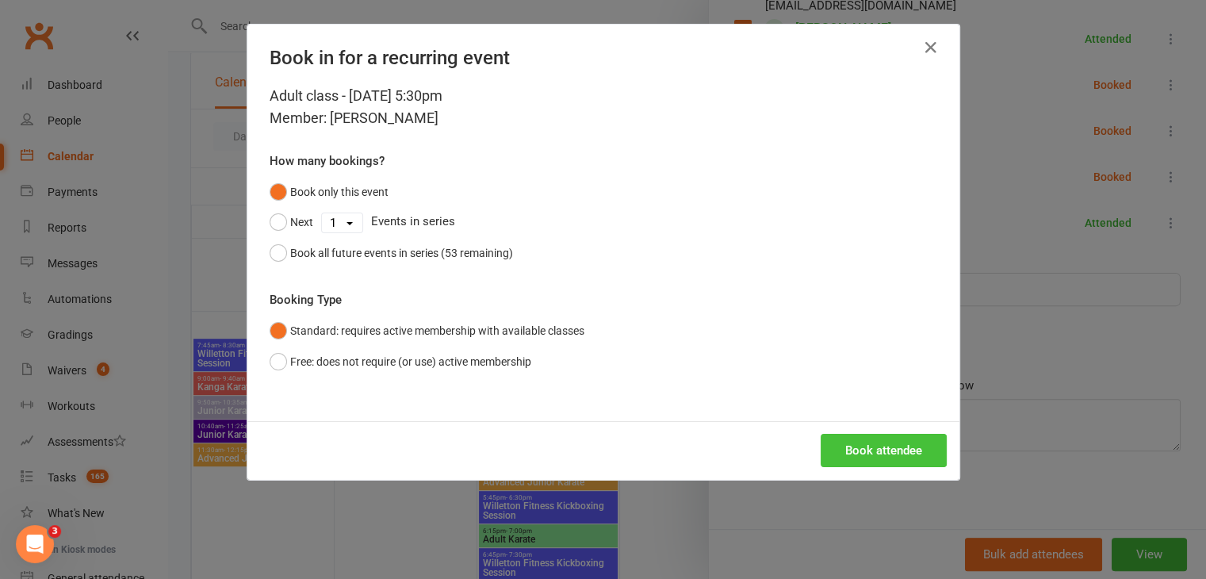
click at [882, 443] on button "Book attendee" at bounding box center [884, 450] width 126 height 33
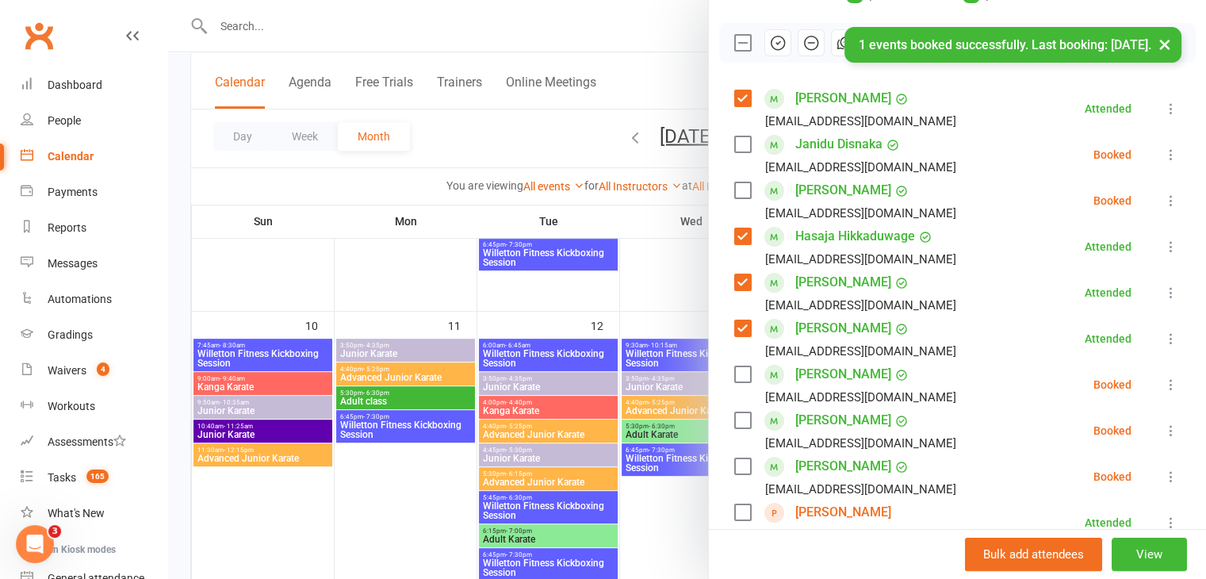
scroll to position [181, 0]
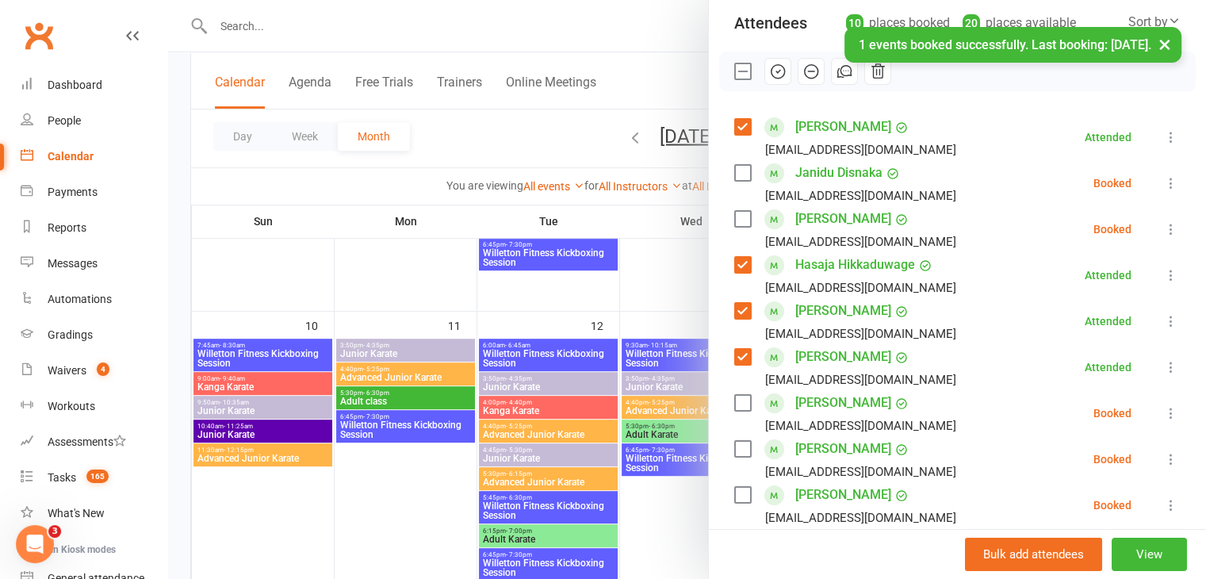
click at [734, 169] on label at bounding box center [742, 173] width 16 height 16
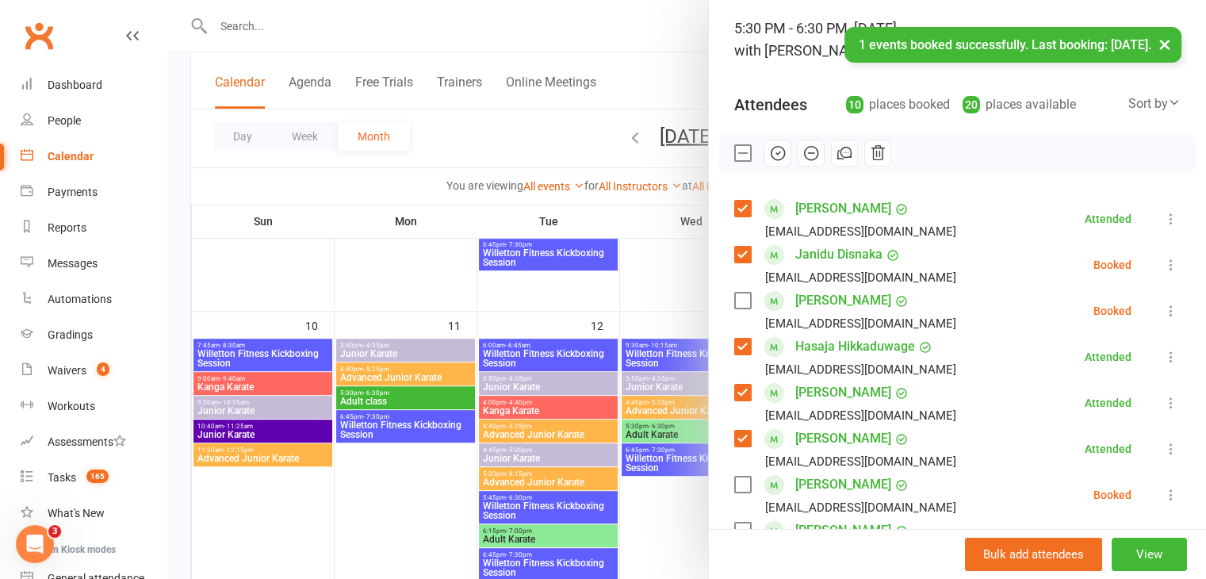
scroll to position [95, 0]
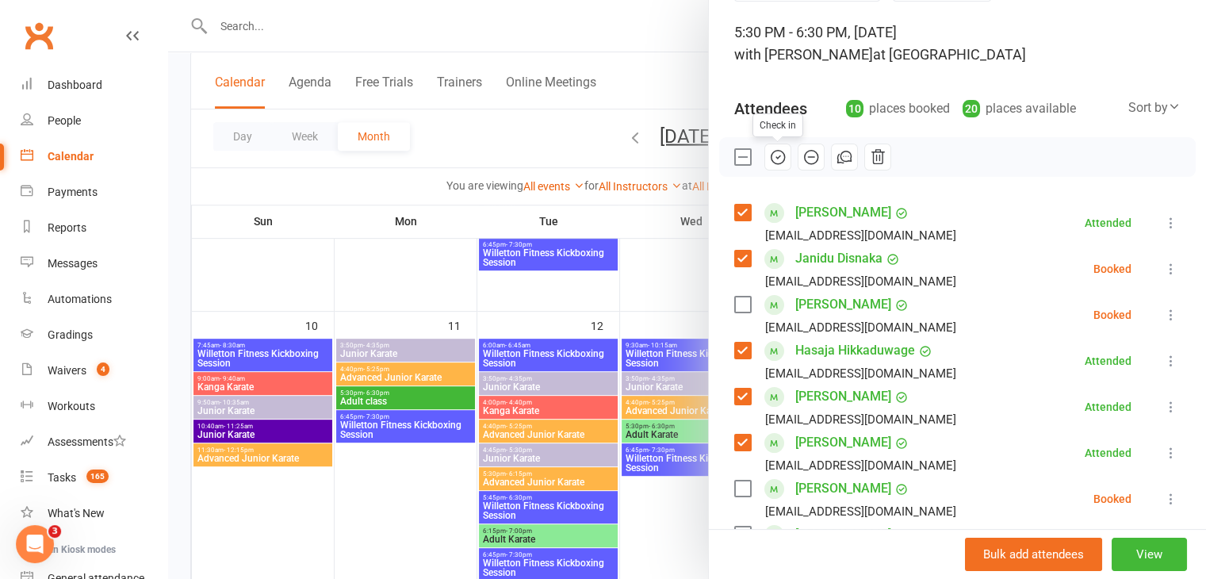
click at [769, 157] on icon "button" at bounding box center [777, 156] width 17 height 17
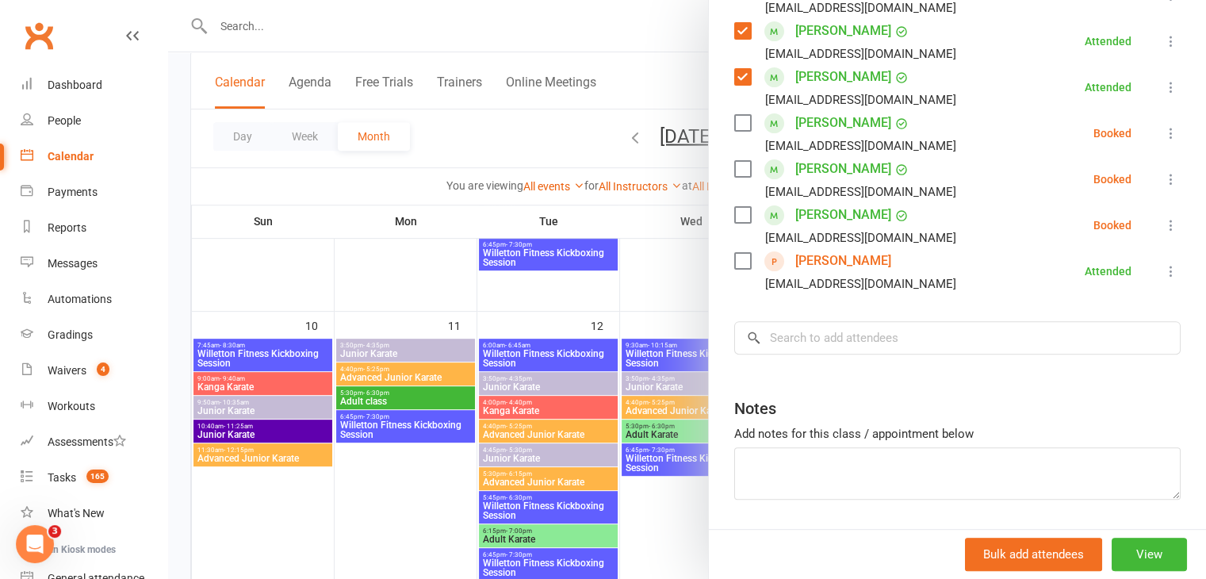
scroll to position [477, 0]
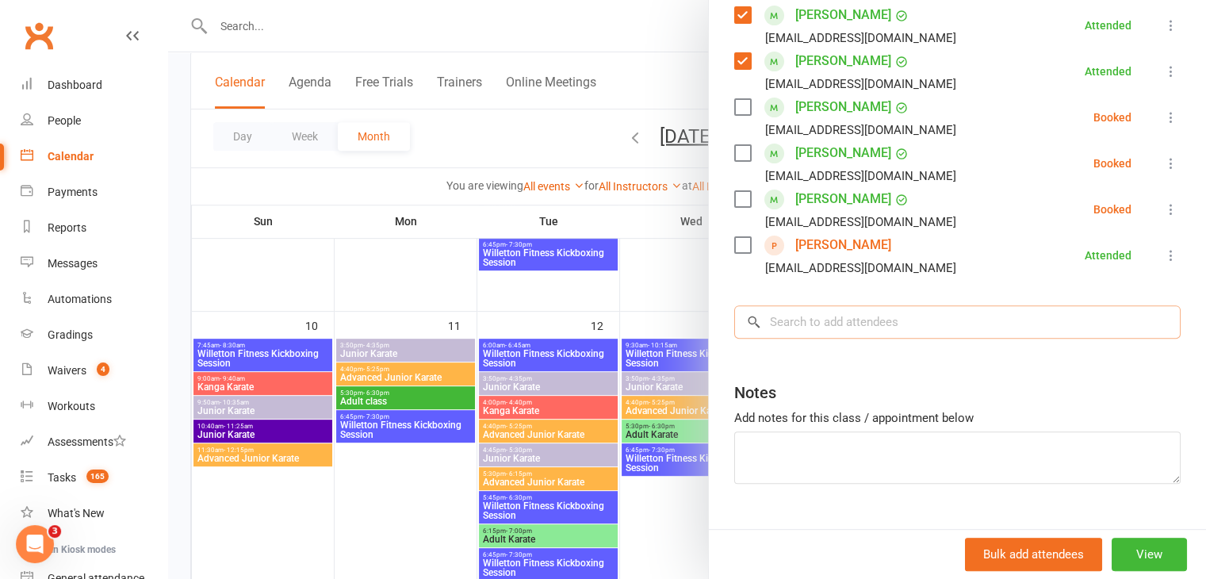
click at [840, 318] on input "search" at bounding box center [957, 321] width 447 height 33
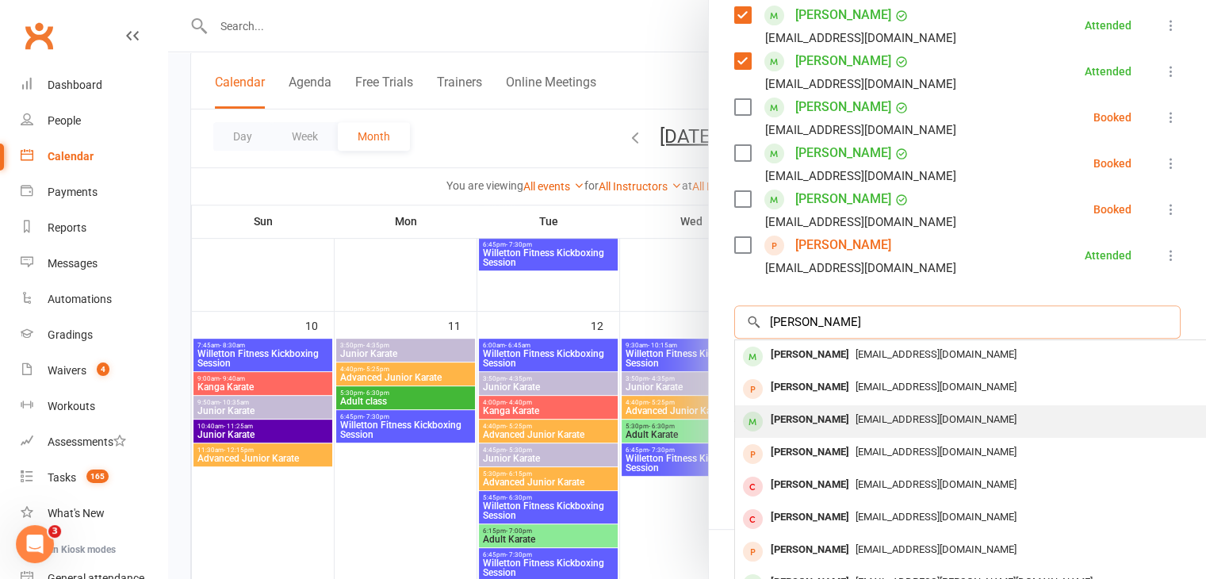
type input "[PERSON_NAME]"
click at [856, 420] on span "[EMAIL_ADDRESS][DOMAIN_NAME]" at bounding box center [936, 419] width 161 height 12
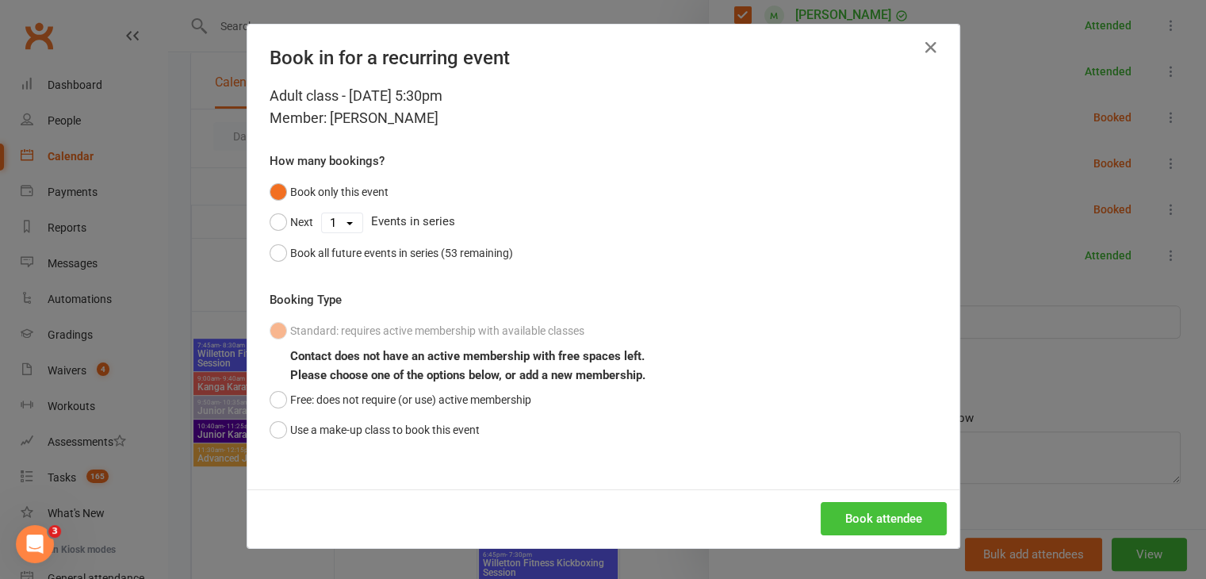
click at [859, 519] on button "Book attendee" at bounding box center [884, 518] width 126 height 33
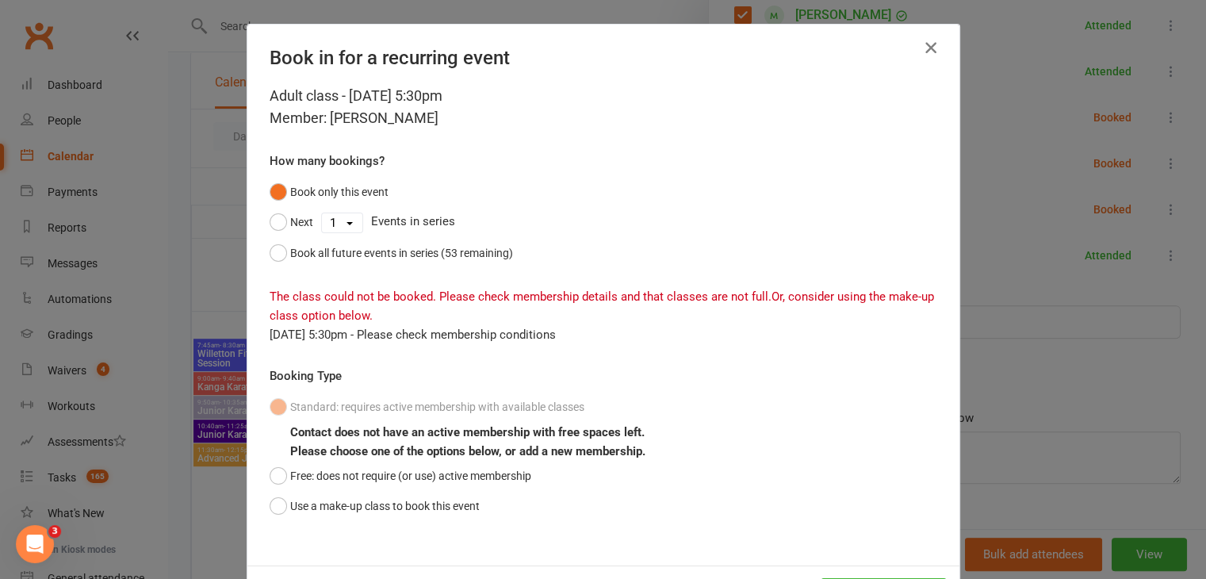
click at [922, 40] on icon "button" at bounding box center [931, 47] width 19 height 19
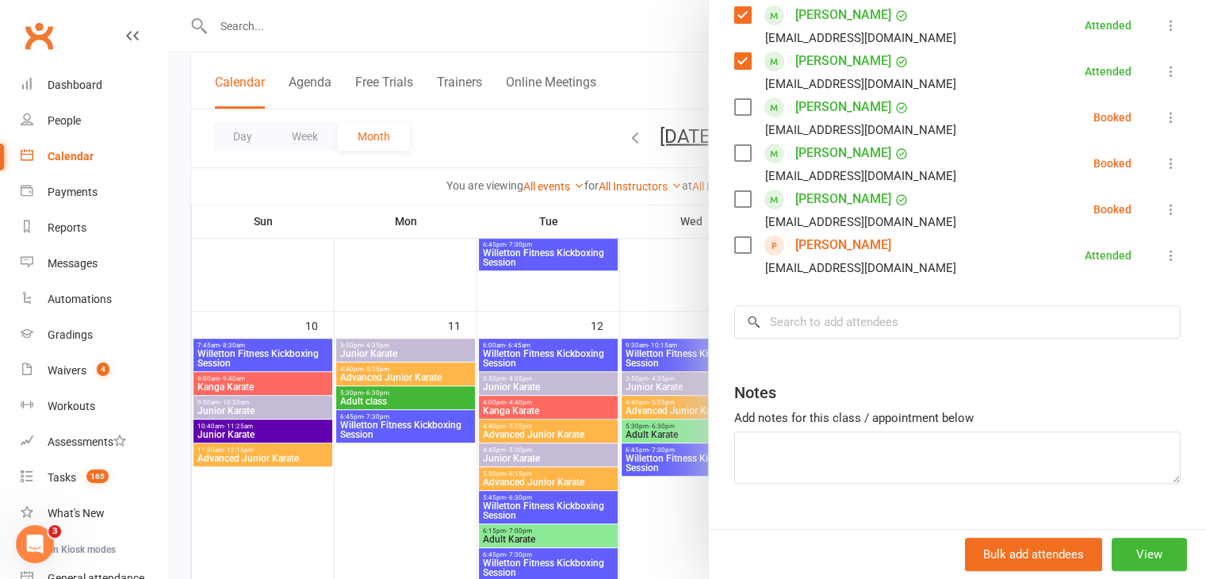
click at [619, 412] on div at bounding box center [687, 289] width 1038 height 579
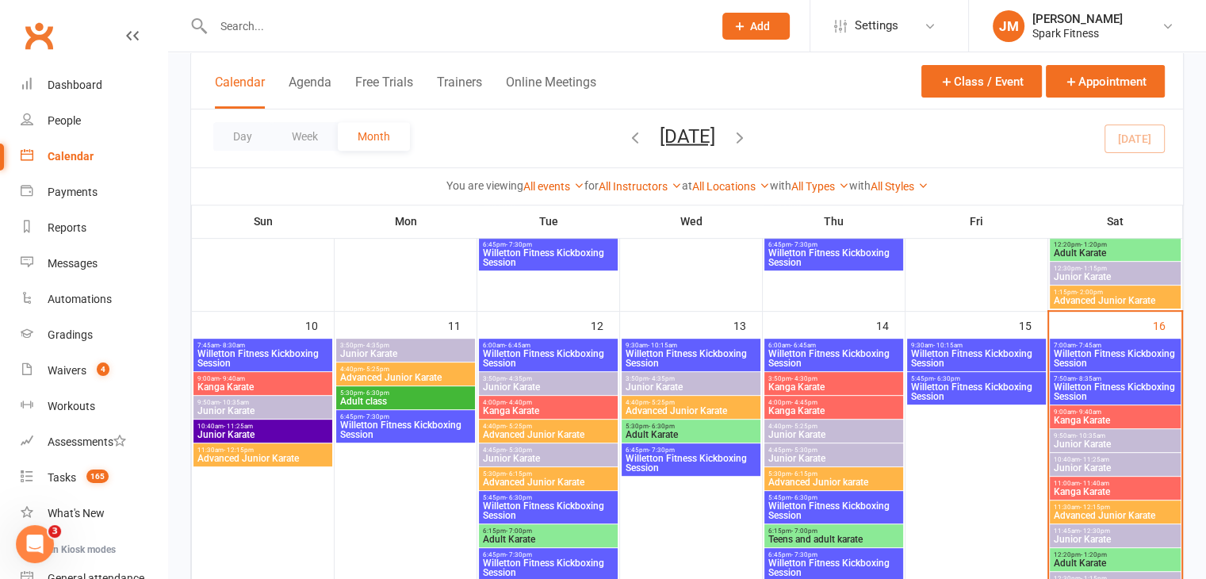
click at [500, 382] on span "Junior Karate" at bounding box center [548, 387] width 132 height 10
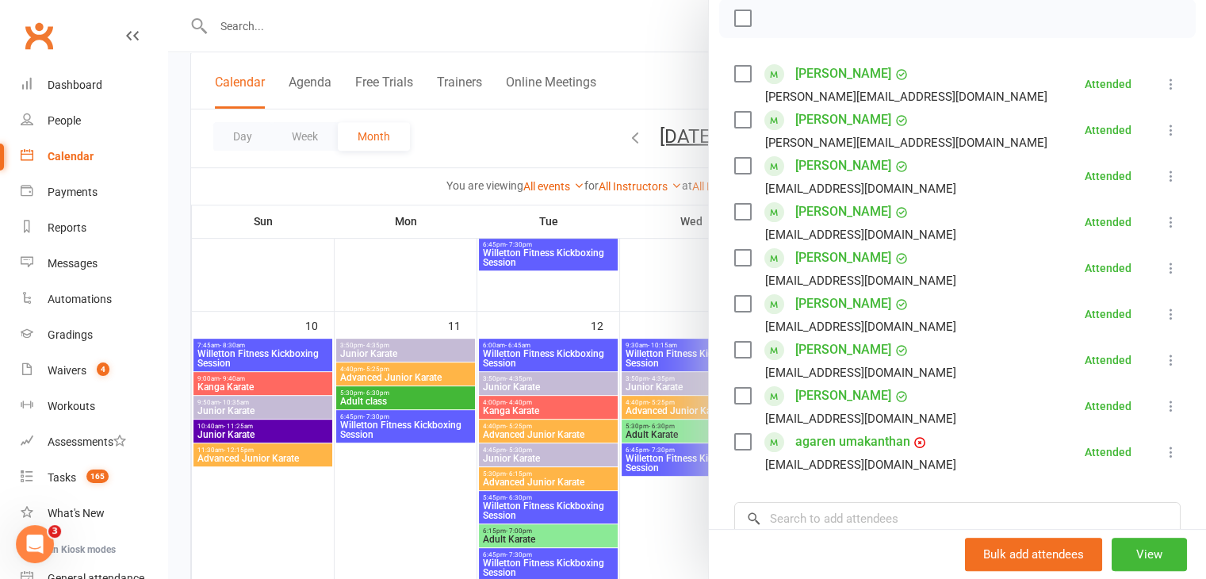
scroll to position [235, 0]
click at [533, 408] on div at bounding box center [687, 289] width 1038 height 579
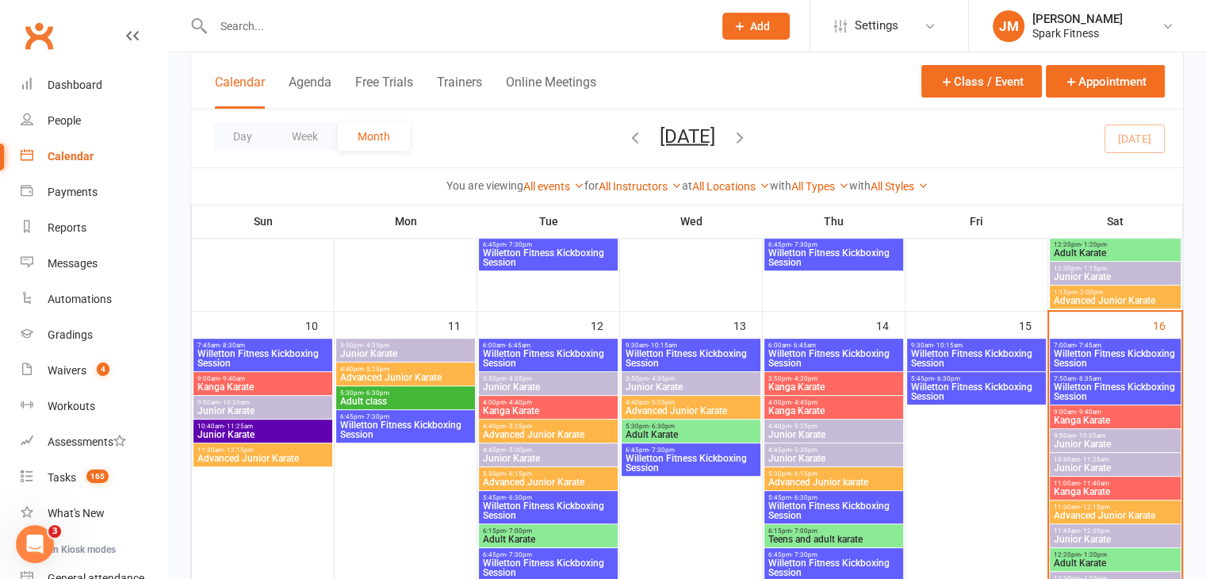
click at [533, 408] on span "Kanga Karate" at bounding box center [548, 411] width 132 height 10
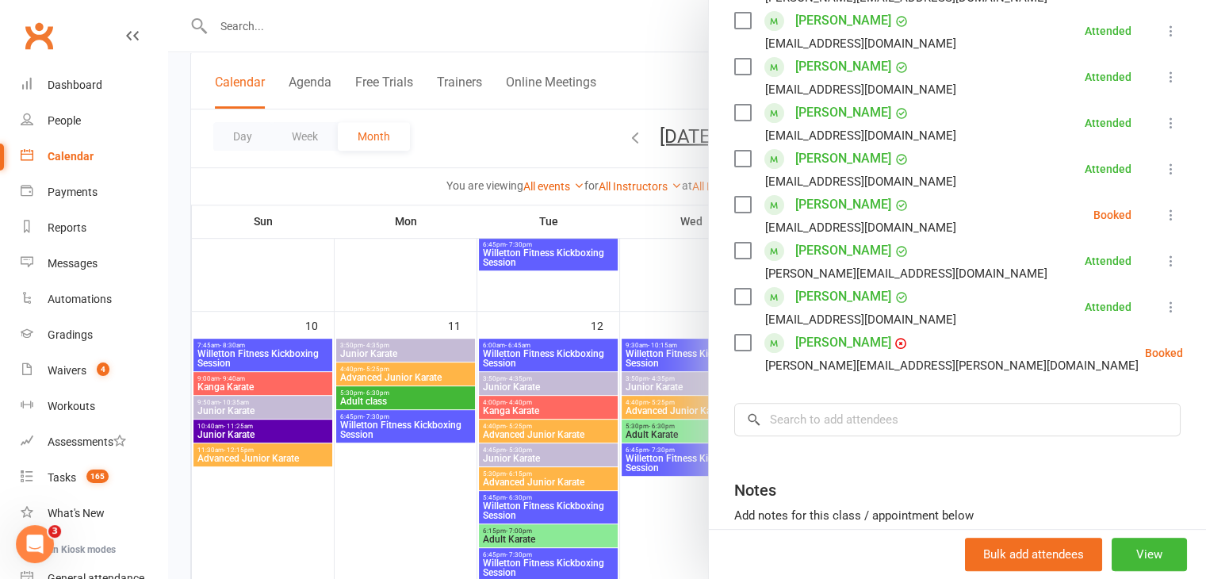
scroll to position [424, 0]
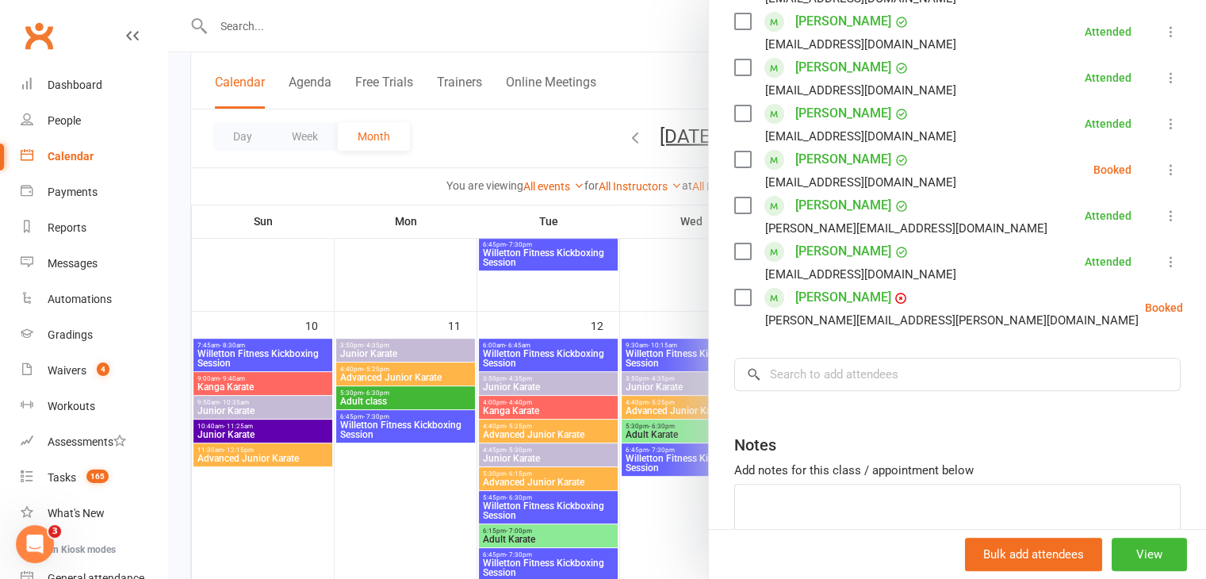
click at [519, 435] on div at bounding box center [687, 289] width 1038 height 579
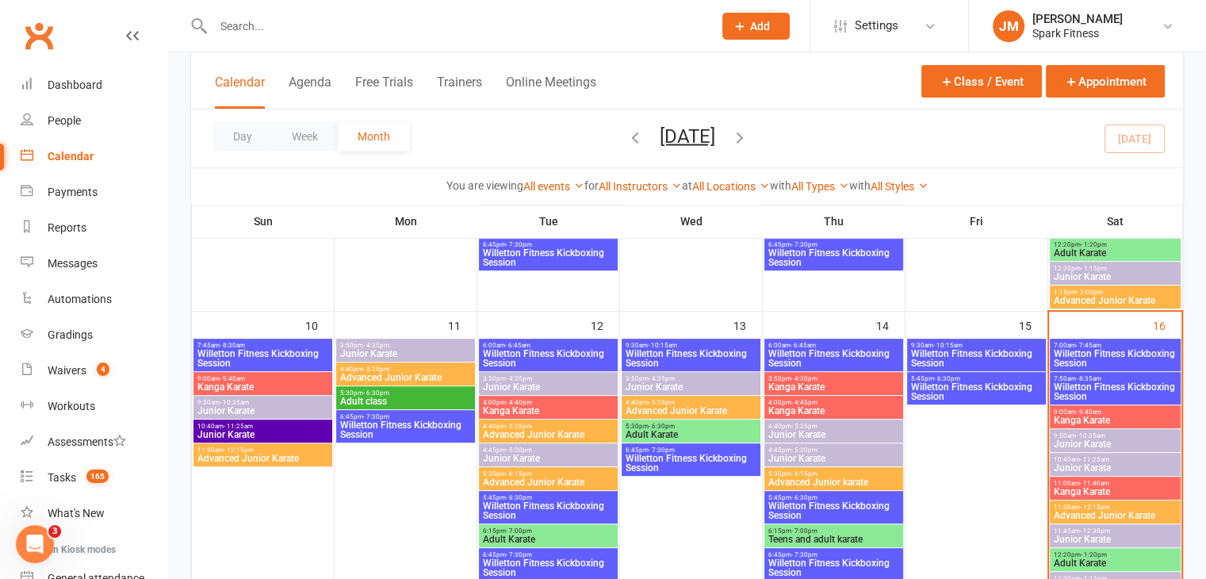
click at [537, 433] on span "Advanced Junior Karate" at bounding box center [548, 435] width 132 height 10
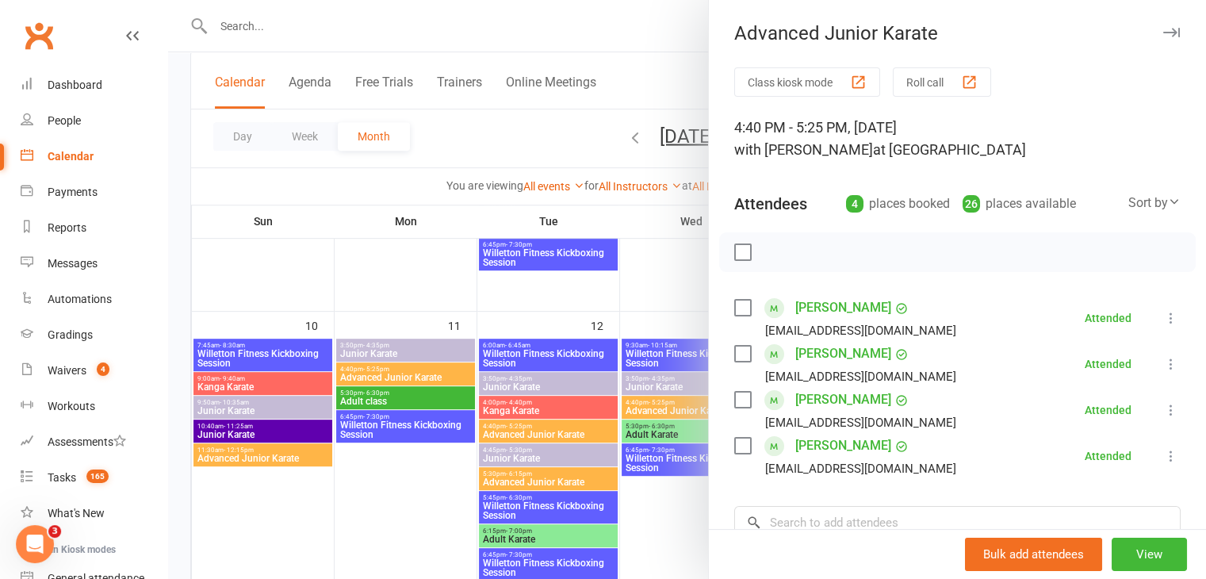
scroll to position [233, 0]
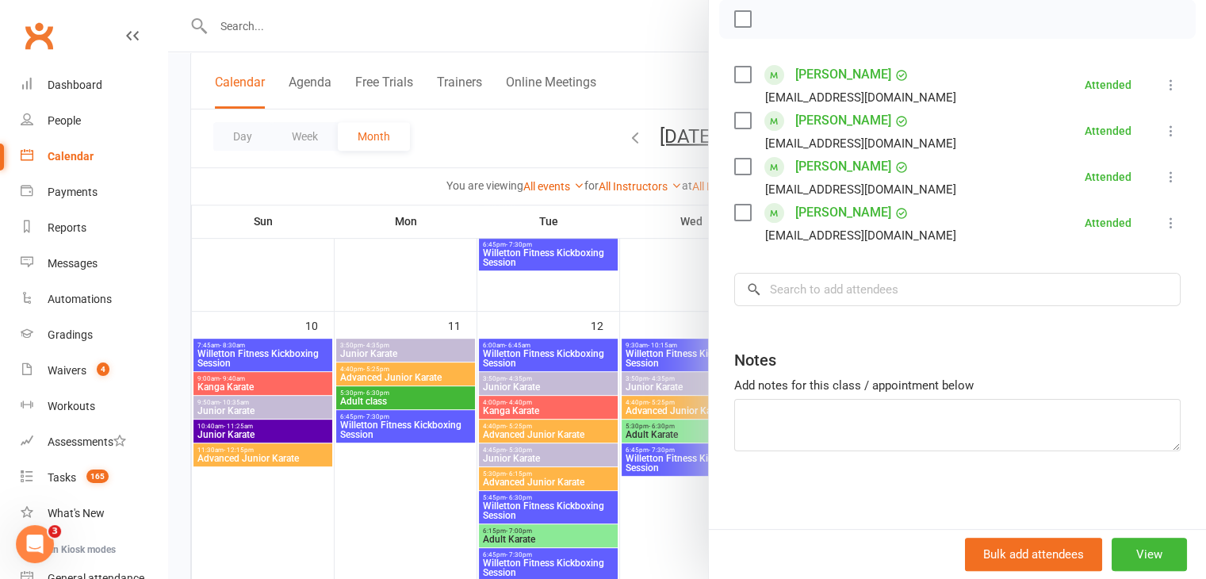
click at [531, 460] on div at bounding box center [687, 289] width 1038 height 579
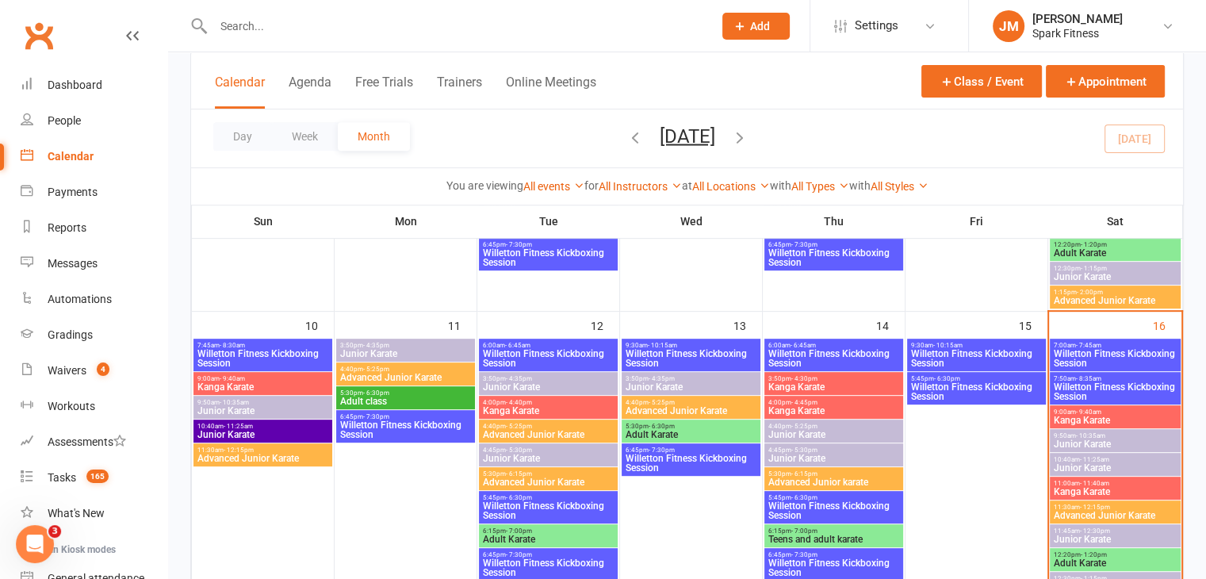
click at [541, 454] on span "Junior Karate" at bounding box center [548, 459] width 132 height 10
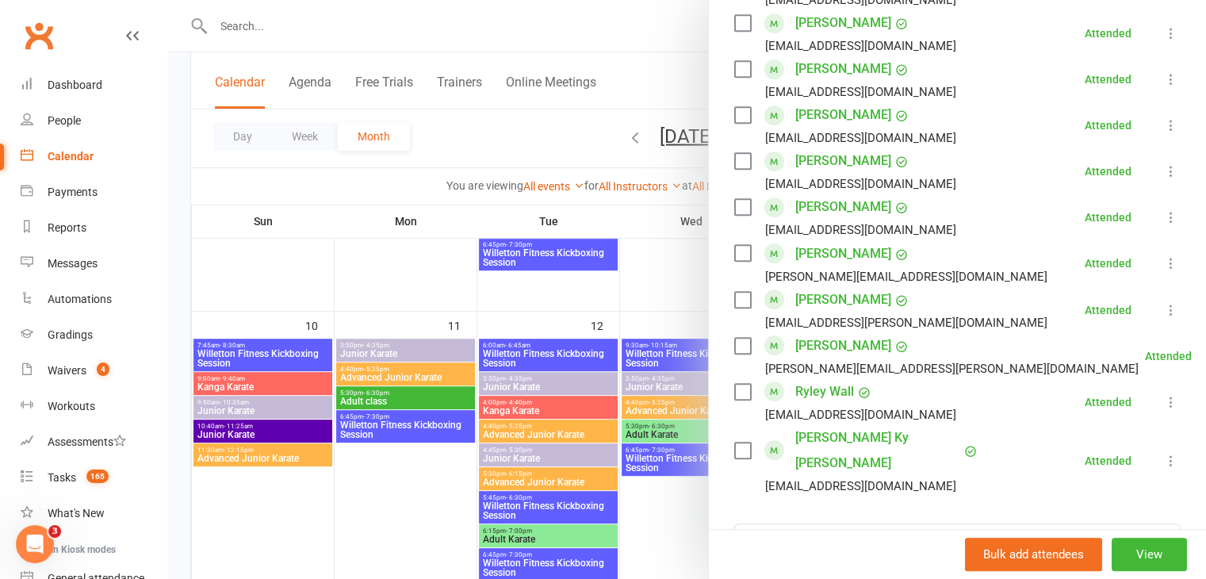
scroll to position [749, 0]
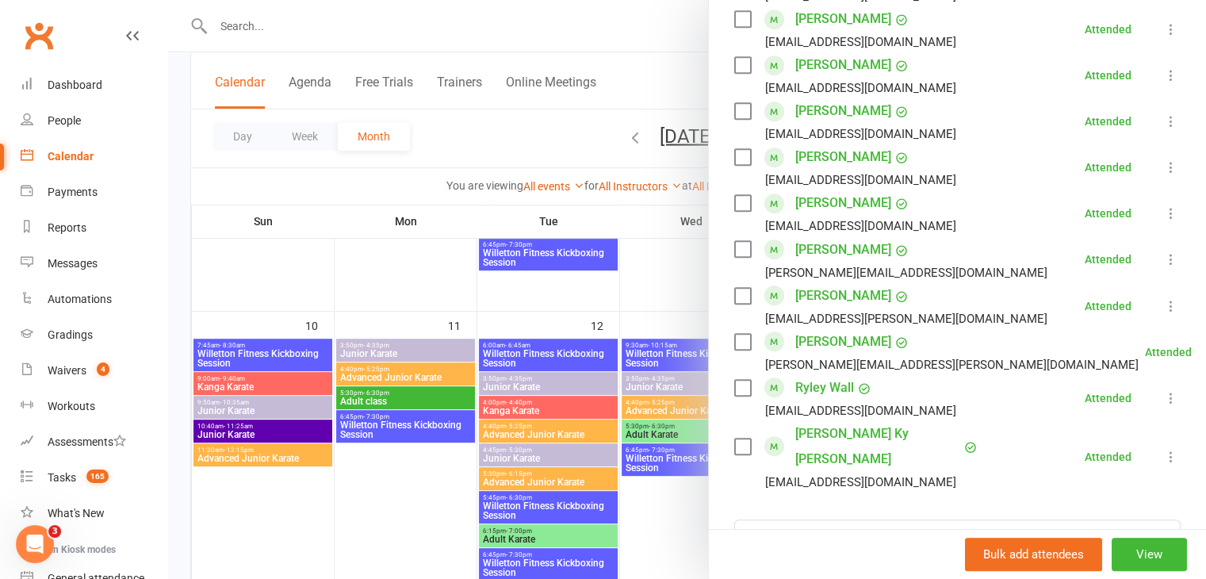
click at [818, 114] on link "[PERSON_NAME]" at bounding box center [843, 110] width 96 height 25
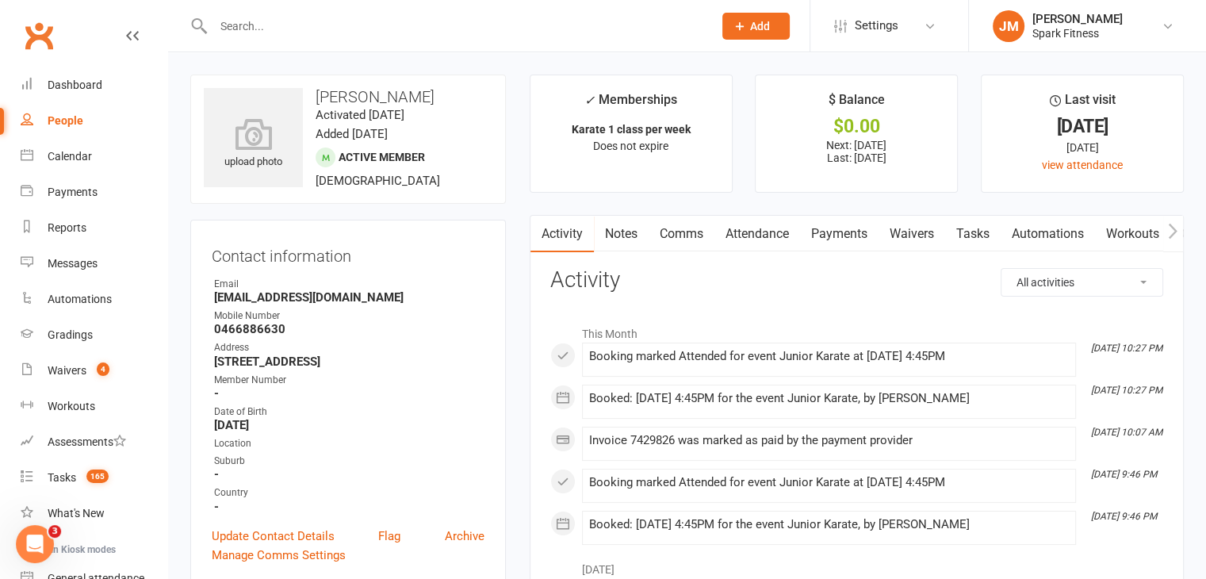
click at [746, 236] on link "Attendance" at bounding box center [758, 234] width 86 height 36
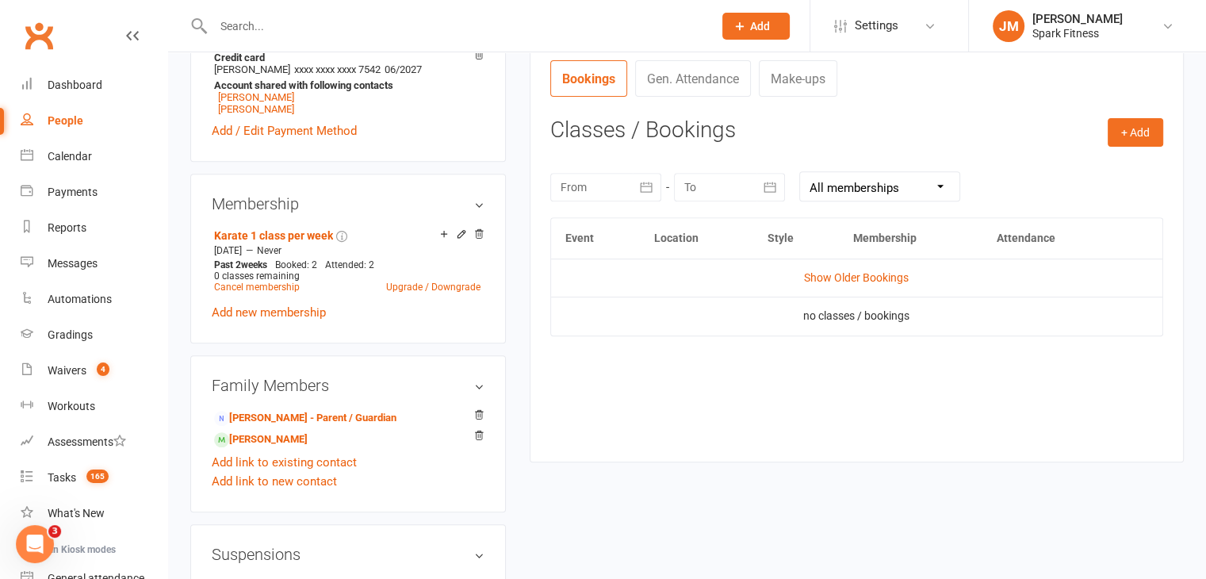
scroll to position [600, 0]
click at [63, 163] on link "Calendar" at bounding box center [94, 157] width 147 height 36
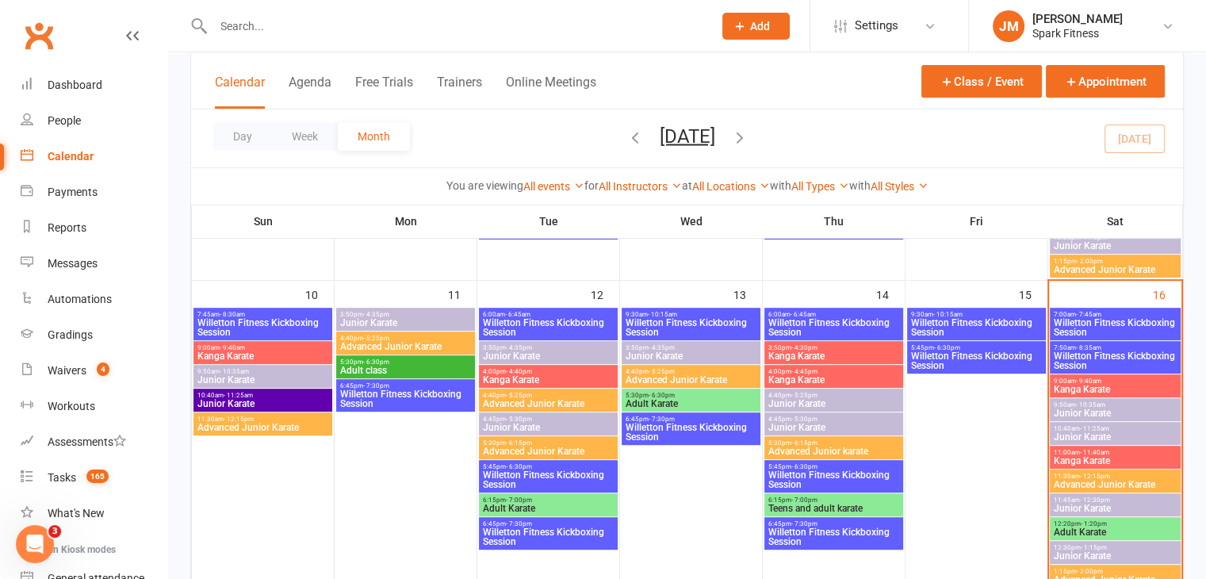
scroll to position [678, 0]
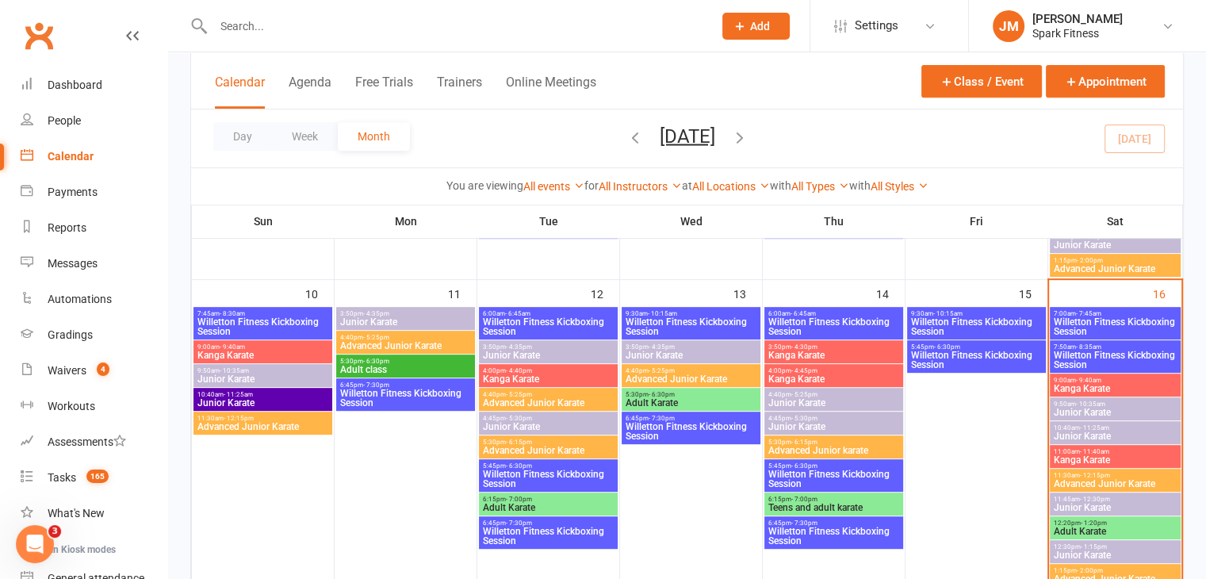
click at [520, 398] on span "Advanced Junior Karate" at bounding box center [548, 403] width 132 height 10
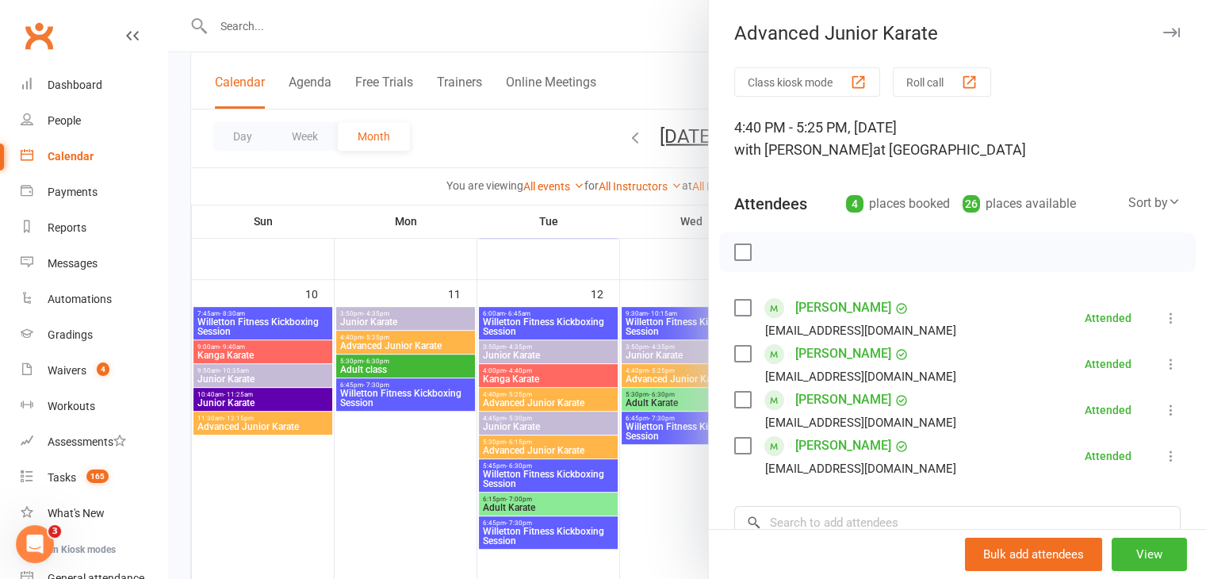
click at [520, 420] on div at bounding box center [687, 289] width 1038 height 579
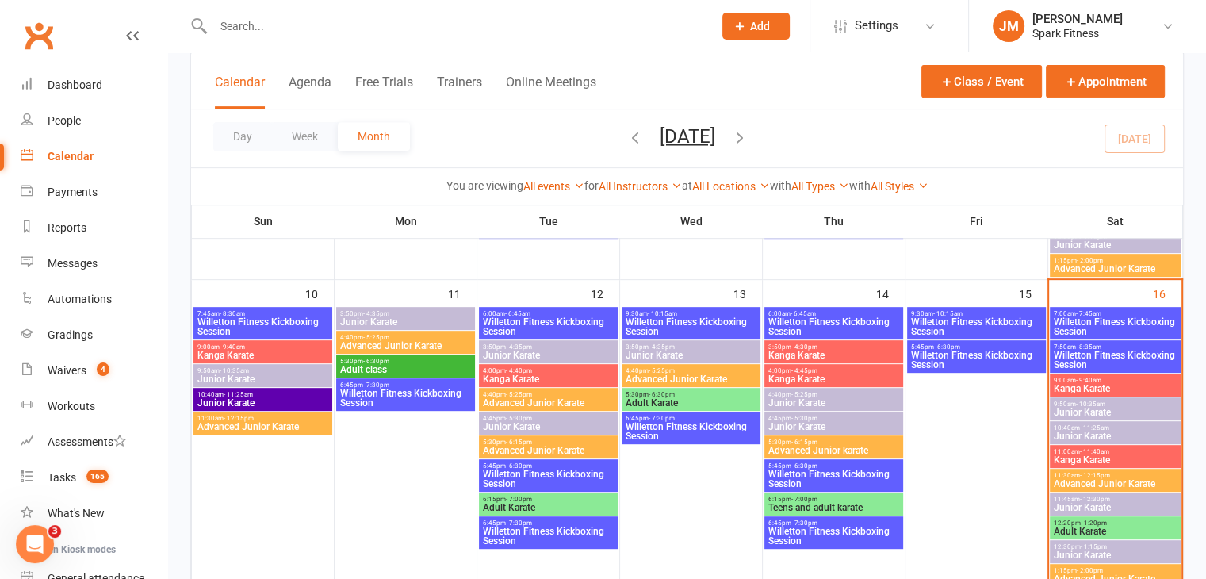
click at [520, 422] on span "Junior Karate" at bounding box center [548, 427] width 132 height 10
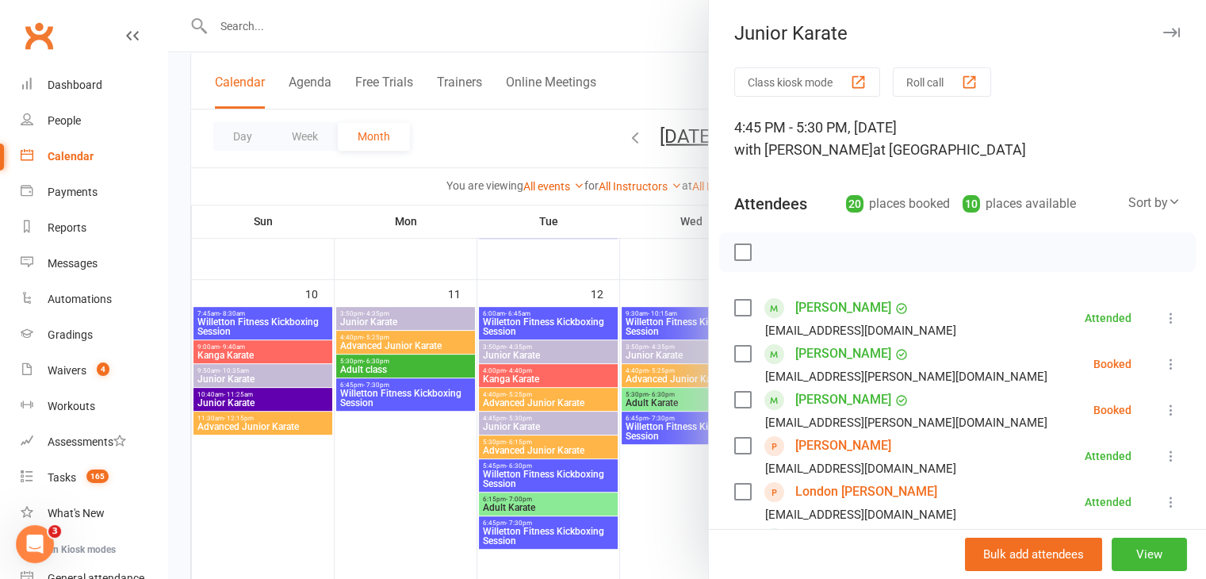
click at [535, 398] on div at bounding box center [687, 289] width 1038 height 579
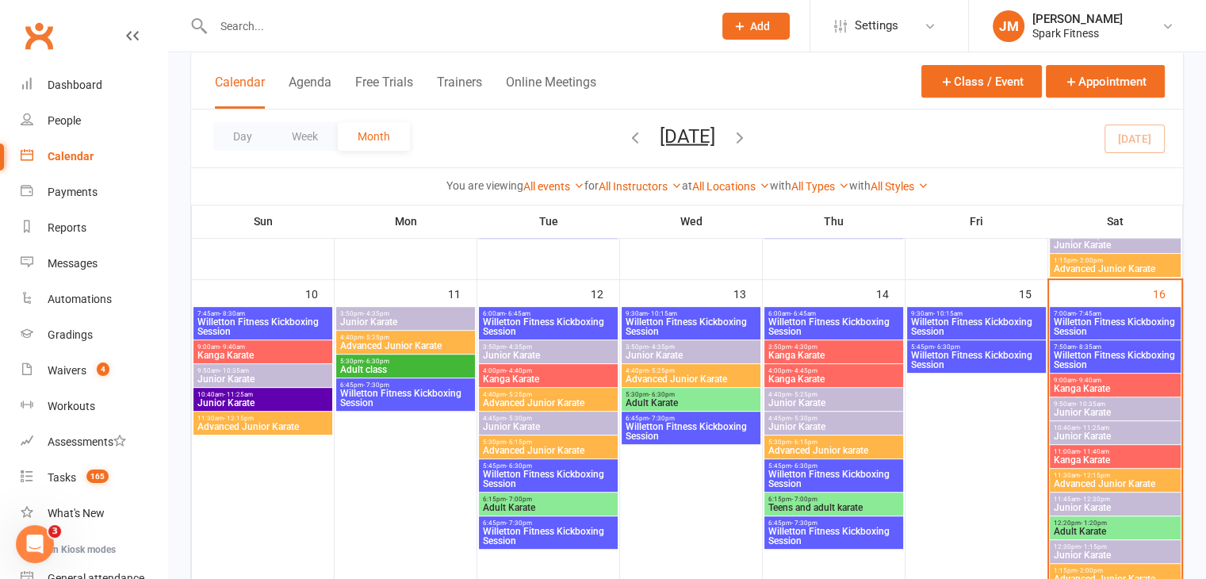
click at [508, 439] on span "- 6:15pm" at bounding box center [519, 442] width 26 height 7
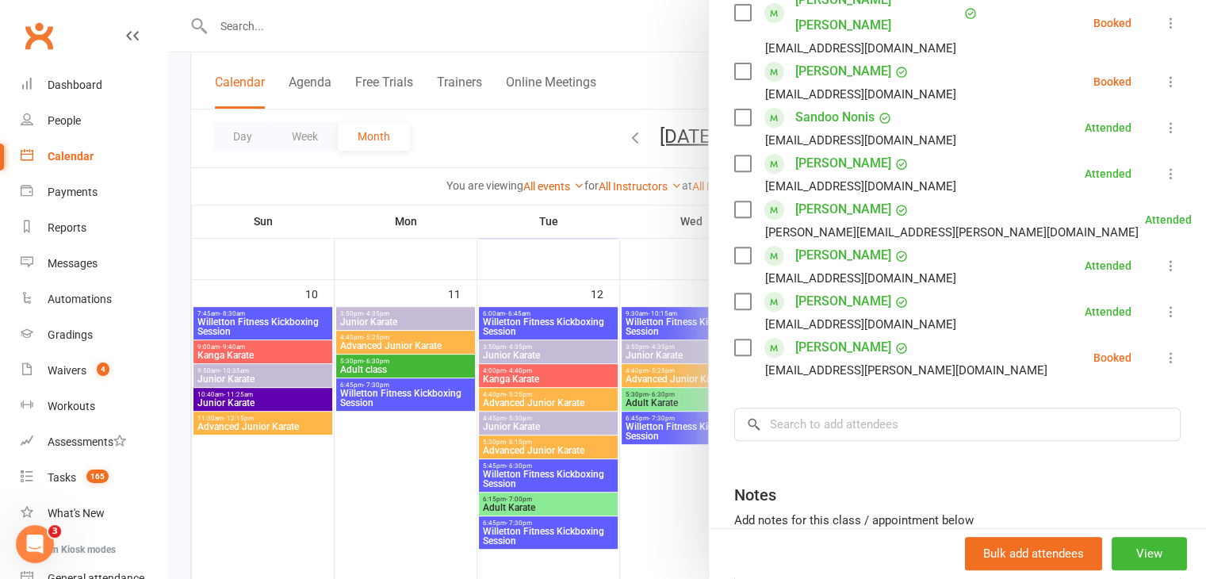
scroll to position [634, 0]
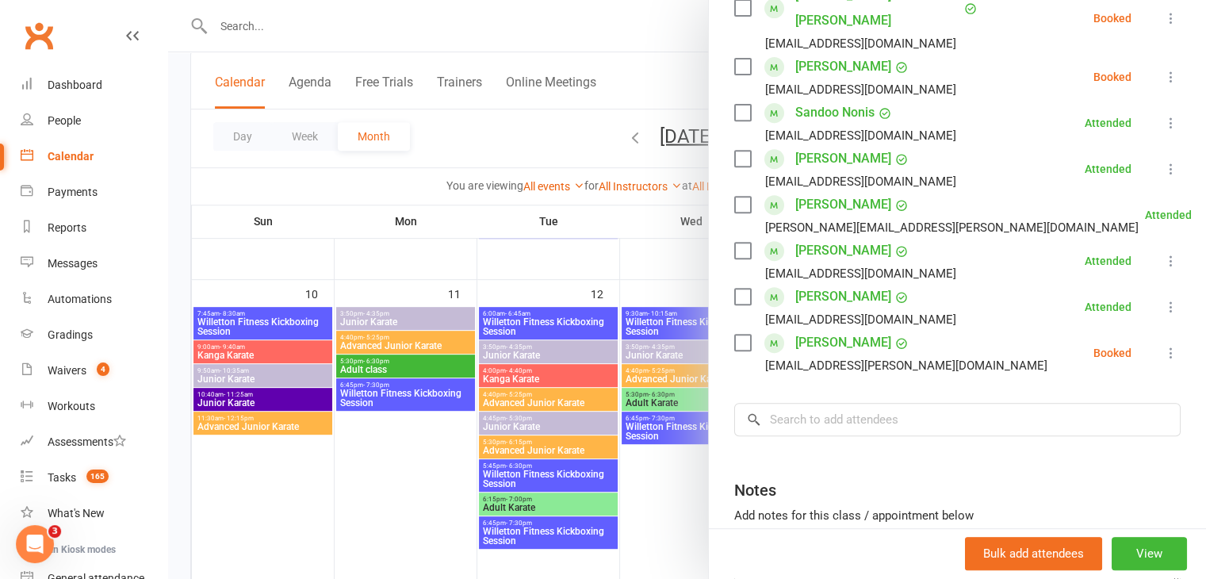
click at [577, 441] on div at bounding box center [687, 289] width 1038 height 579
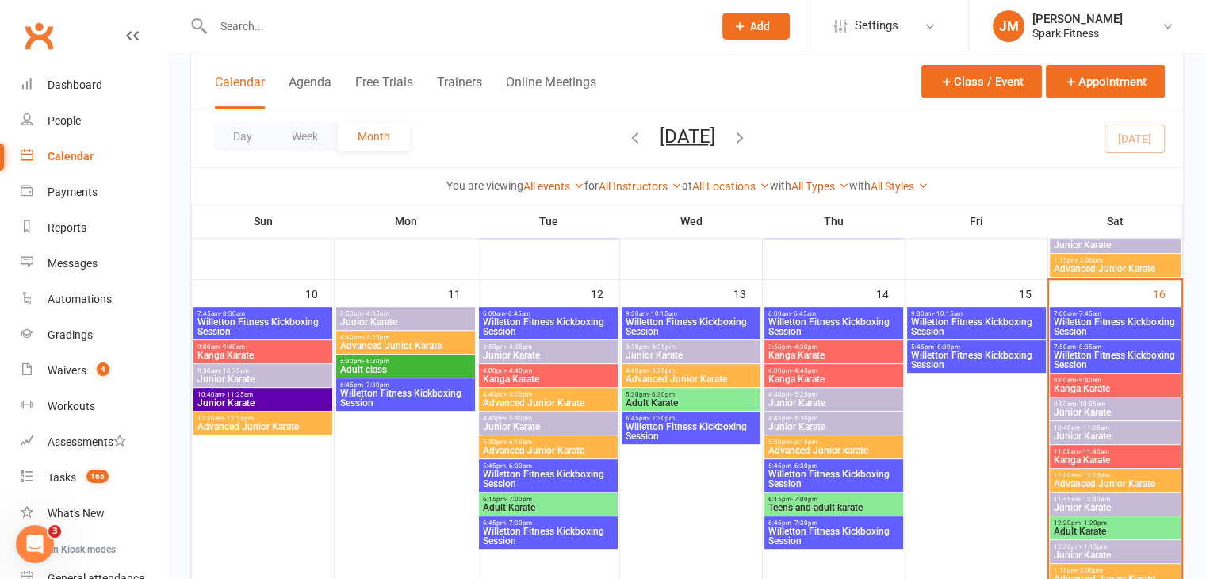
click at [374, 358] on span "- 6:30pm" at bounding box center [376, 361] width 26 height 7
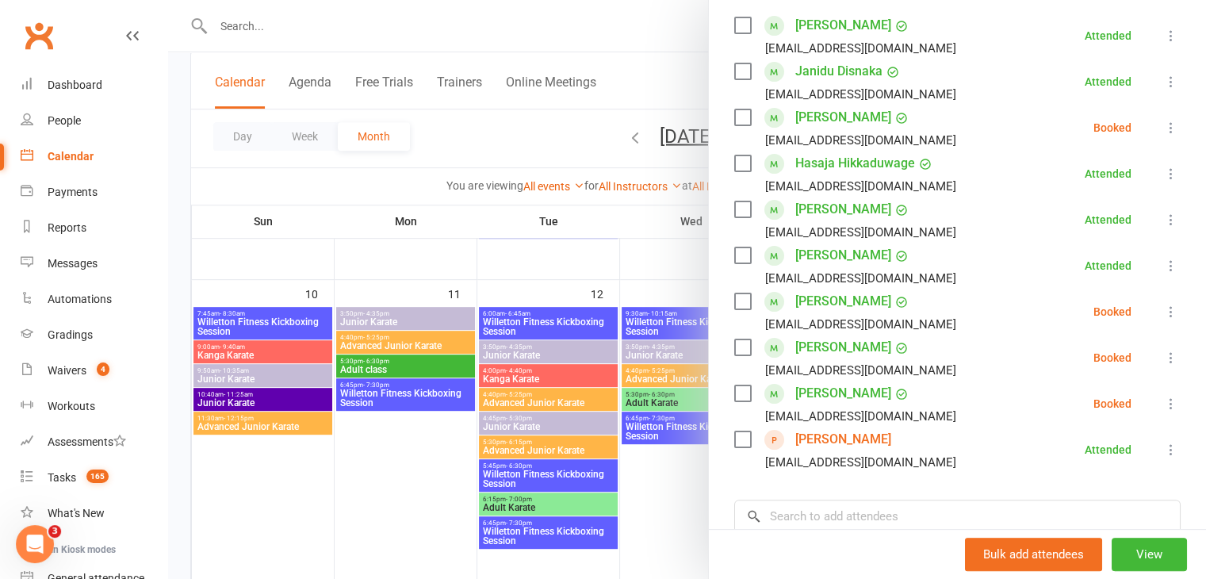
scroll to position [305, 0]
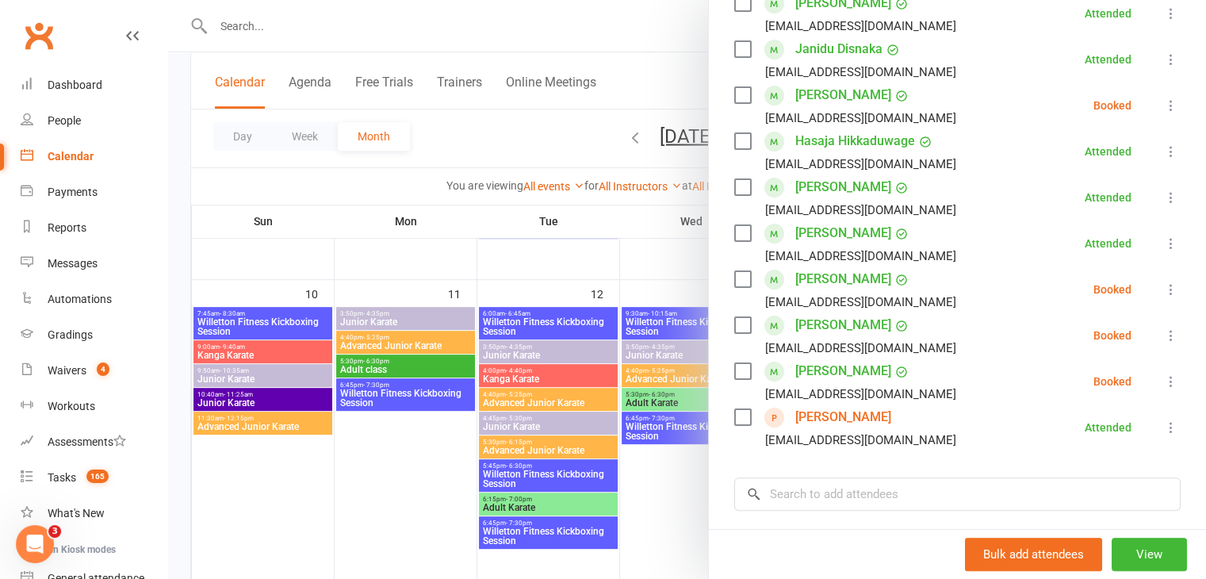
click at [814, 413] on link "[PERSON_NAME]" at bounding box center [843, 416] width 96 height 25
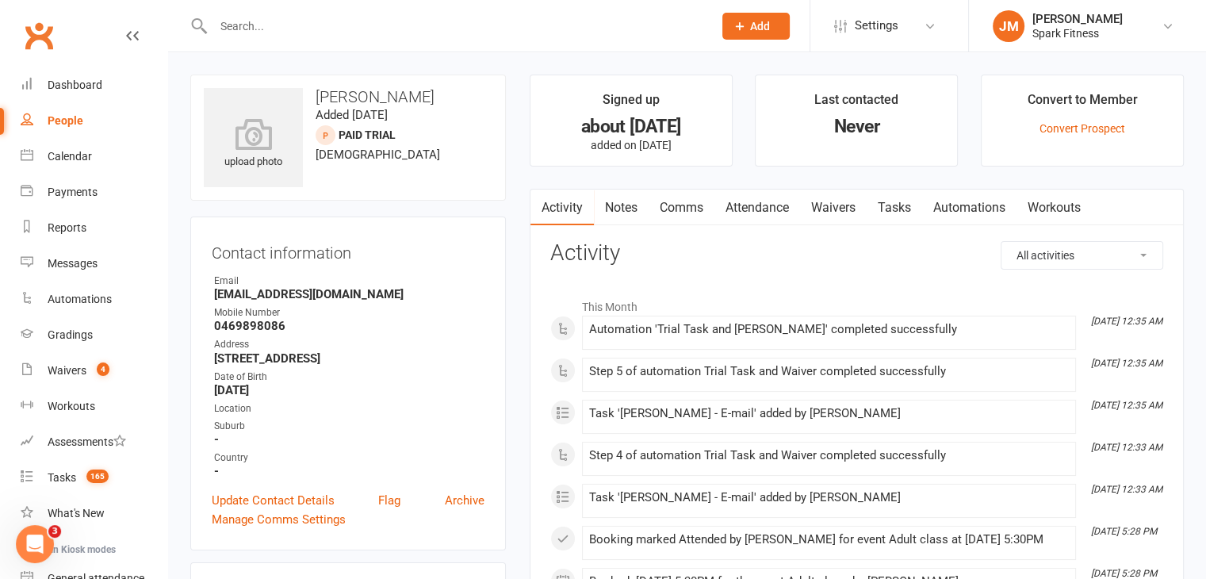
click at [766, 217] on link "Attendance" at bounding box center [758, 208] width 86 height 36
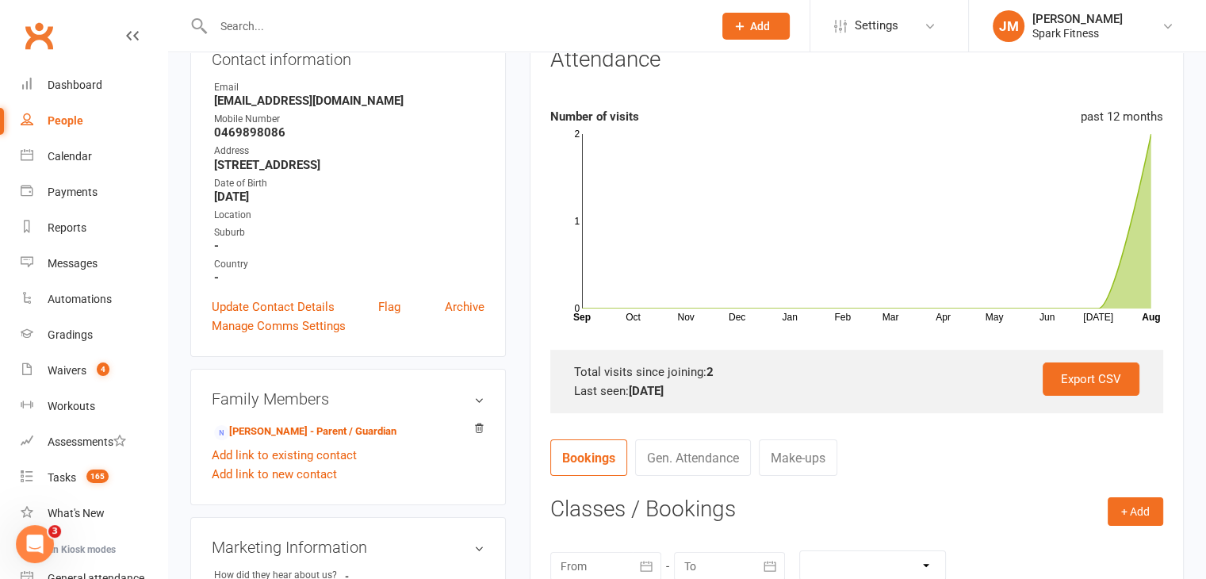
scroll to position [209, 0]
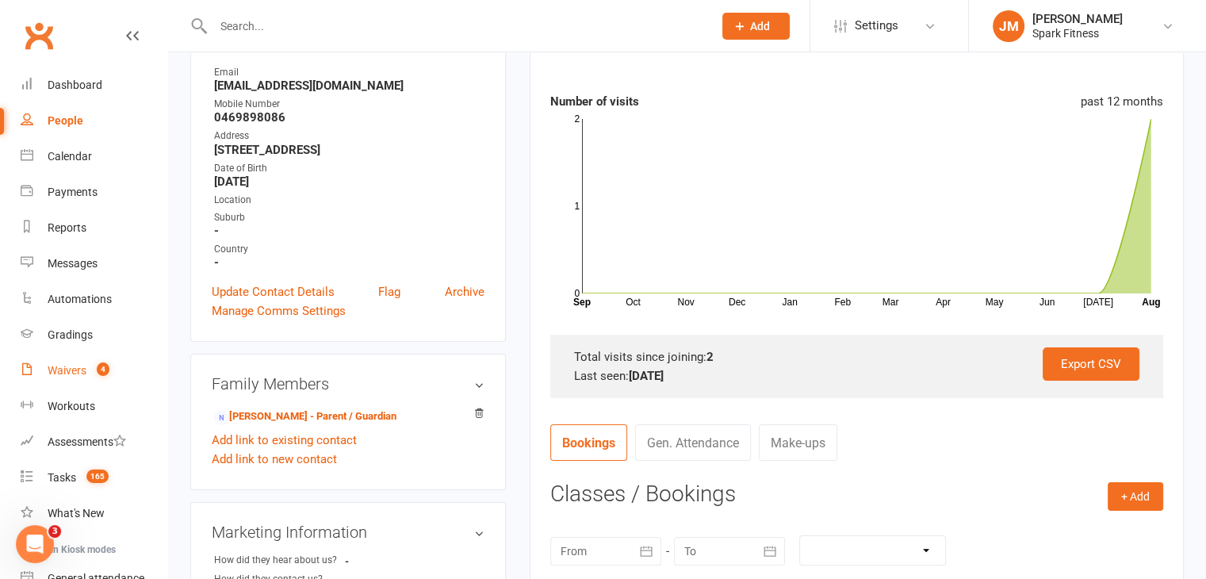
click at [53, 366] on div "Waivers" at bounding box center [67, 370] width 39 height 13
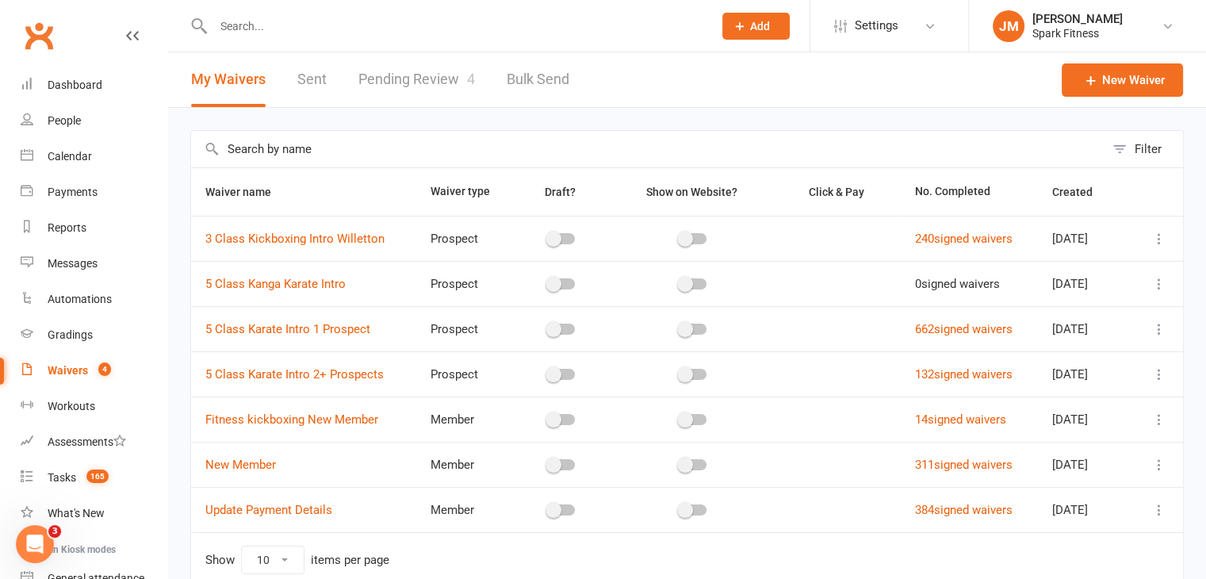
click at [370, 80] on link "Pending Review 4" at bounding box center [416, 79] width 117 height 55
select select "50"
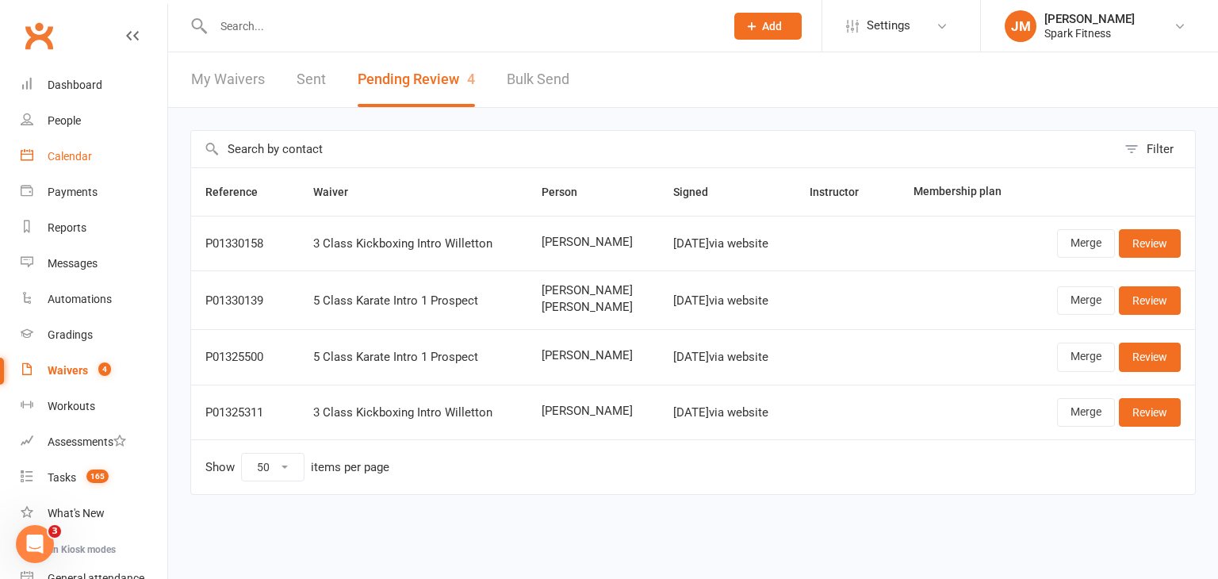
click at [75, 155] on div "Calendar" at bounding box center [70, 156] width 44 height 13
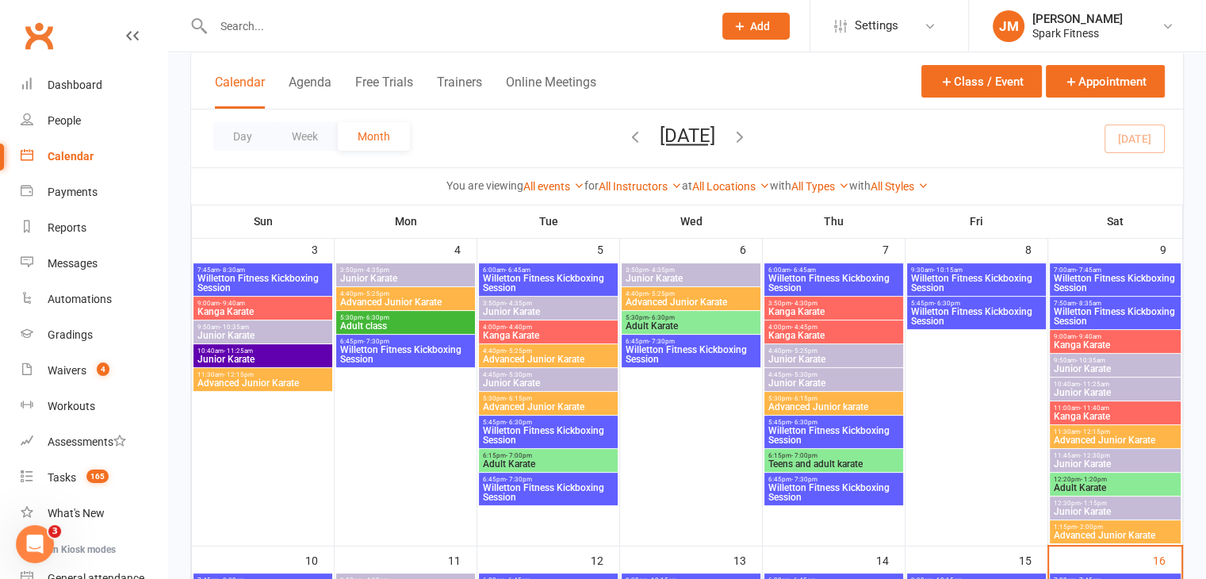
scroll to position [411, 0]
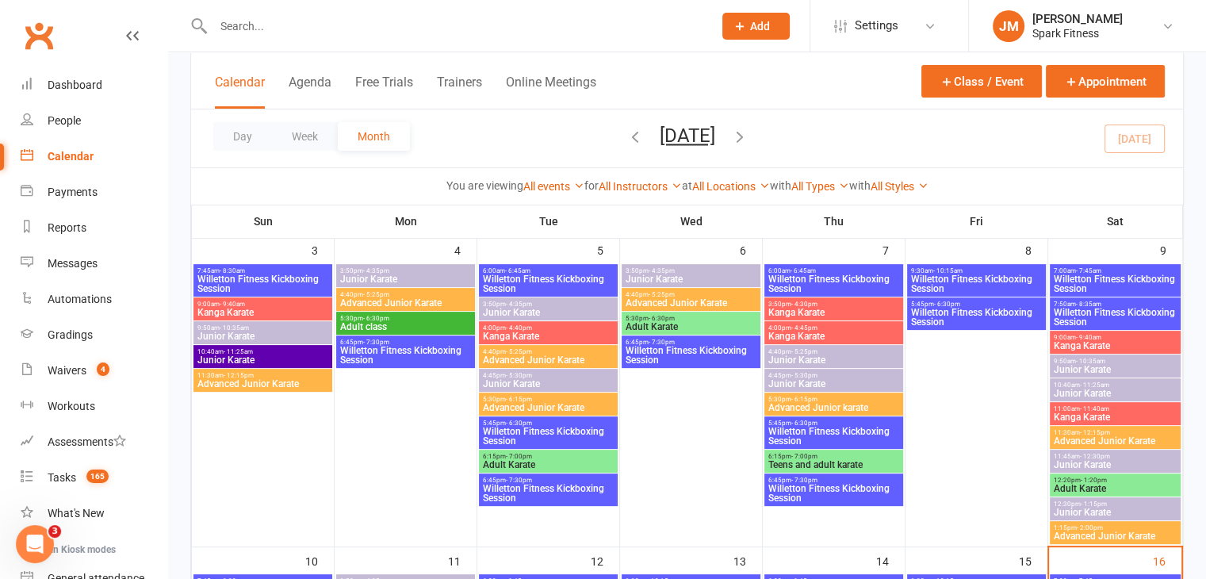
click at [671, 270] on span "- 4:35pm" at bounding box center [662, 270] width 26 height 7
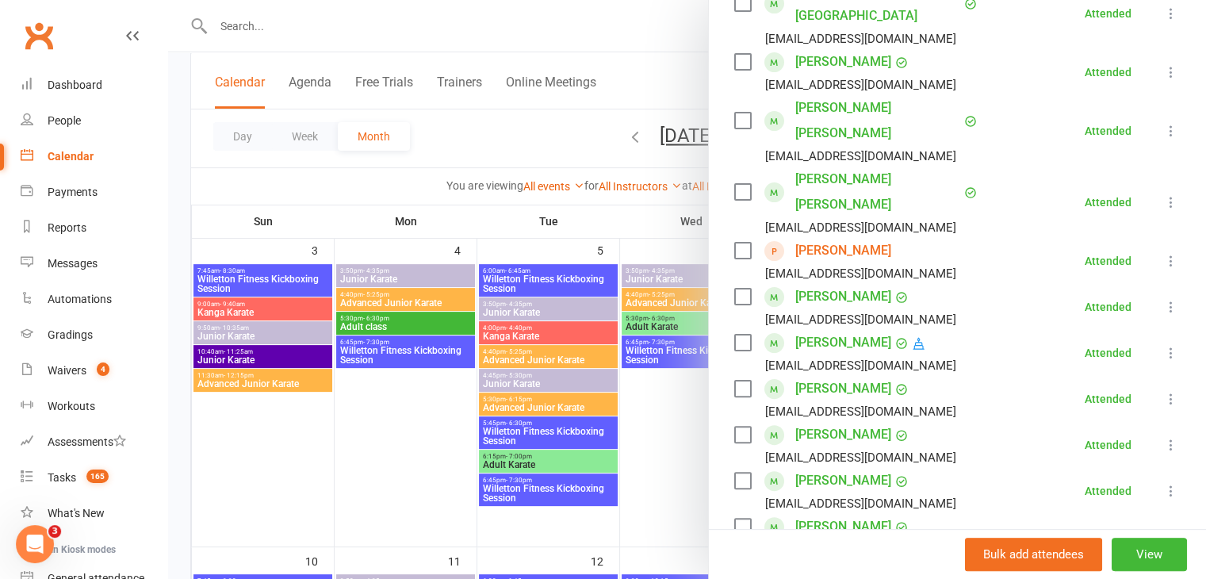
scroll to position [370, 0]
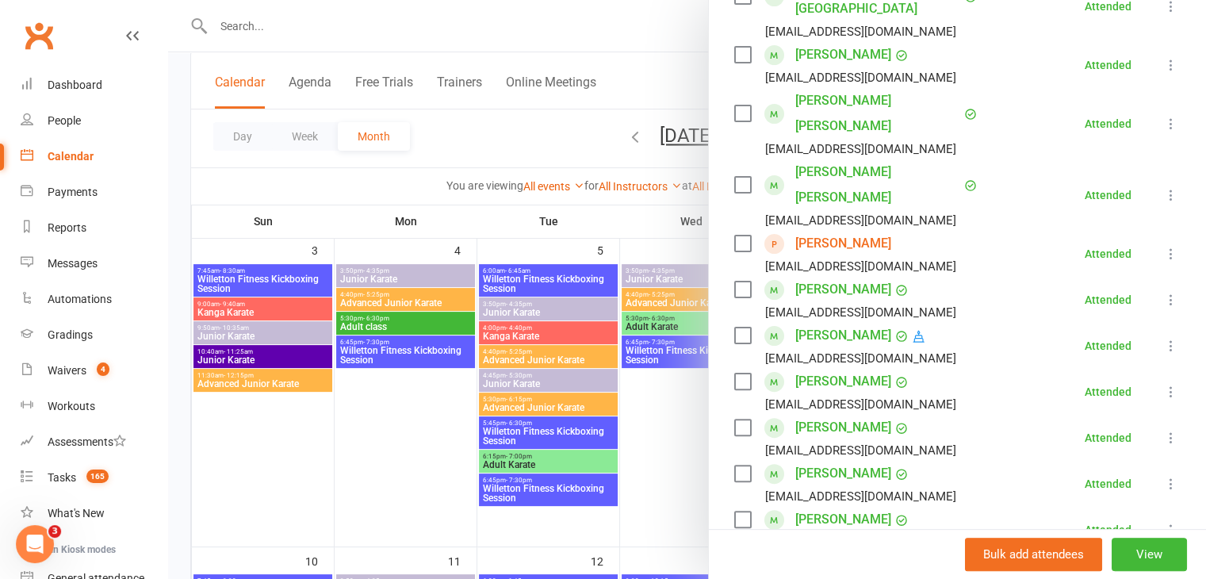
click at [826, 231] on link "[PERSON_NAME]" at bounding box center [843, 243] width 96 height 25
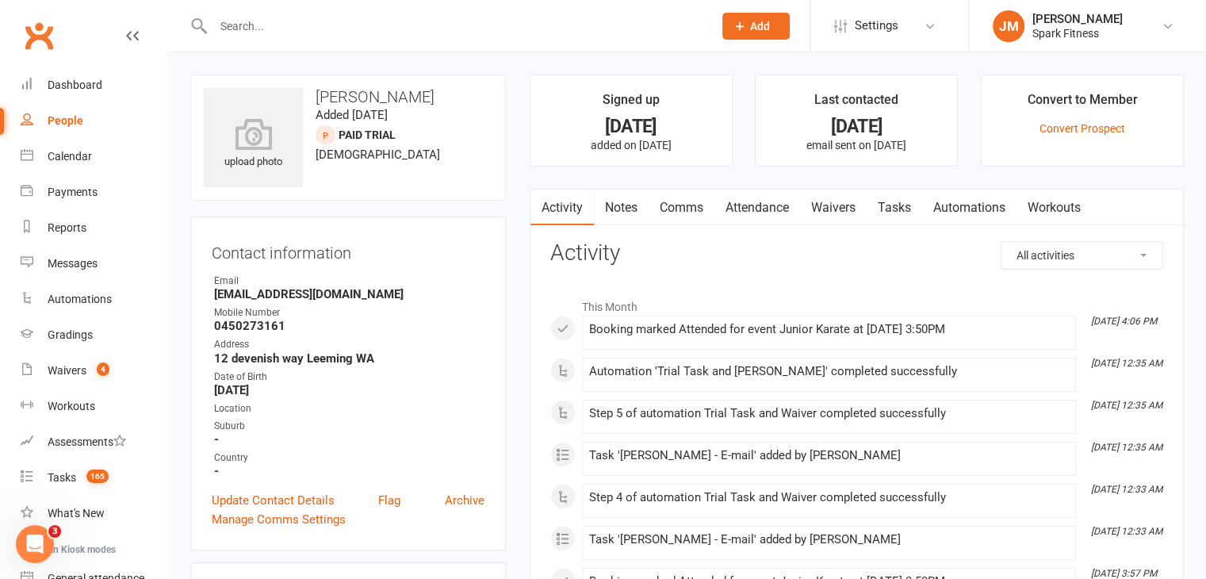
click at [761, 204] on link "Attendance" at bounding box center [758, 208] width 86 height 36
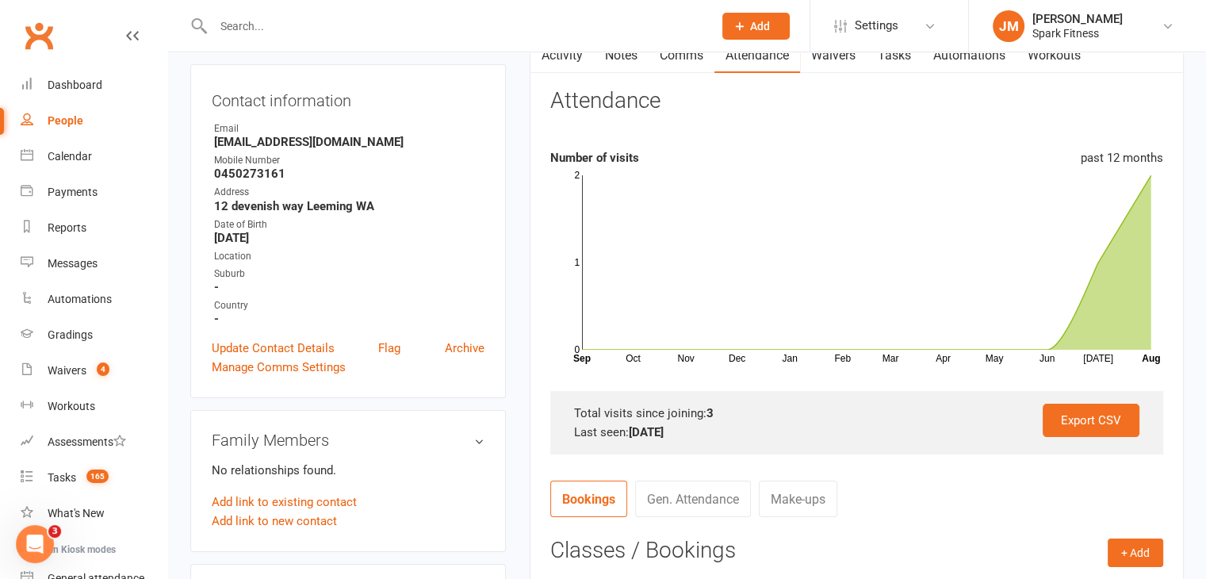
scroll to position [152, 0]
